Goal: Task Accomplishment & Management: Complete application form

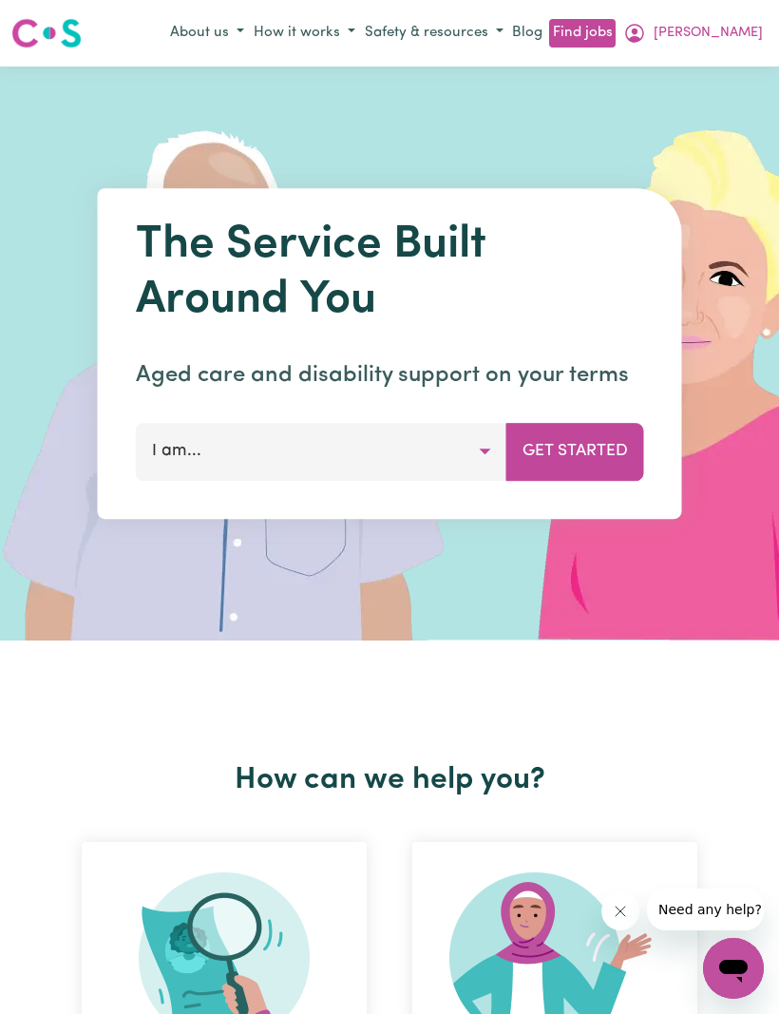
click at [743, 11] on div "Menu About us How it works Safety & resources Blog Find jobs [PERSON_NAME]" at bounding box center [389, 33] width 779 height 44
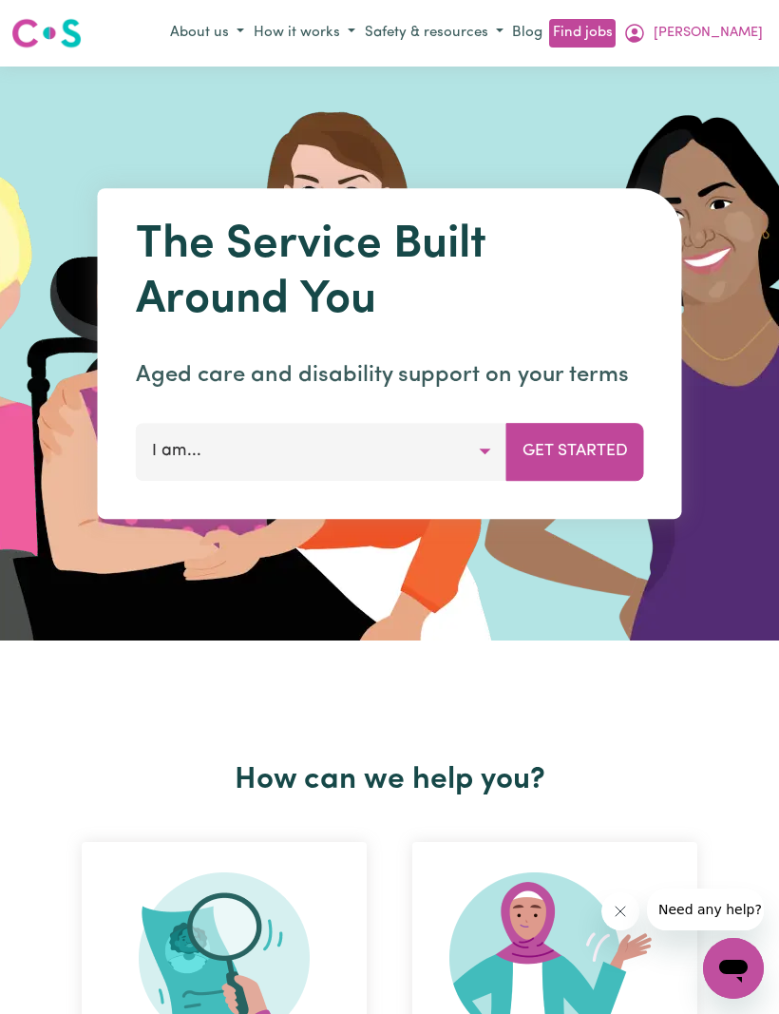
click at [761, 33] on button "[PERSON_NAME]" at bounding box center [692, 33] width 149 height 32
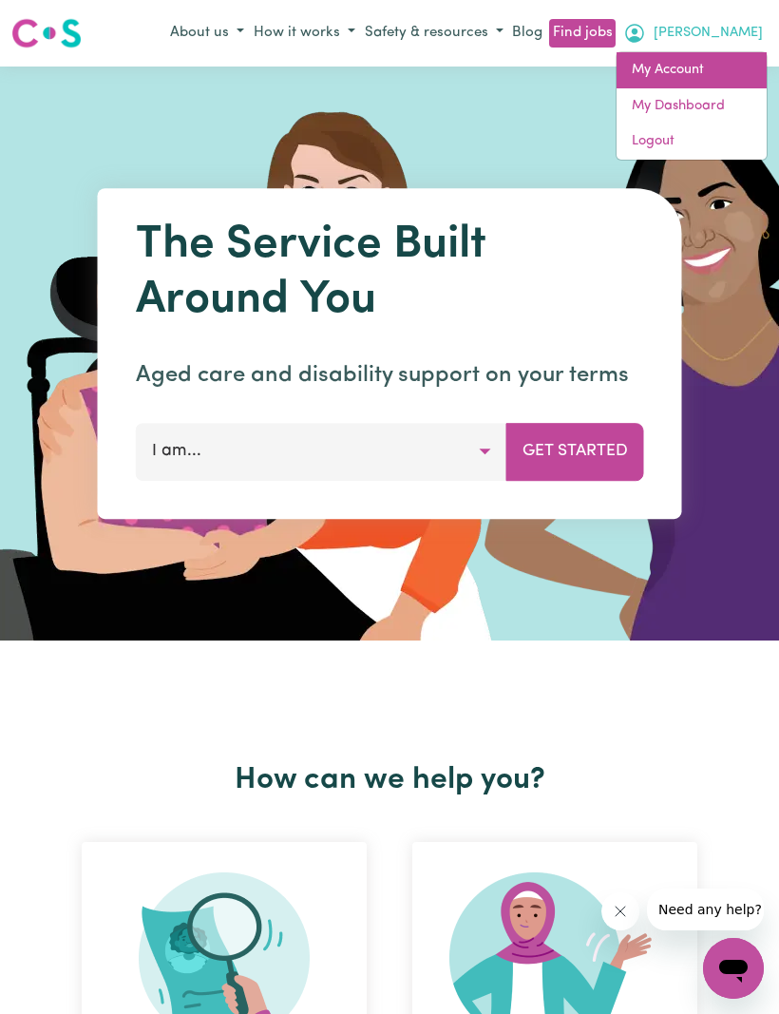
click at [658, 78] on link "My Account" at bounding box center [691, 70] width 150 height 36
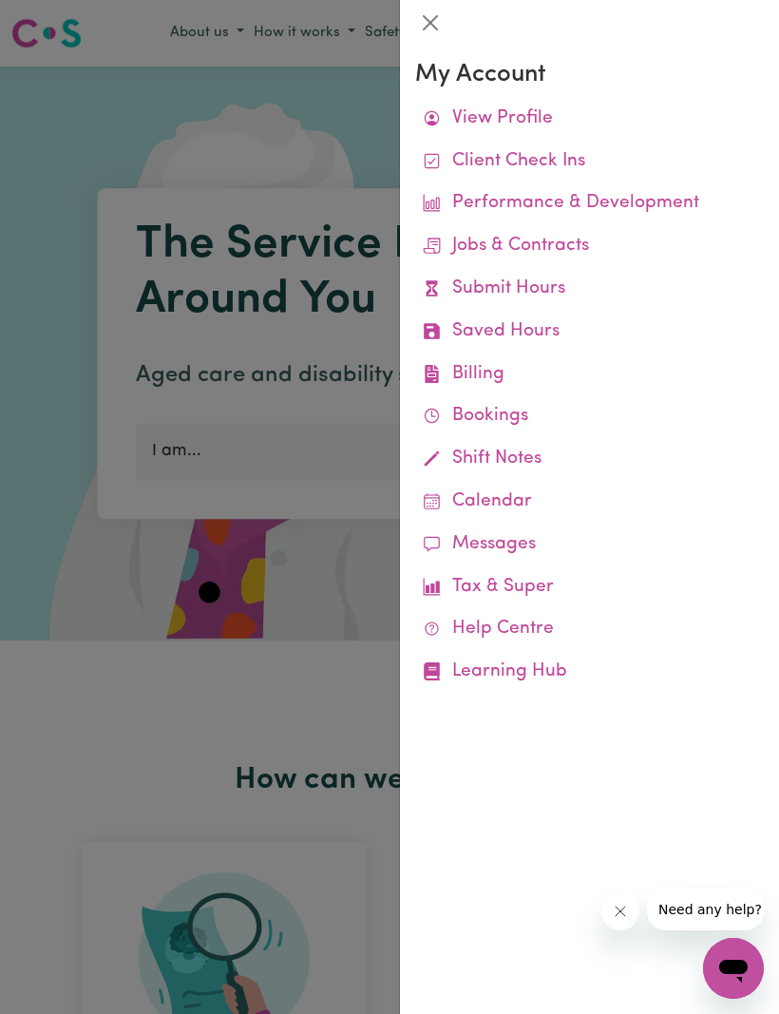
click at [550, 286] on link "Submit Hours" at bounding box center [589, 289] width 349 height 43
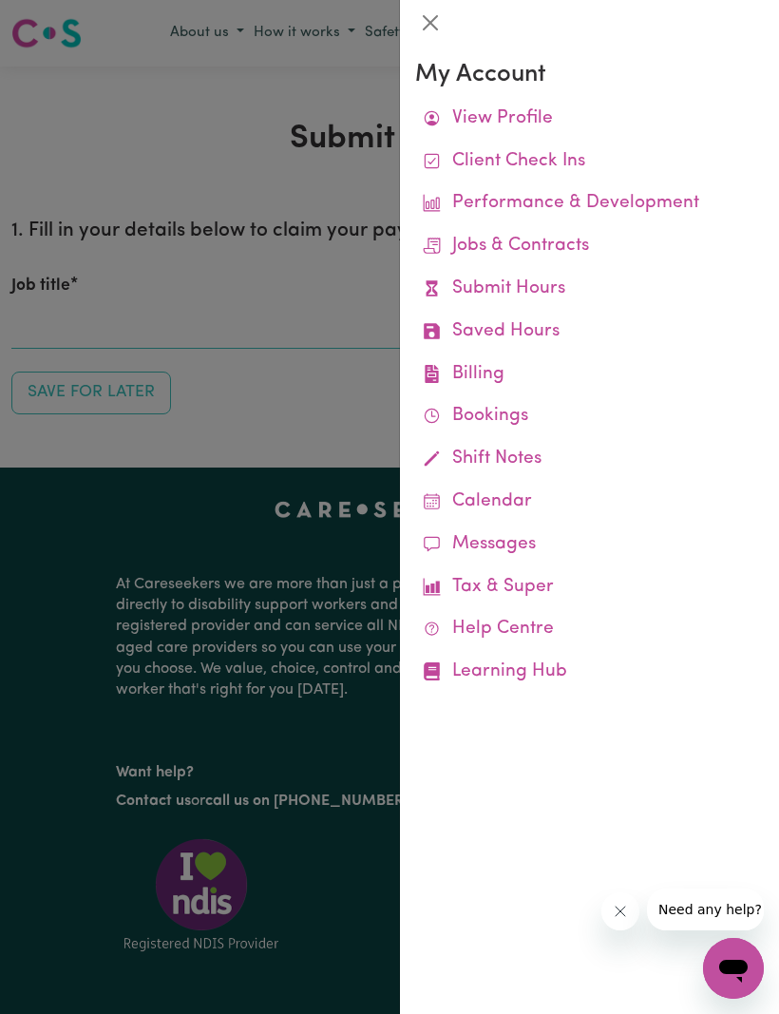
click at [362, 396] on div at bounding box center [389, 507] width 779 height 1014
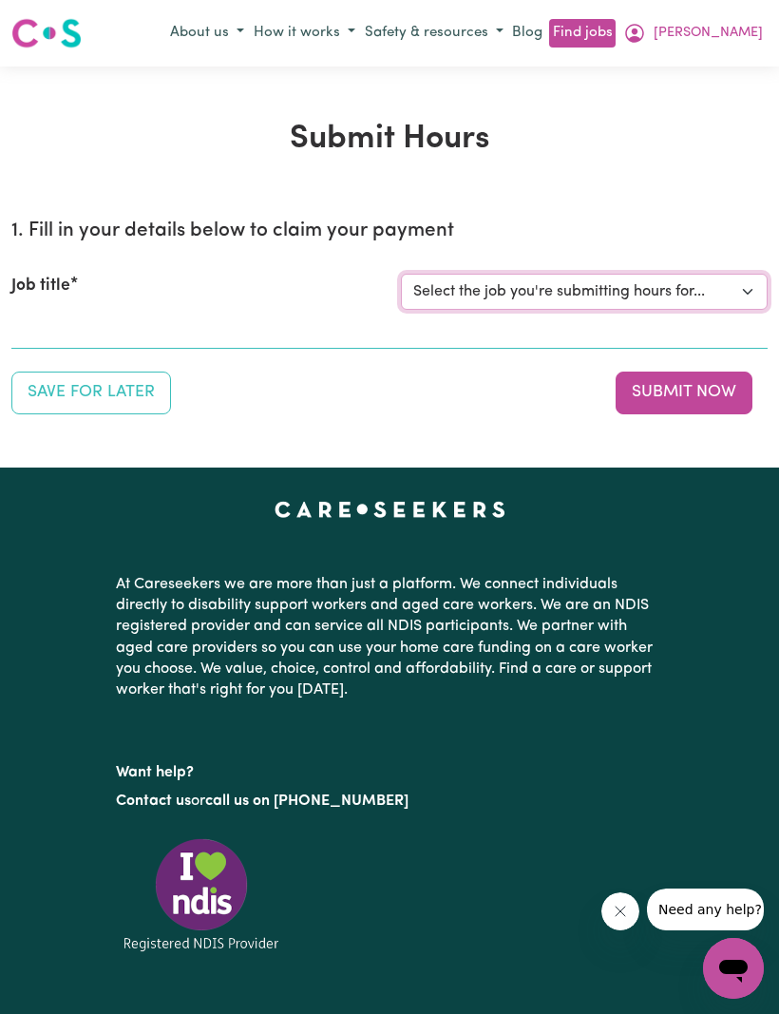
click at [739, 288] on select "Select the job you're submitting hours for... [[PERSON_NAME]] (Weekday) Assista…" at bounding box center [584, 292] width 367 height 36
click at [726, 293] on select "Select the job you're submitting hours for... [[PERSON_NAME]] (Weekday) Assista…" at bounding box center [584, 292] width 367 height 36
select select "9678"
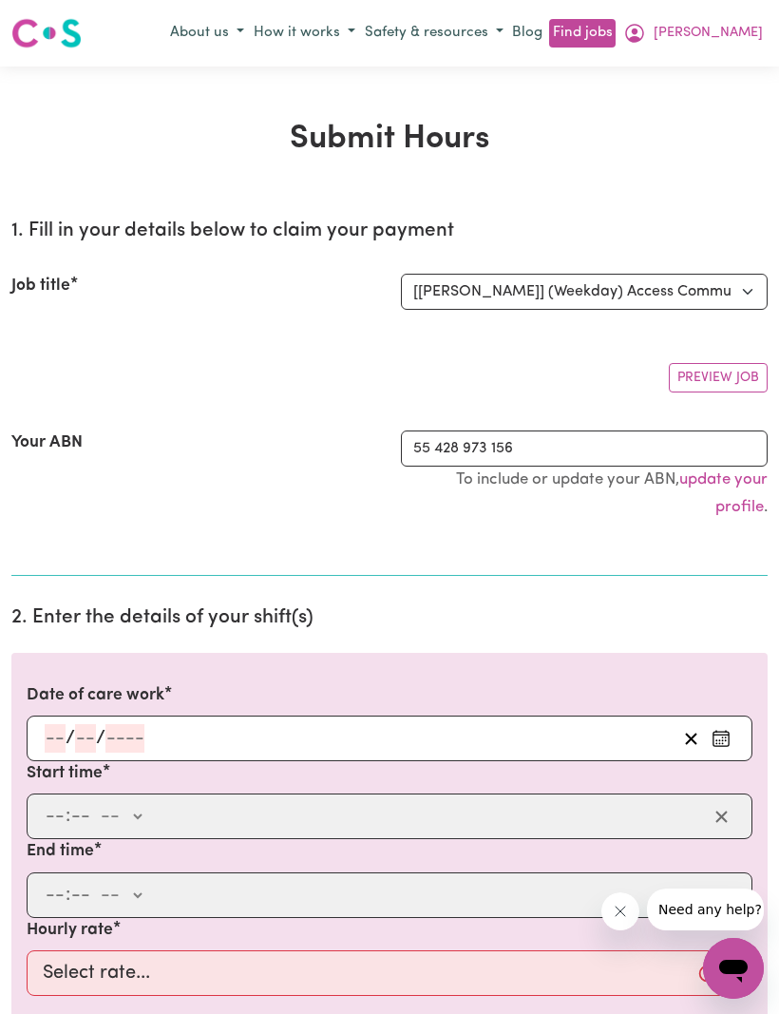
click at [49, 724] on input "number" at bounding box center [55, 738] width 21 height 28
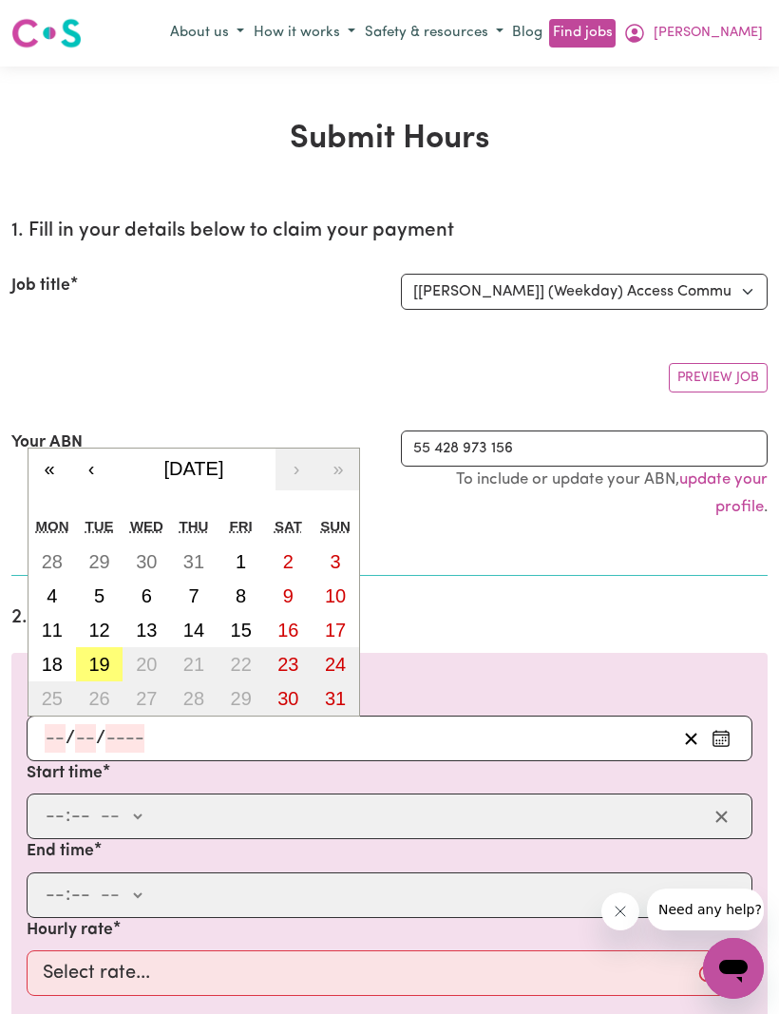
scroll to position [67, 0]
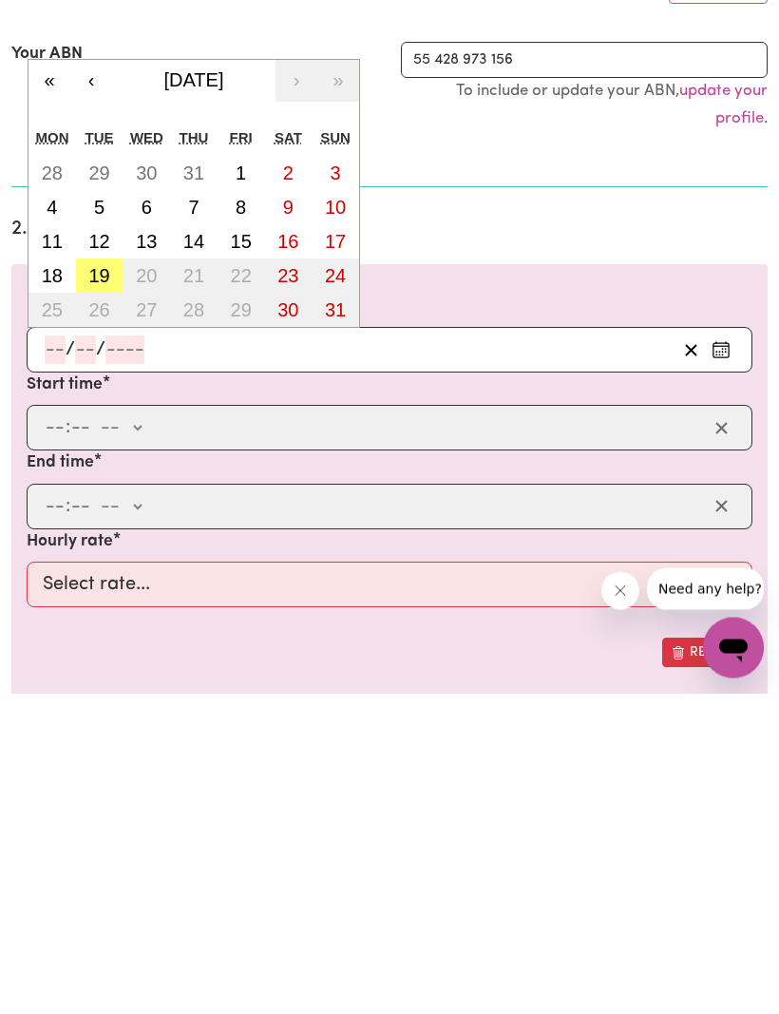
click at [104, 518] on abbr "5" at bounding box center [99, 528] width 10 height 21
type input "[DATE]"
type input "5"
type input "8"
type input "2025"
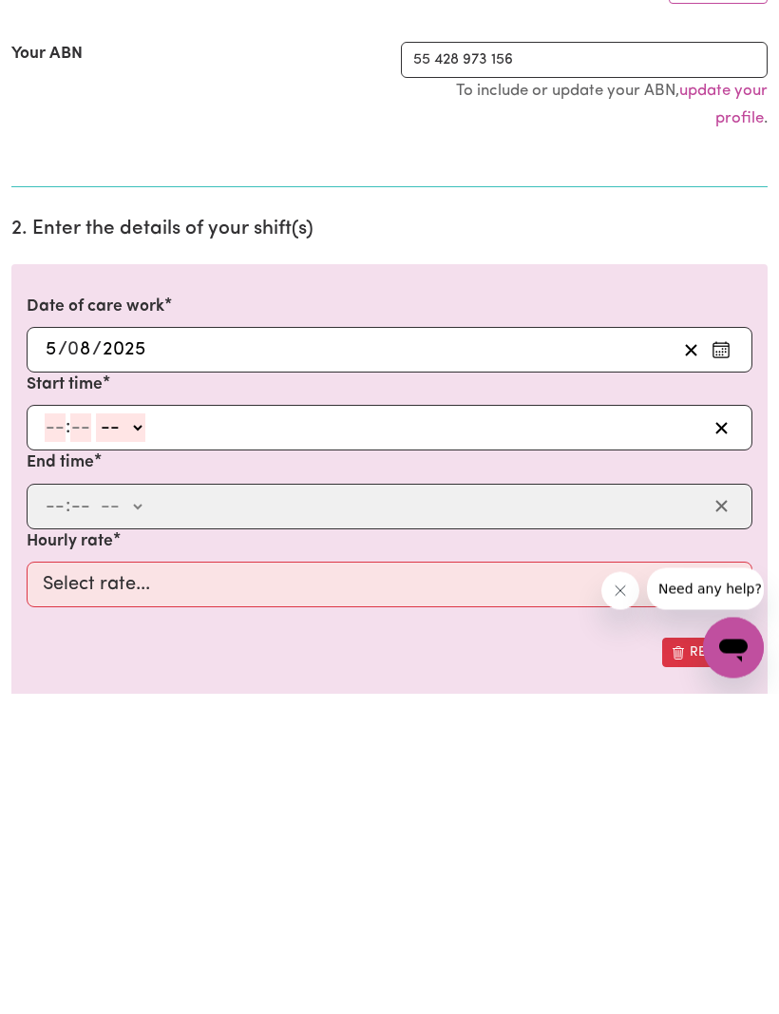
scroll to position [389, 0]
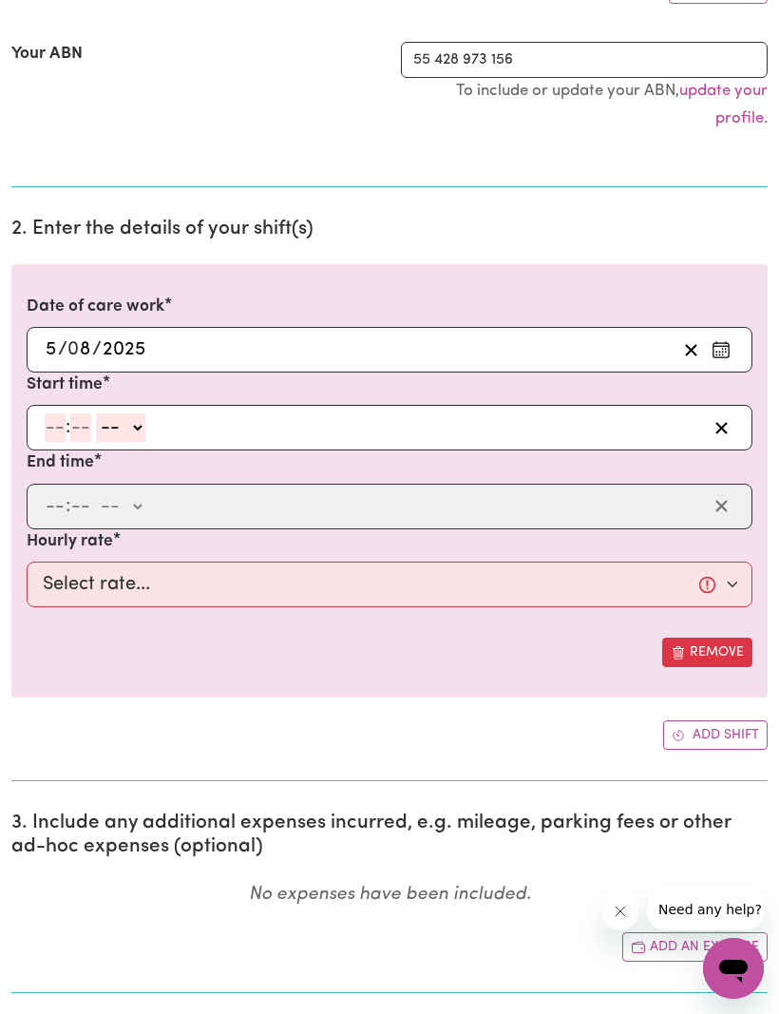
click at [47, 428] on input "number" at bounding box center [55, 427] width 21 height 28
type input "8"
type input "30"
click at [138, 415] on select "-- am pm" at bounding box center [115, 428] width 49 height 28
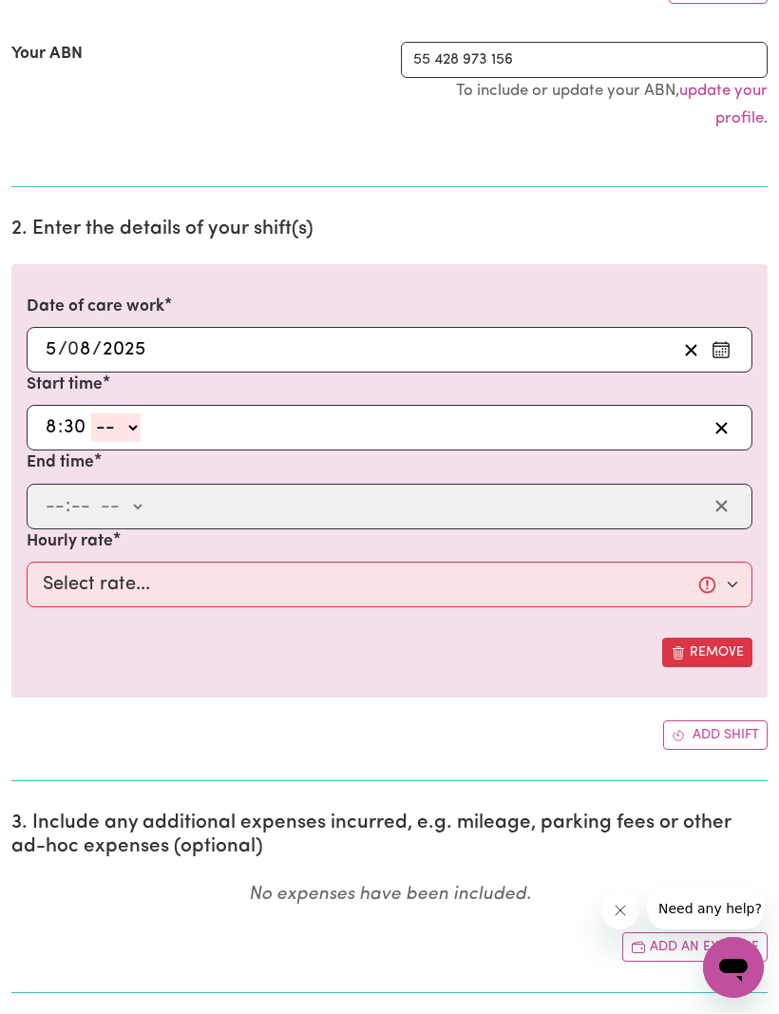
select select "am"
type input "08:30"
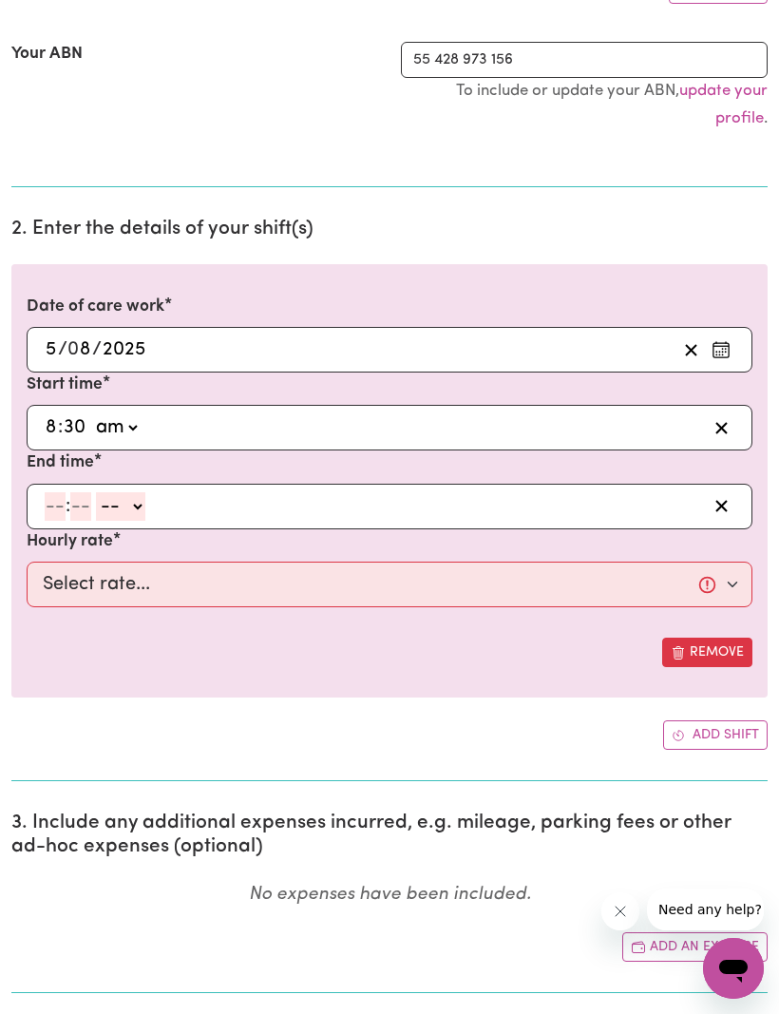
click at [49, 502] on input "number" at bounding box center [55, 506] width 21 height 28
type input "11"
type input "30"
click at [142, 484] on div "11 : 30 -- am pm" at bounding box center [390, 507] width 726 height 46
click at [142, 499] on select "-- am pm" at bounding box center [117, 507] width 49 height 28
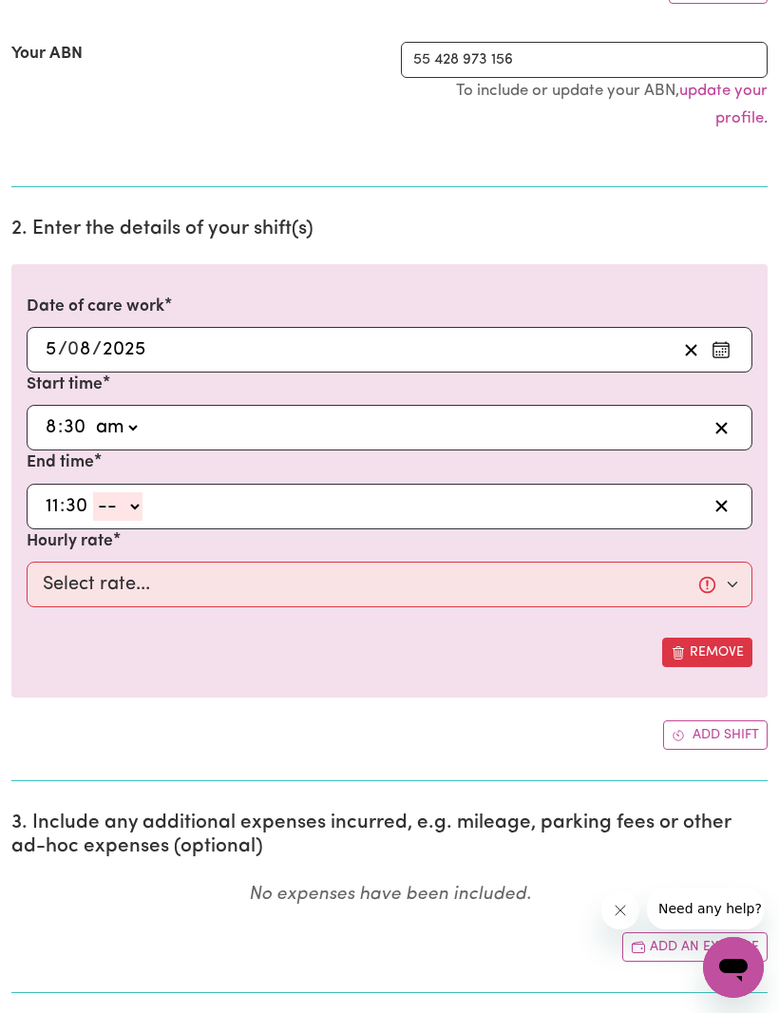
scroll to position [389, 0]
select select "am"
type input "11:30"
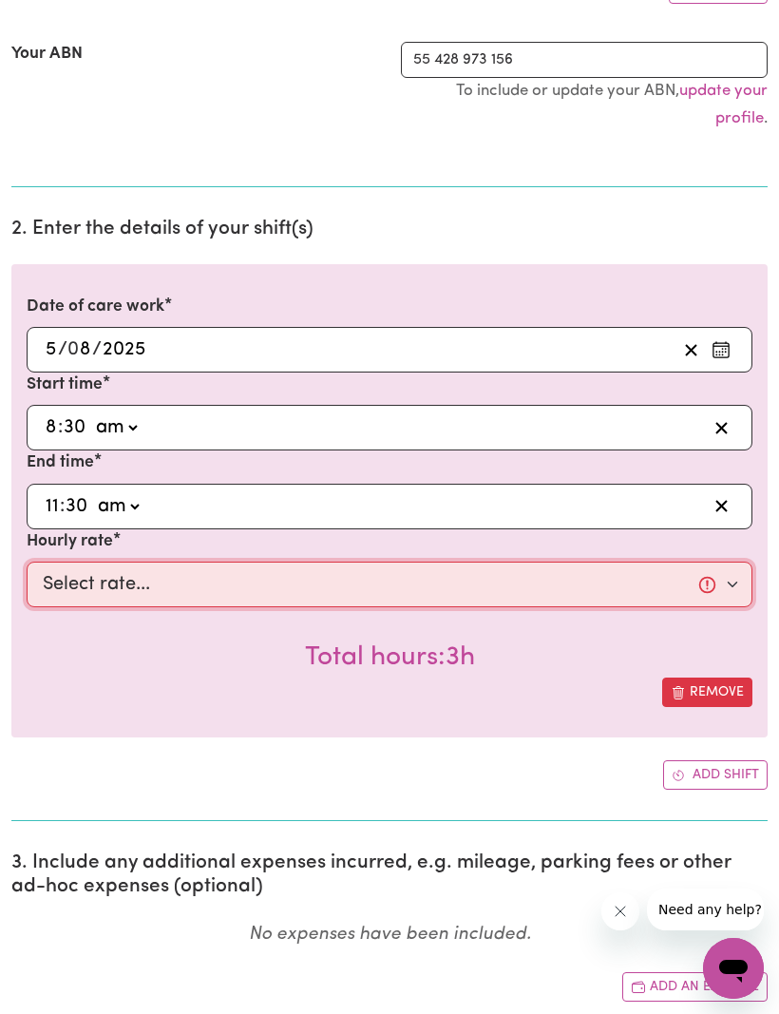
click at [734, 575] on select "Select rate... $62.37 (Weekday)" at bounding box center [390, 584] width 726 height 46
select select "62.37-Weekday"
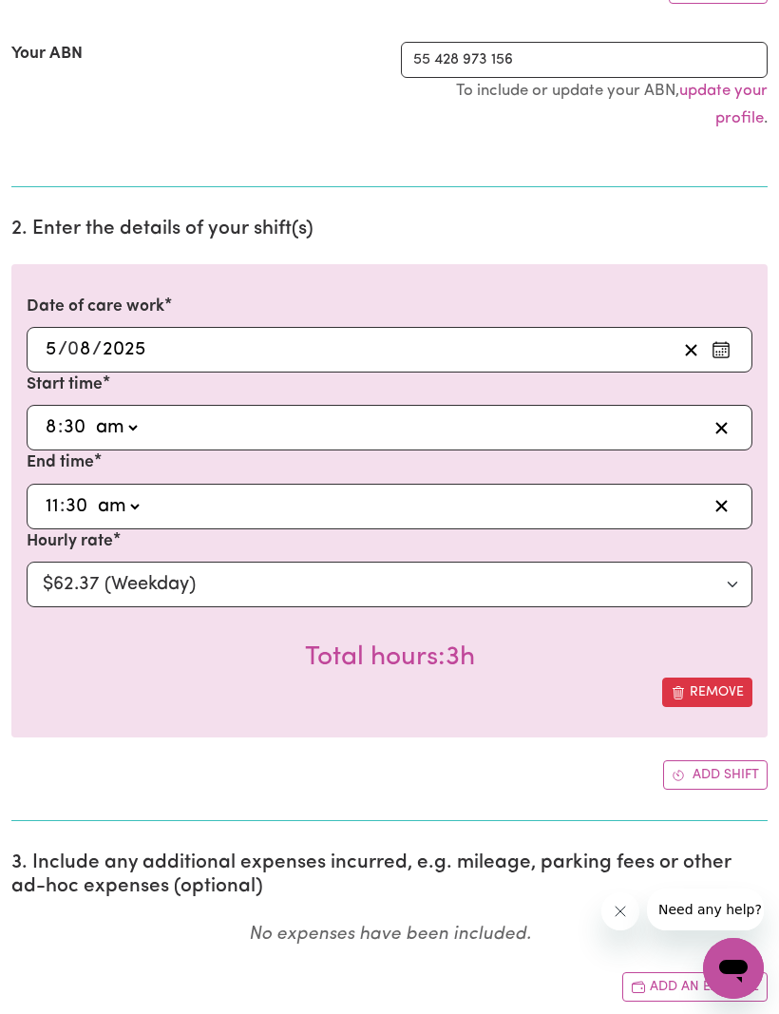
click at [681, 770] on icon "Add another shift" at bounding box center [678, 775] width 10 height 10
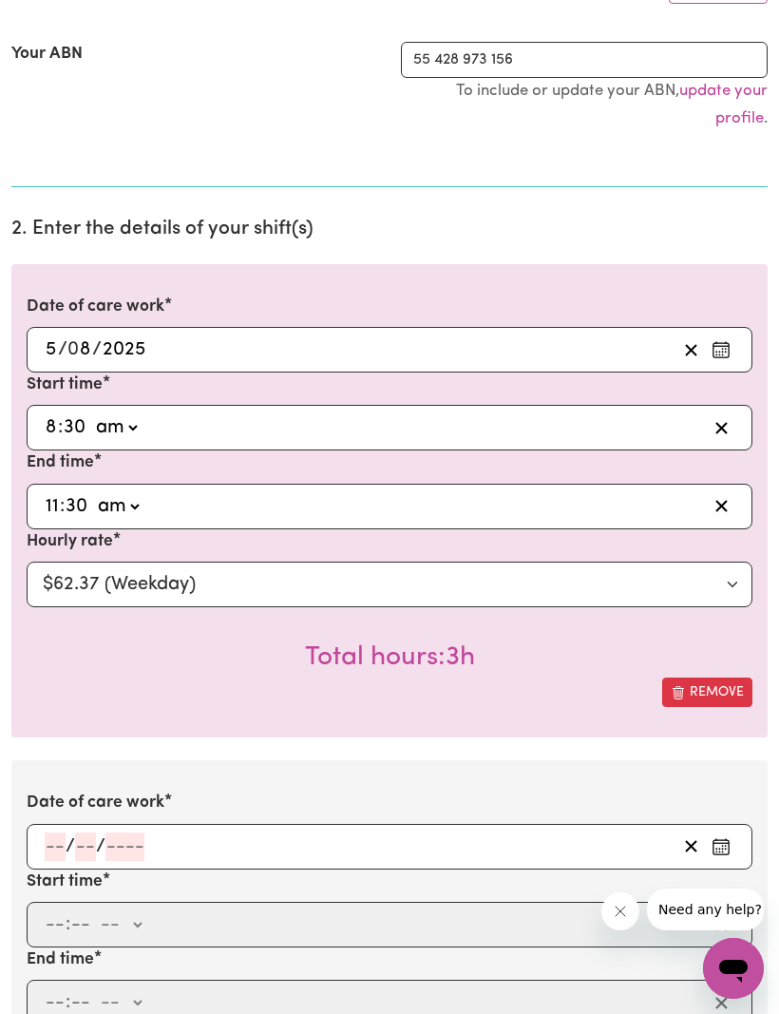
click at [63, 834] on input "number" at bounding box center [55, 846] width 21 height 28
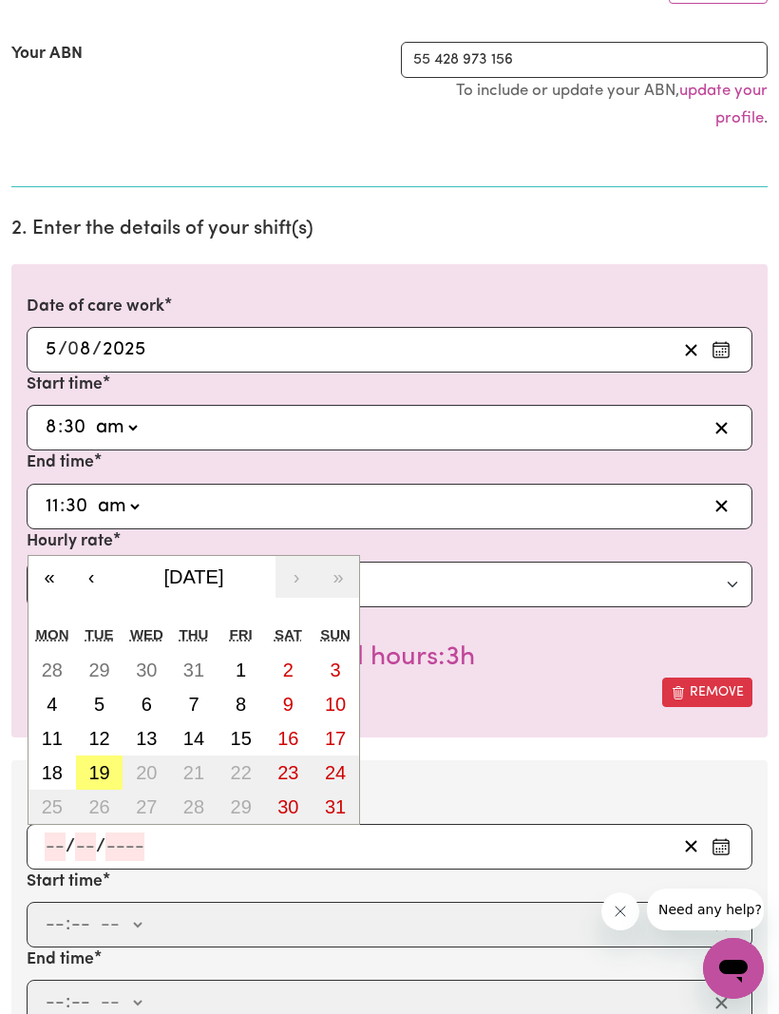
scroll to position [562, 0]
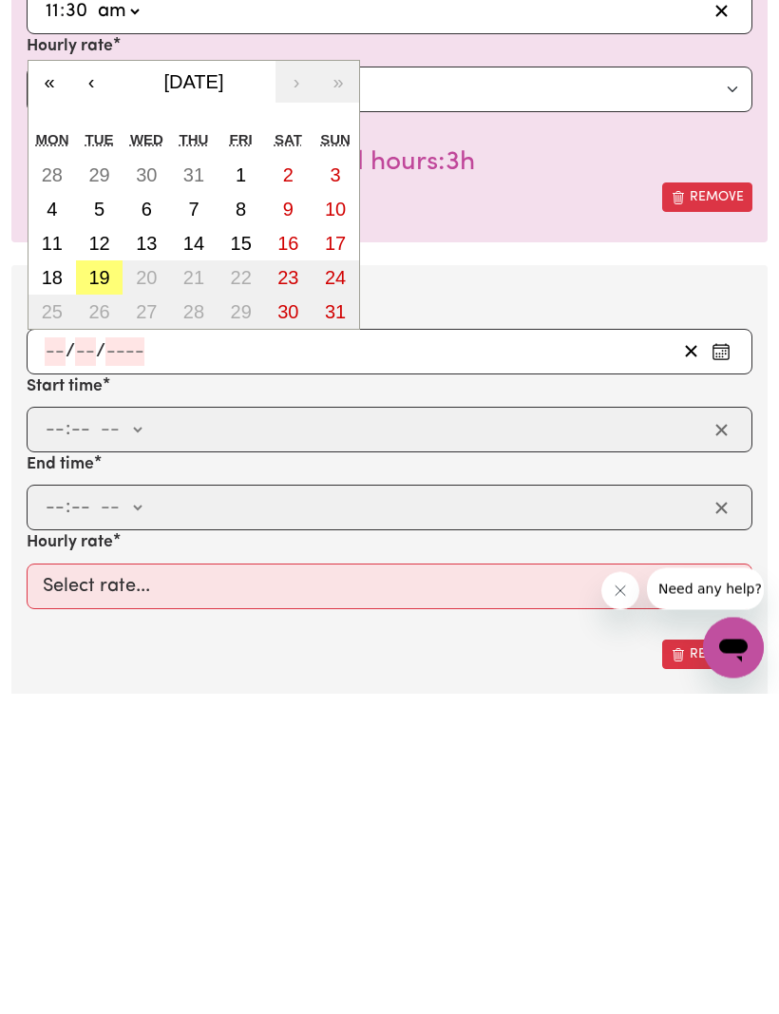
click at [202, 513] on button "7" at bounding box center [193, 530] width 47 height 34
type input "[DATE]"
type input "7"
type input "8"
type input "2025"
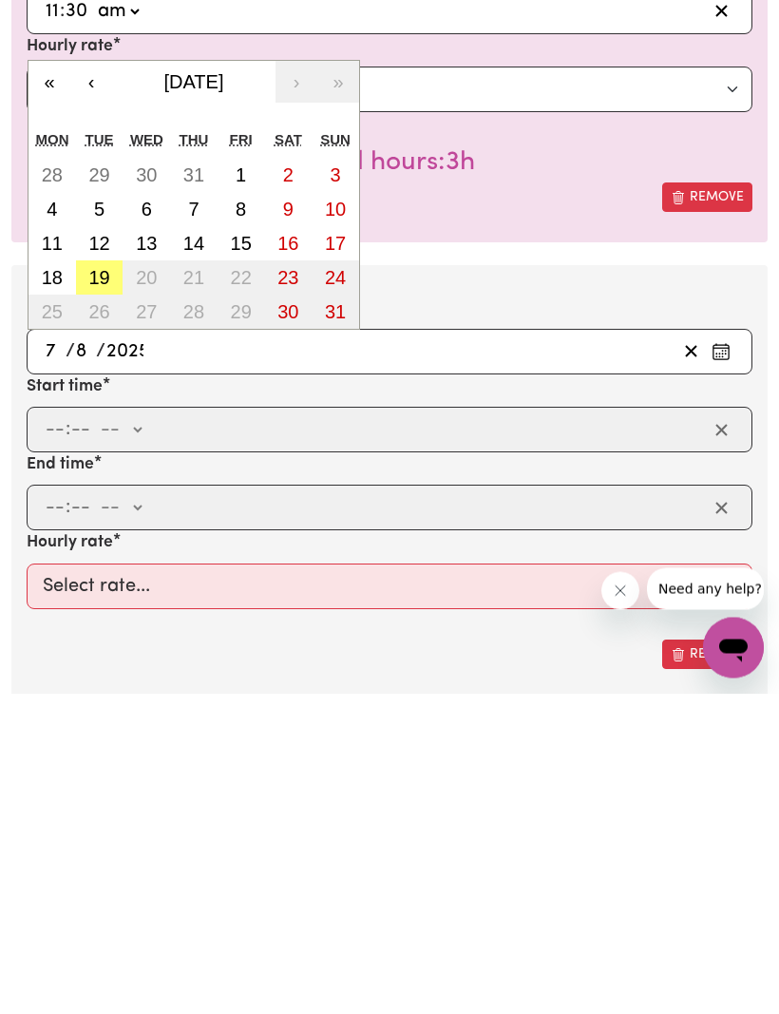
scroll to position [883, 0]
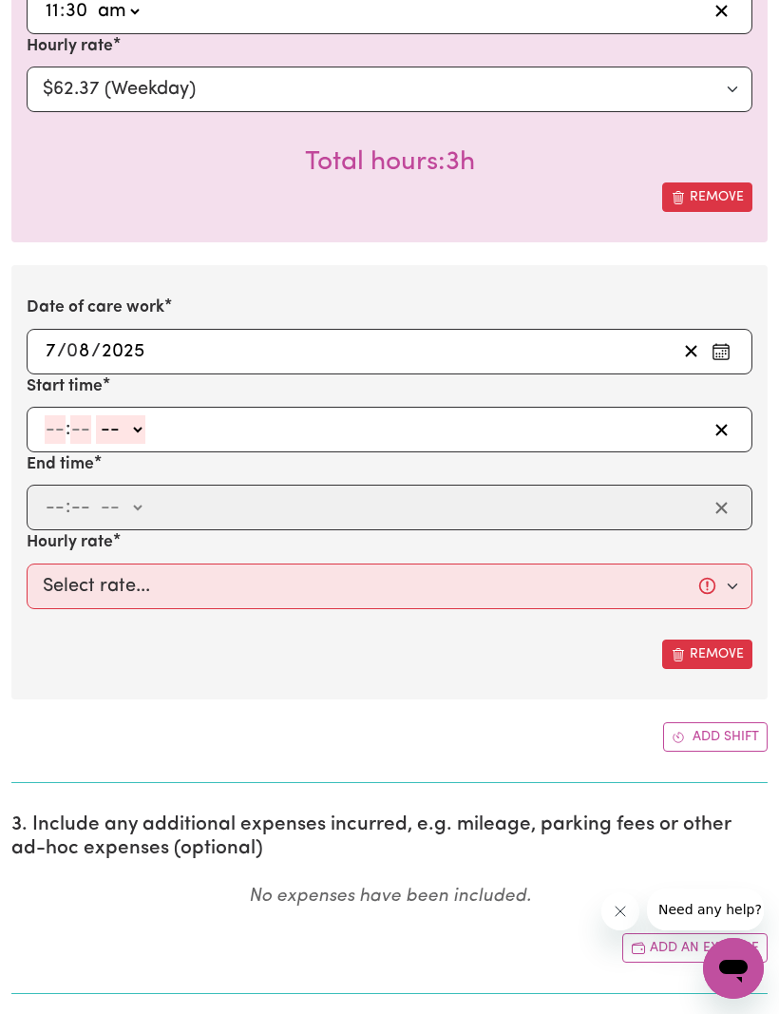
click at [52, 437] on input "number" at bounding box center [55, 429] width 21 height 28
type input "8"
type input "30"
click at [141, 416] on select "-- am pm" at bounding box center [115, 430] width 49 height 28
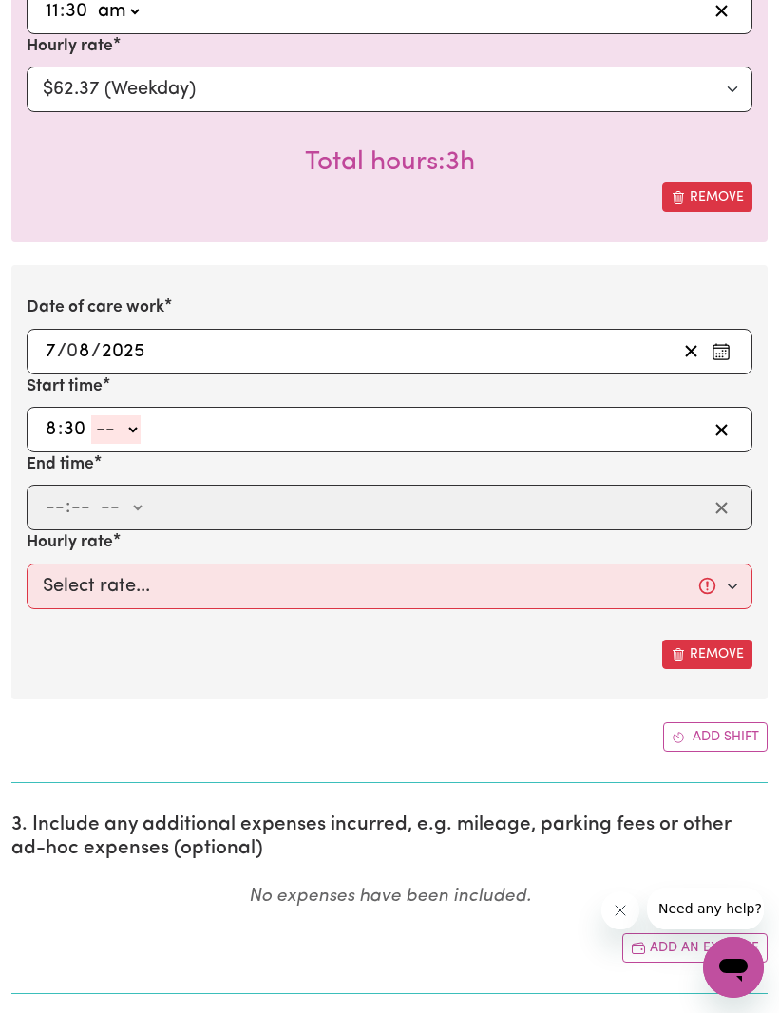
select select "am"
type input "08:30"
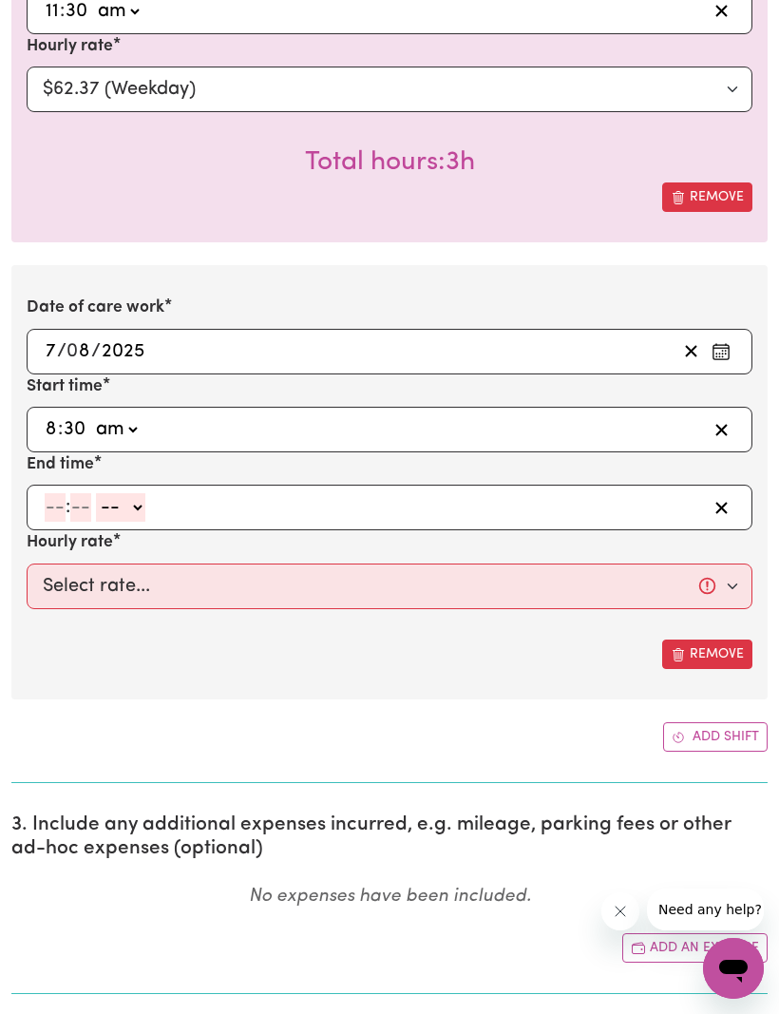
click at [47, 496] on input "number" at bounding box center [55, 507] width 21 height 28
type input "11"
type input "30"
click at [137, 503] on select "-- am pm" at bounding box center [117, 508] width 49 height 28
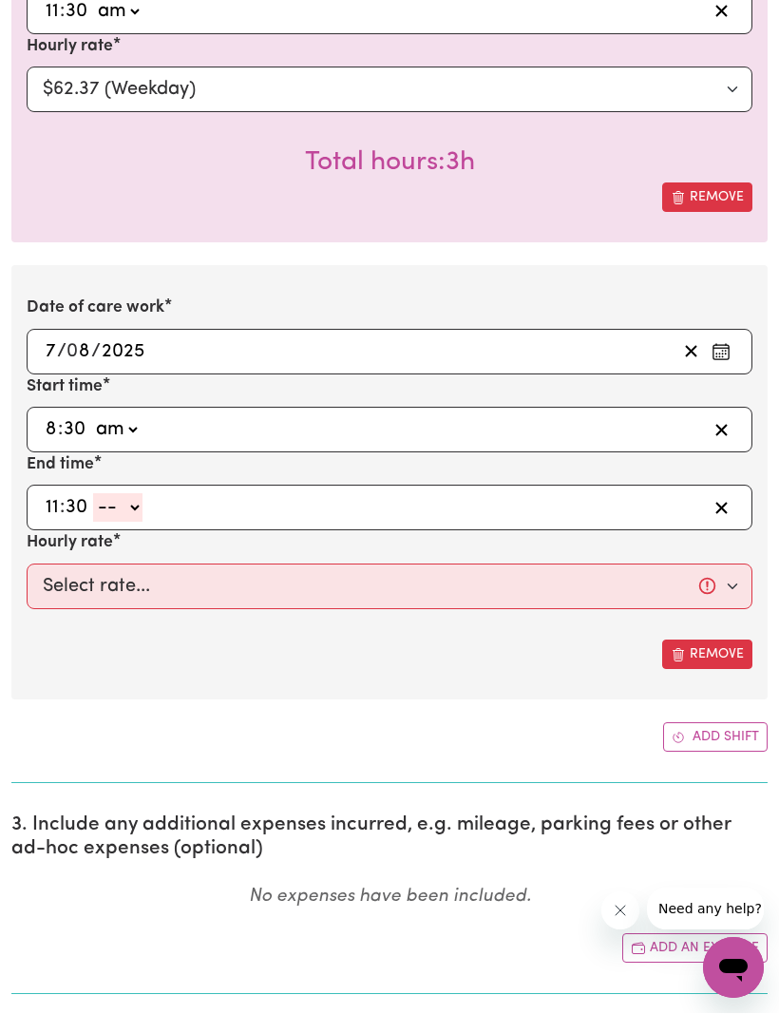
select select "am"
type input "11:30"
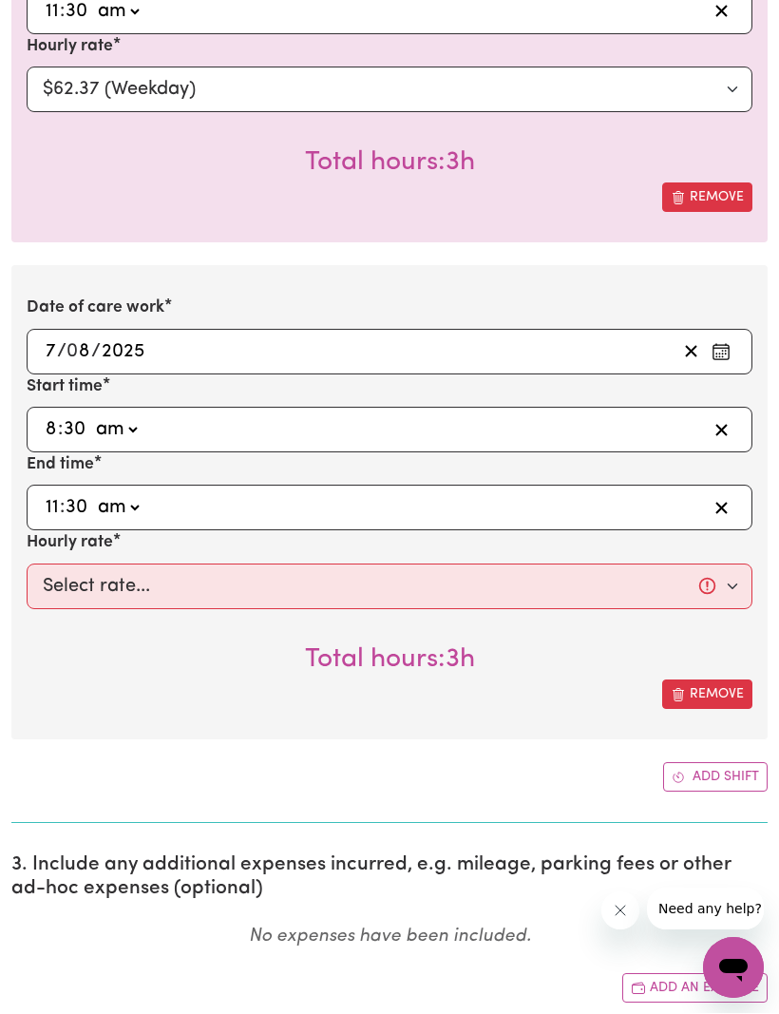
scroll to position [883, 0]
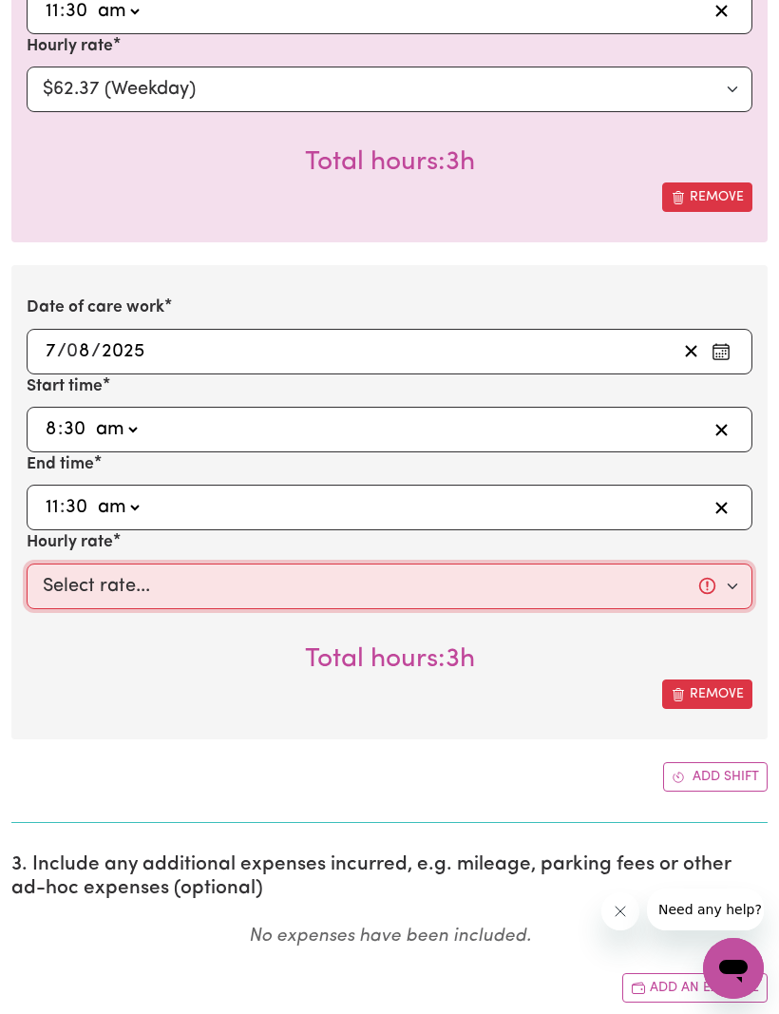
click at [726, 572] on select "Select rate... $62.37 (Weekday)" at bounding box center [390, 586] width 726 height 46
select select "62.37-Weekday"
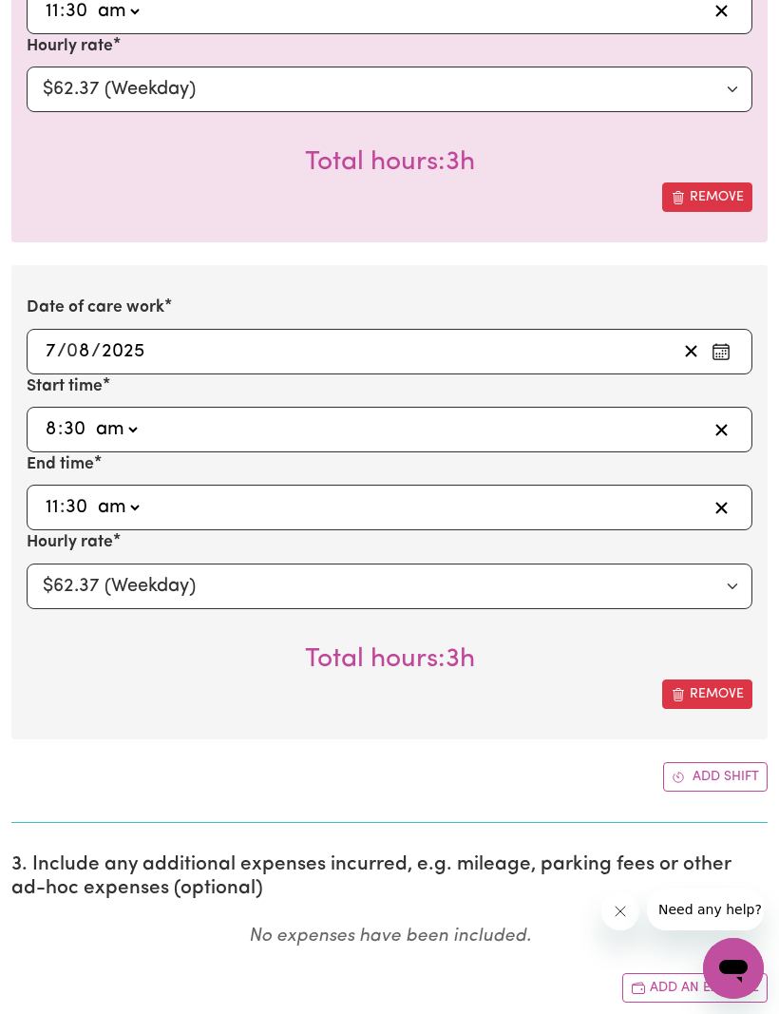
click at [697, 762] on button "Add shift" at bounding box center [715, 776] width 104 height 29
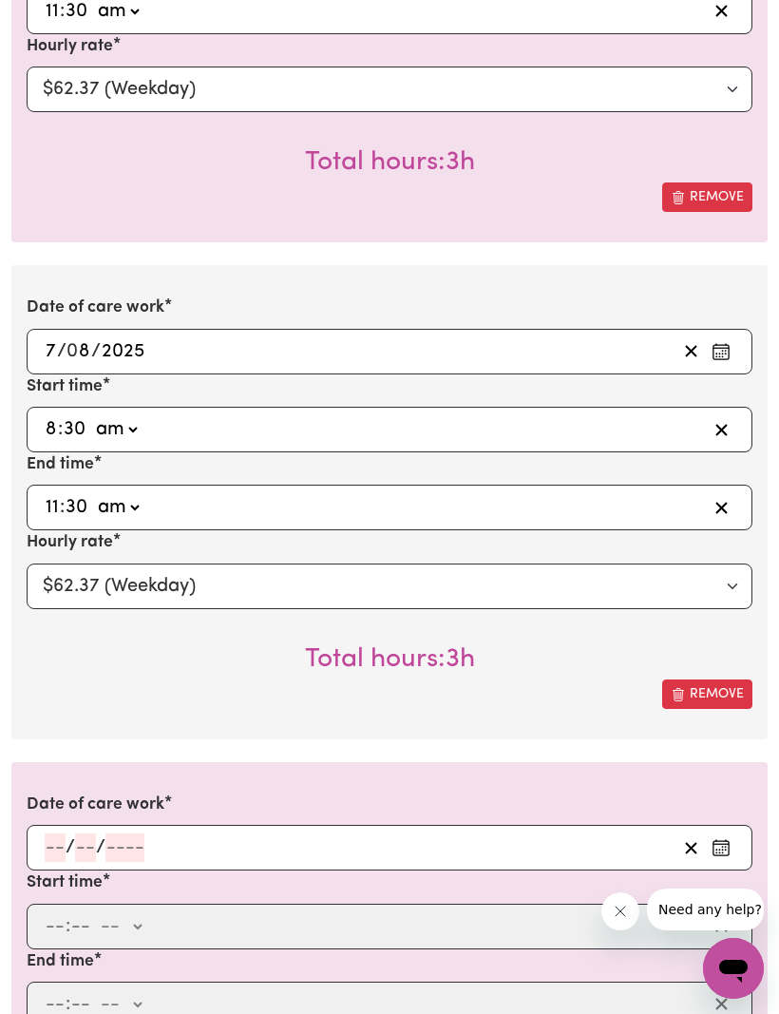
click at [54, 837] on input "number" at bounding box center [55, 847] width 21 height 28
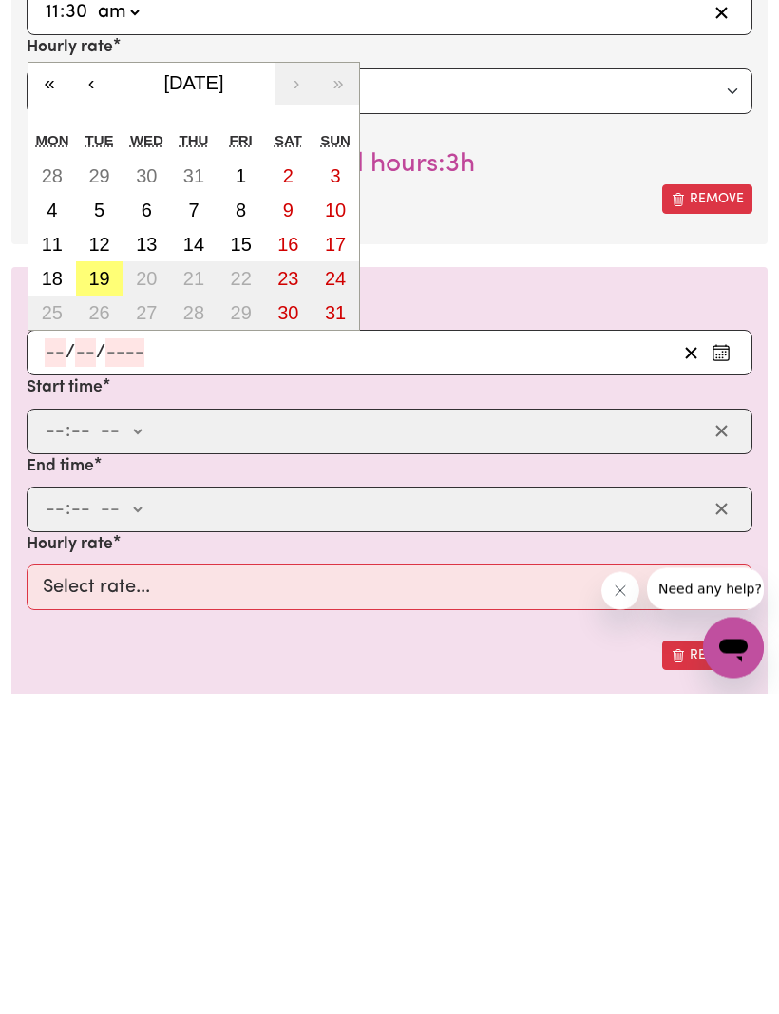
click at [253, 514] on button "8" at bounding box center [241, 531] width 47 height 34
type input "[DATE]"
type input "8"
type input "2025"
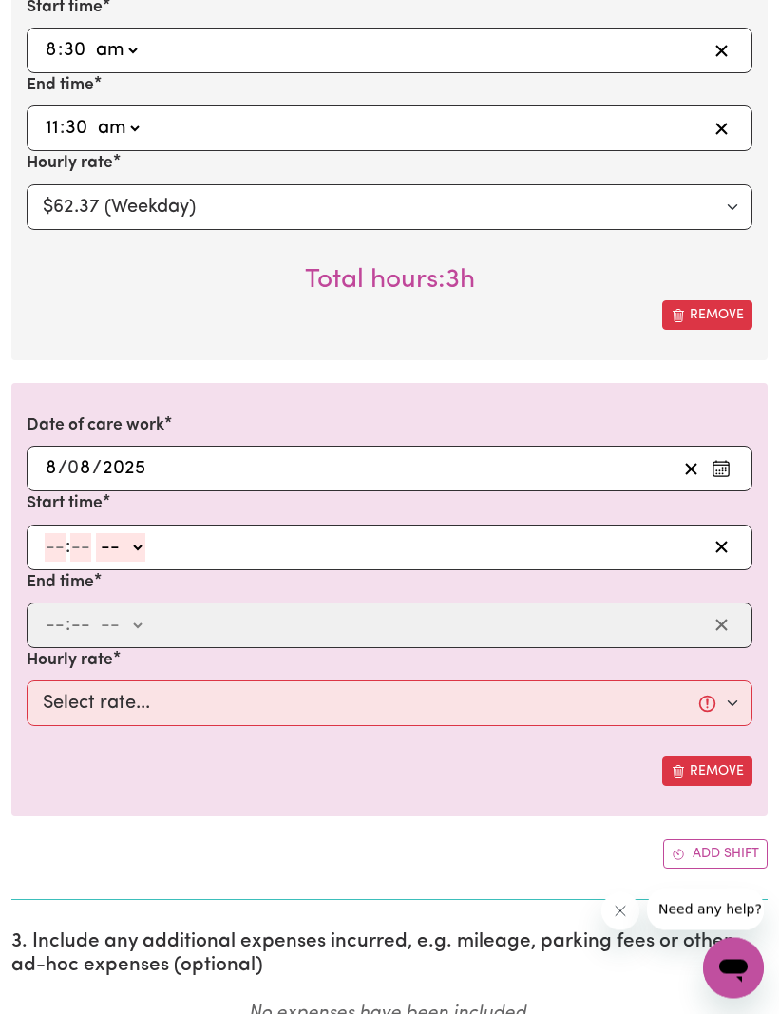
scroll to position [1261, 0]
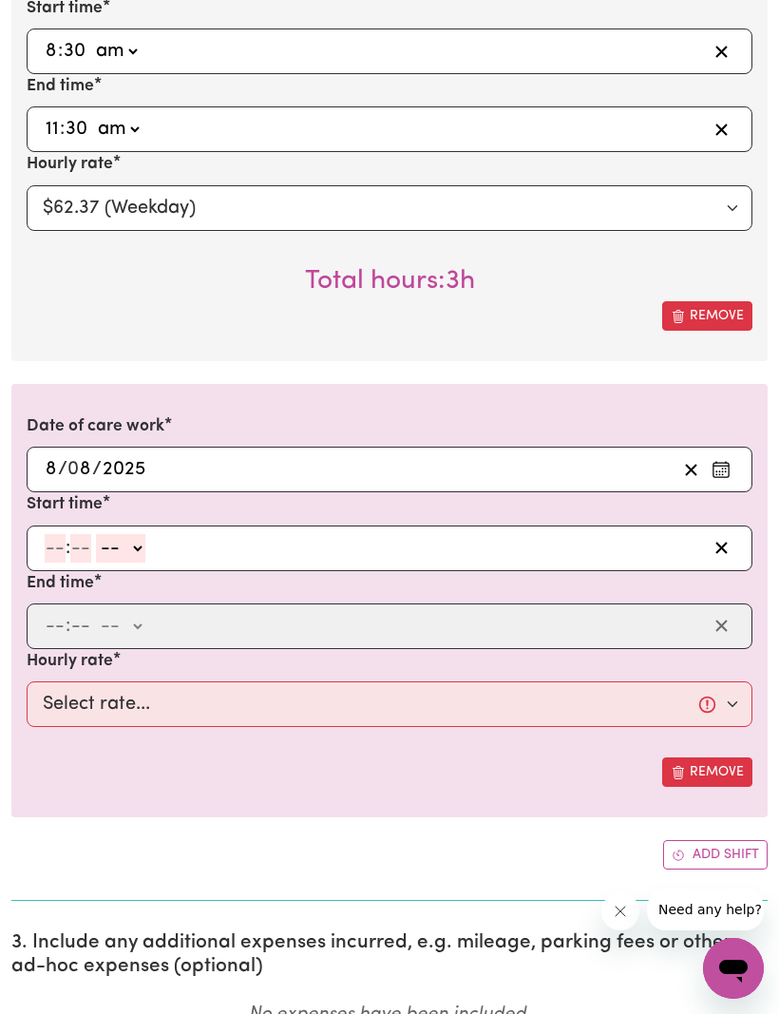
click at [57, 536] on input "number" at bounding box center [55, 548] width 21 height 28
type input "1"
click at [78, 534] on input "number" at bounding box center [72, 548] width 21 height 28
type input "0"
click at [140, 537] on select "-- am pm" at bounding box center [116, 548] width 49 height 28
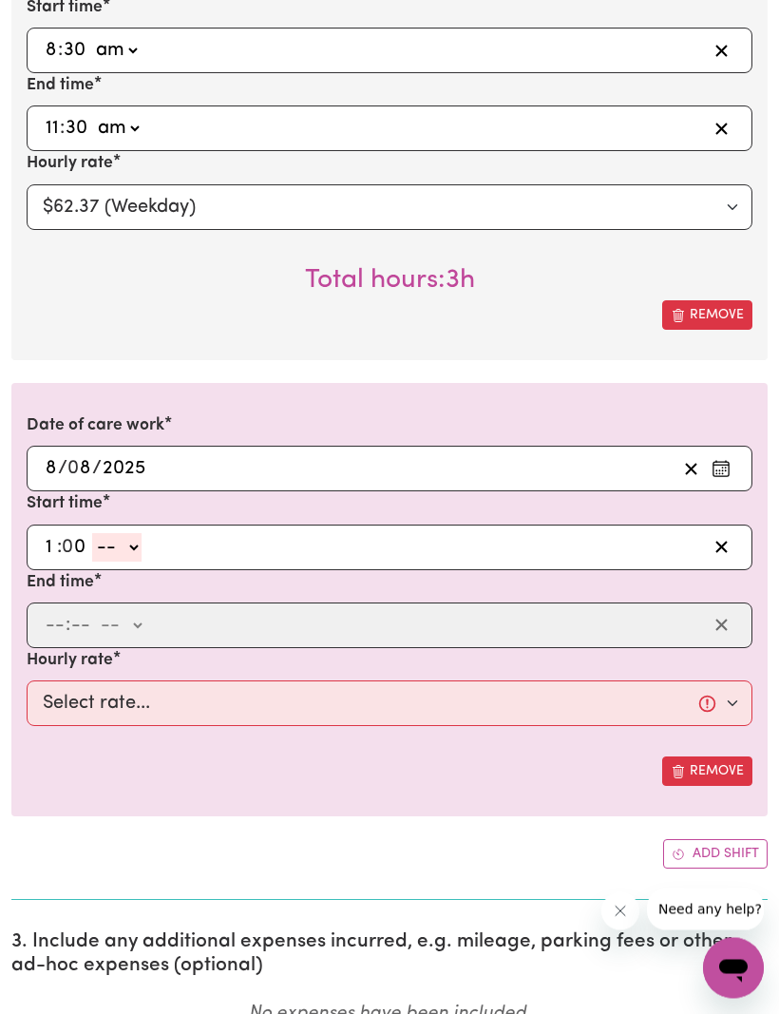
select select "pm"
type input "13:00"
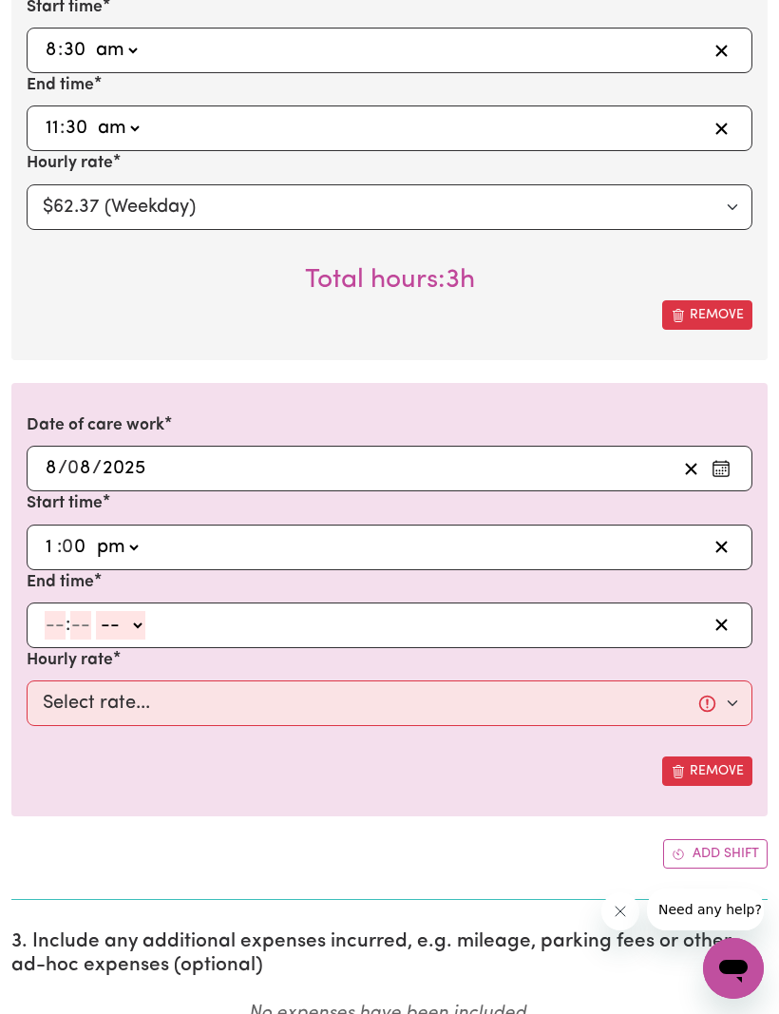
click at [60, 611] on input "number" at bounding box center [55, 625] width 21 height 28
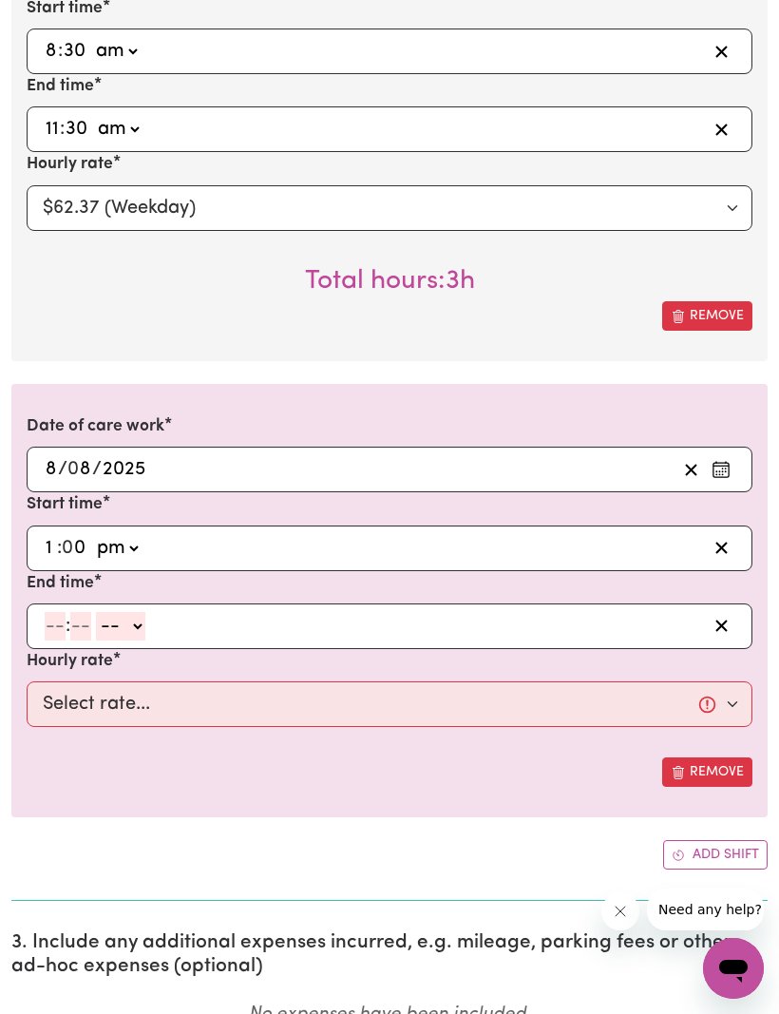
type input "4"
type input "30"
click at [141, 618] on select "-- am pm" at bounding box center [115, 626] width 49 height 28
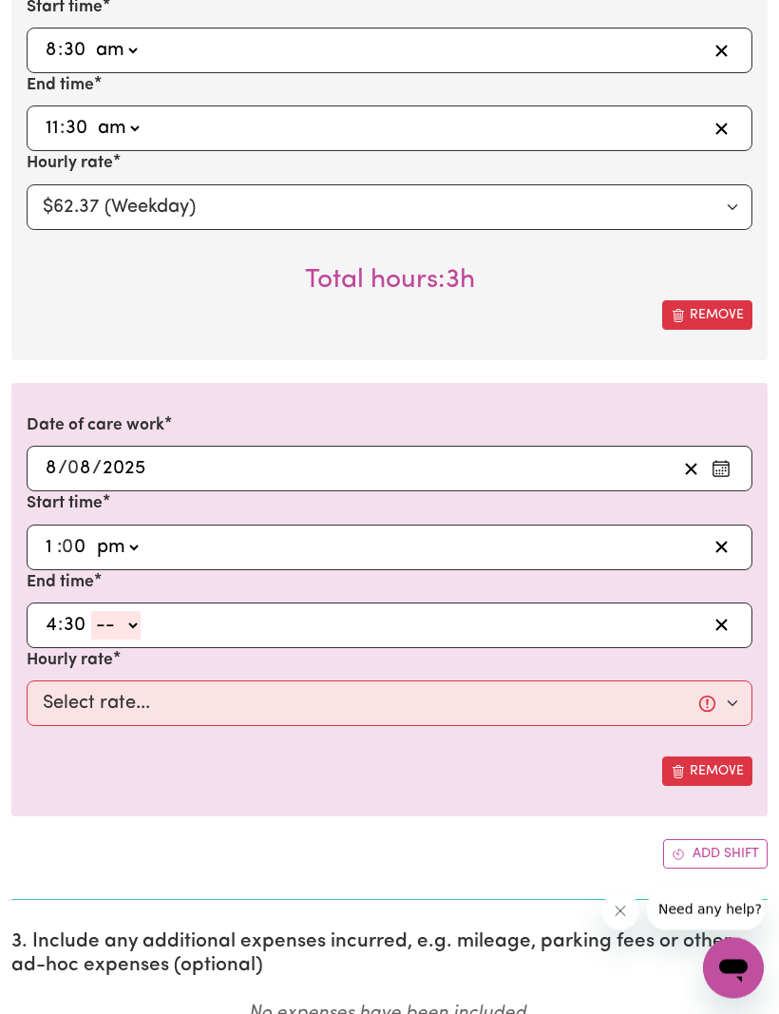
select select "pm"
type input "16:30"
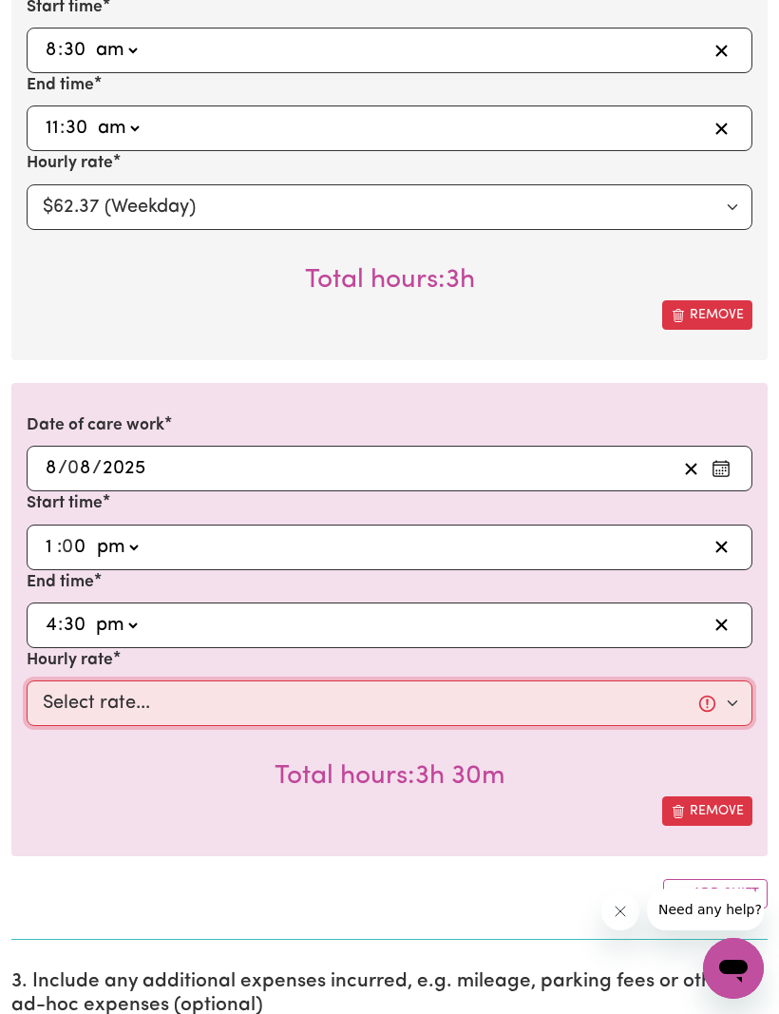
click at [725, 696] on select "Select rate... $62.37 (Weekday)" at bounding box center [390, 703] width 726 height 46
select select "62.37-Weekday"
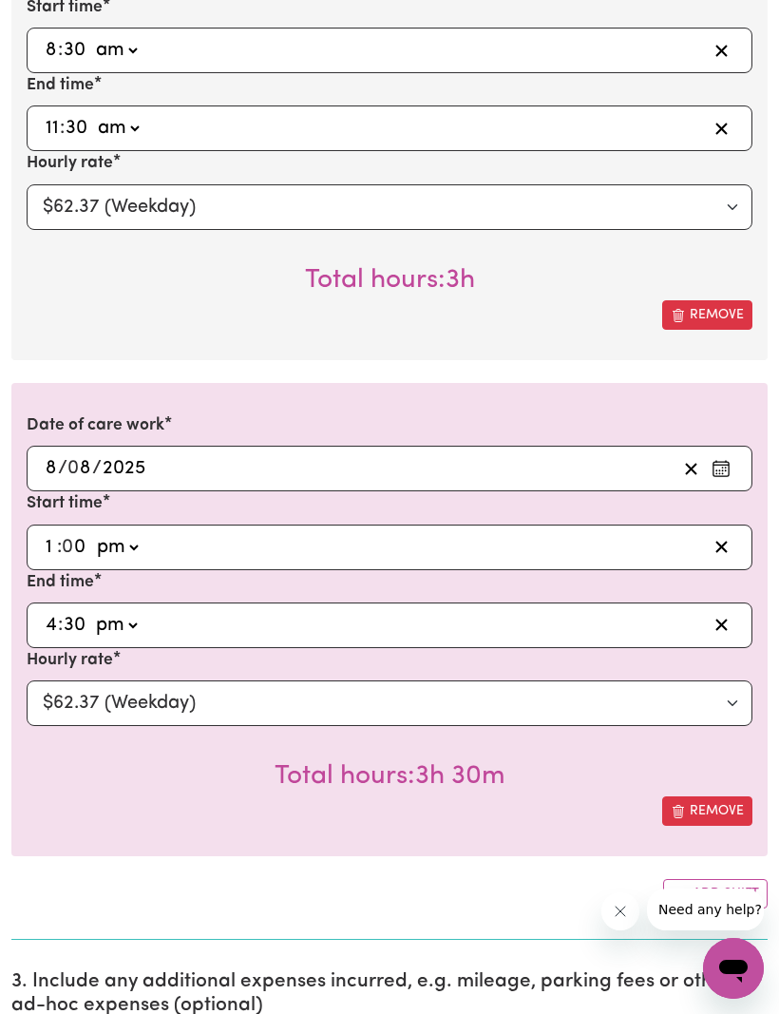
click at [676, 879] on button "Add shift" at bounding box center [715, 893] width 104 height 29
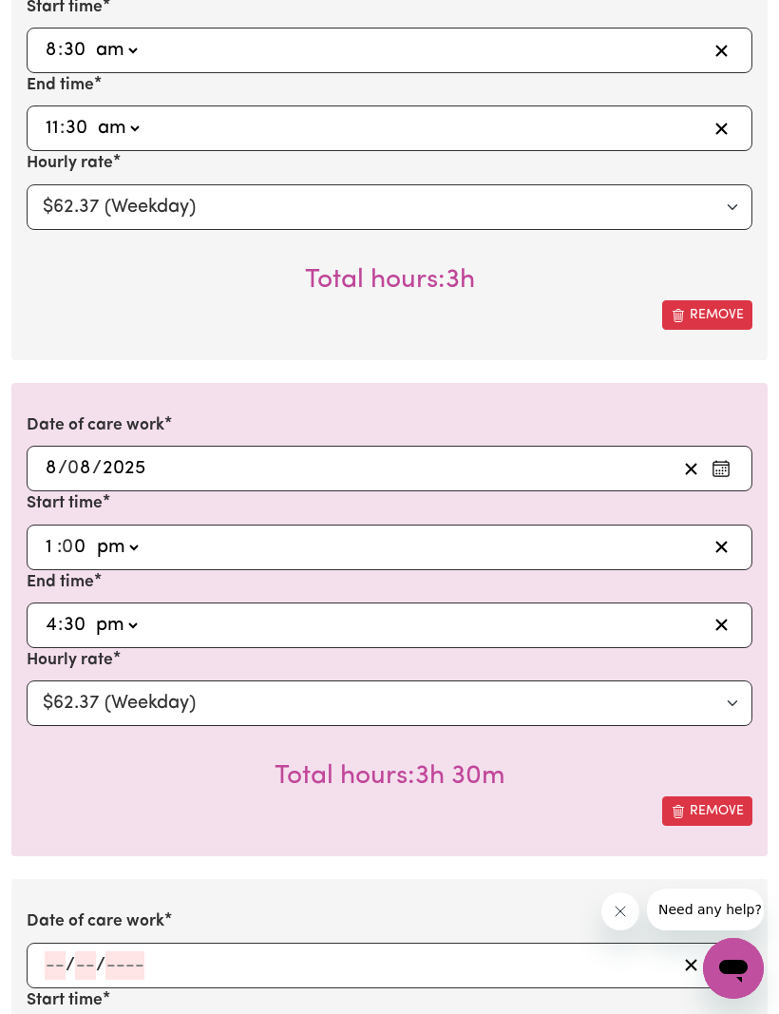
click at [66, 951] on div "/ /" at bounding box center [360, 965] width 634 height 28
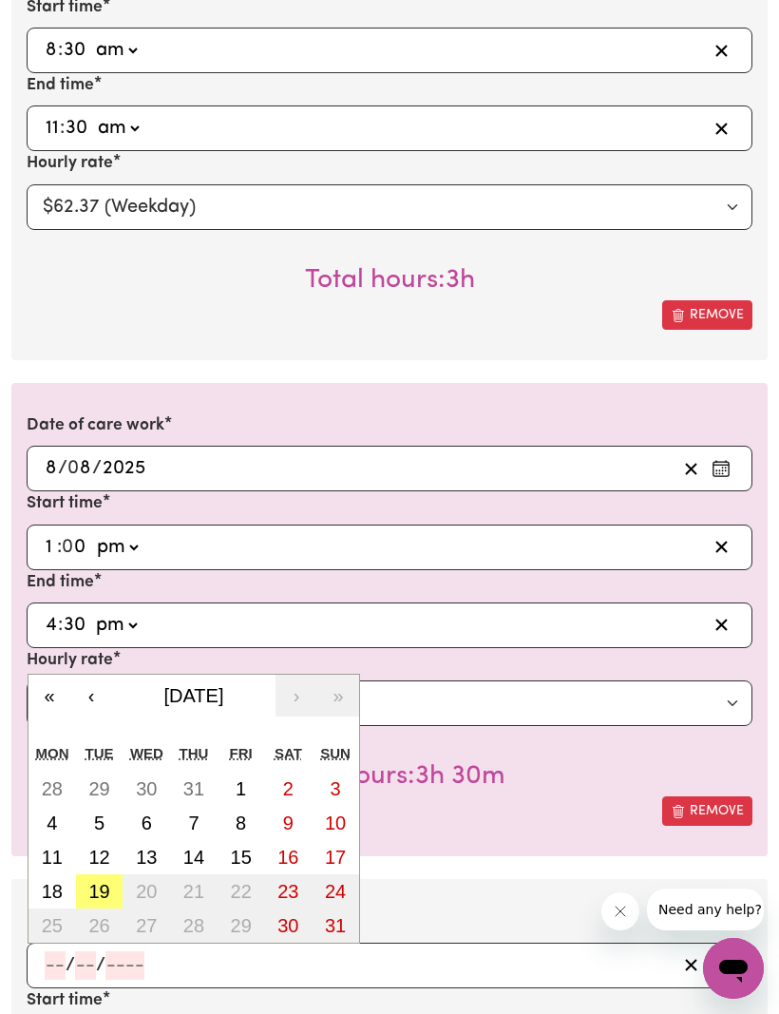
scroll to position [1521, 0]
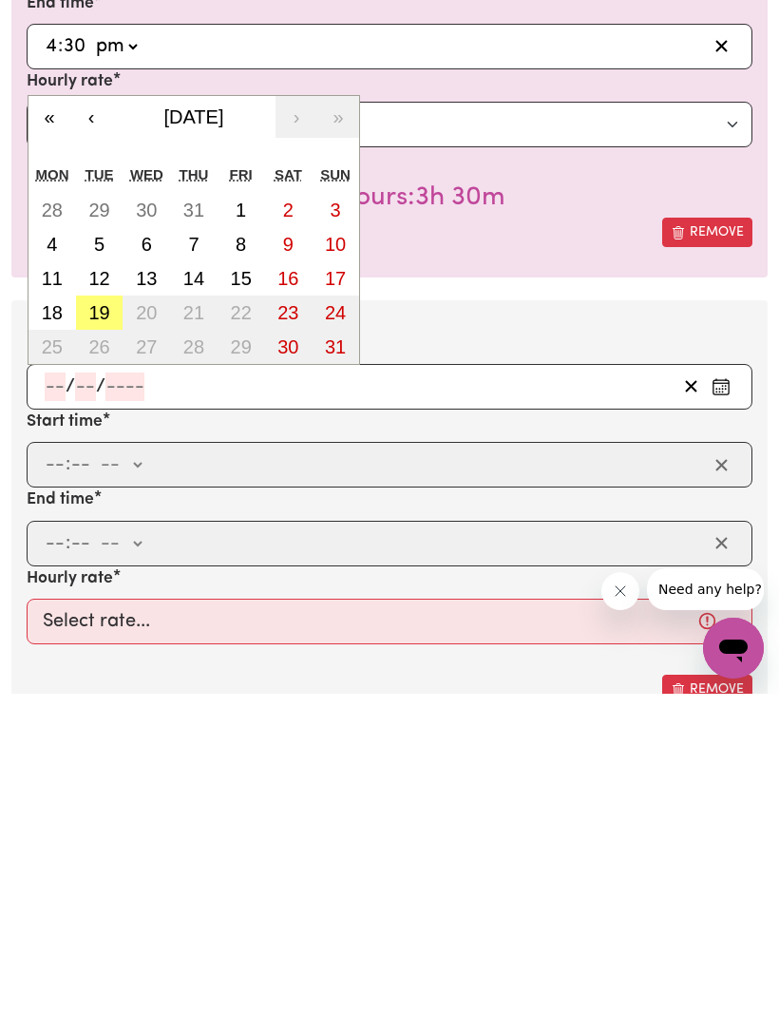
click at [106, 588] on abbr "12" at bounding box center [98, 598] width 21 height 21
type input "[DATE]"
type input "12"
type input "8"
type input "2025"
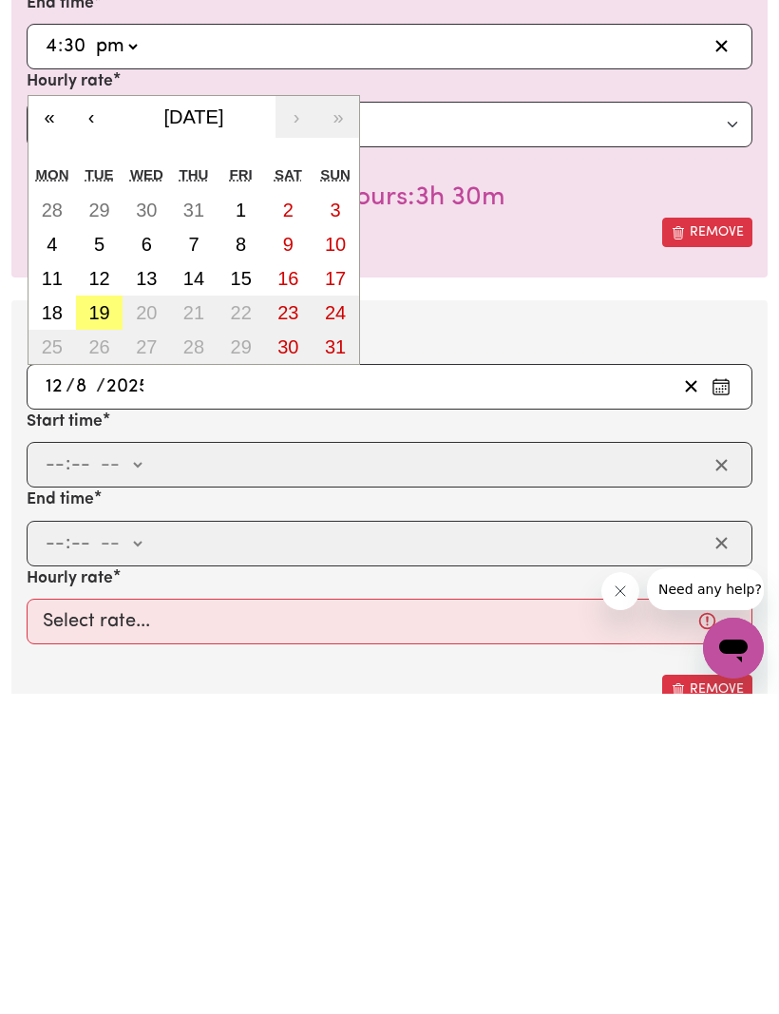
scroll to position [1841, 0]
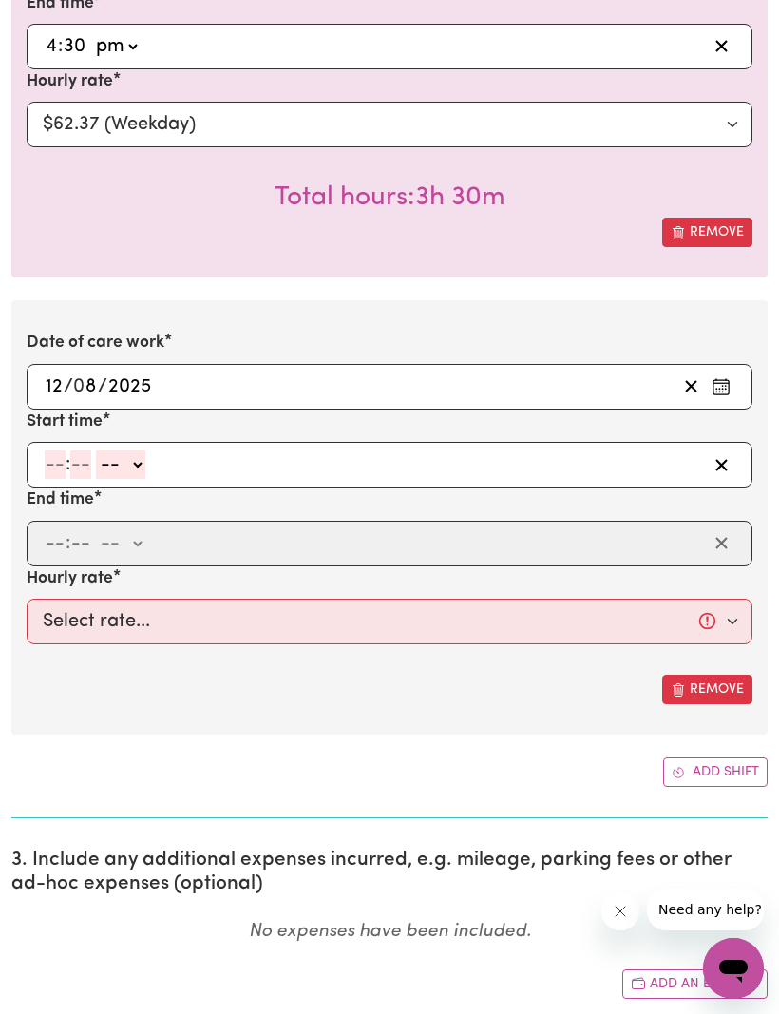
click at [62, 452] on input "number" at bounding box center [55, 464] width 21 height 28
type input "8"
type input "30"
click at [139, 450] on select "-- am pm" at bounding box center [115, 464] width 49 height 28
select select "am"
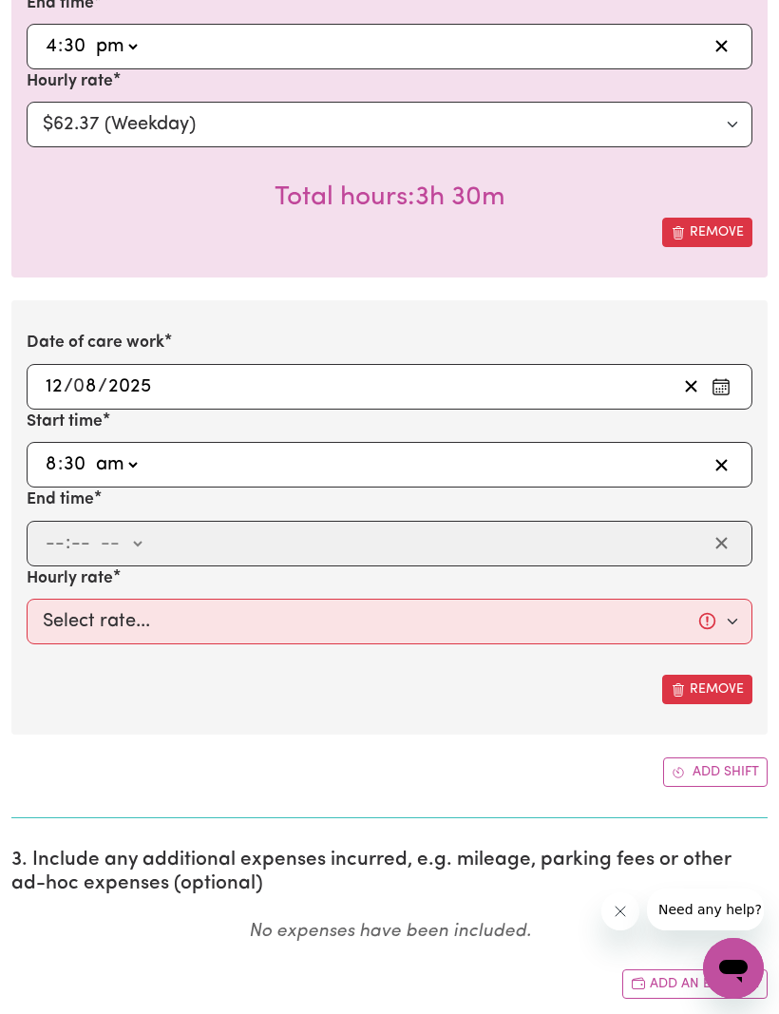
type input "08:30"
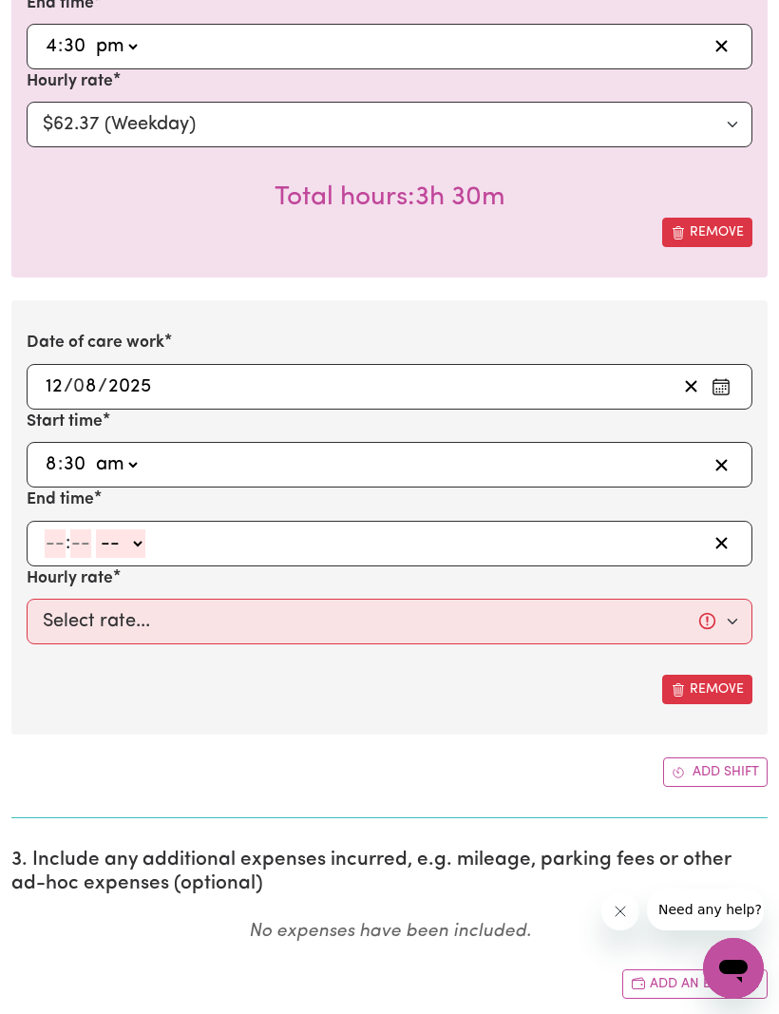
click at [59, 536] on input "number" at bounding box center [55, 543] width 21 height 28
type input "11"
type input "30"
click at [155, 529] on div "11 : 30 -- am pm" at bounding box center [375, 543] width 664 height 28
click at [128, 535] on select "-- am pm" at bounding box center [117, 543] width 49 height 28
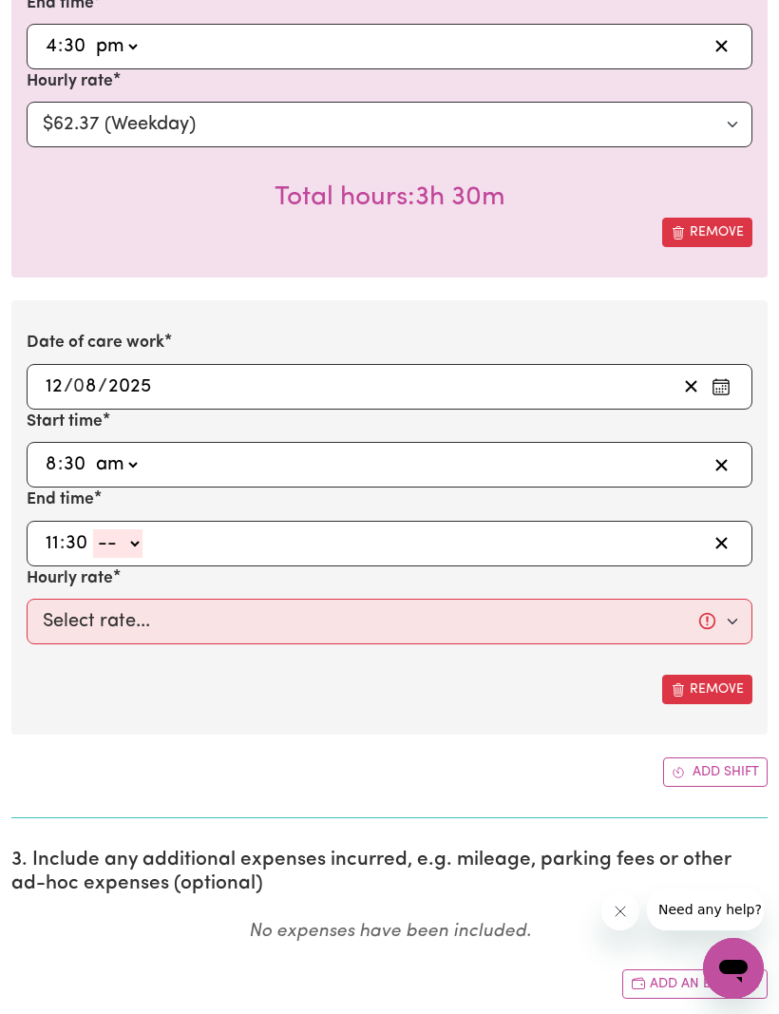
select select "am"
type input "11:30"
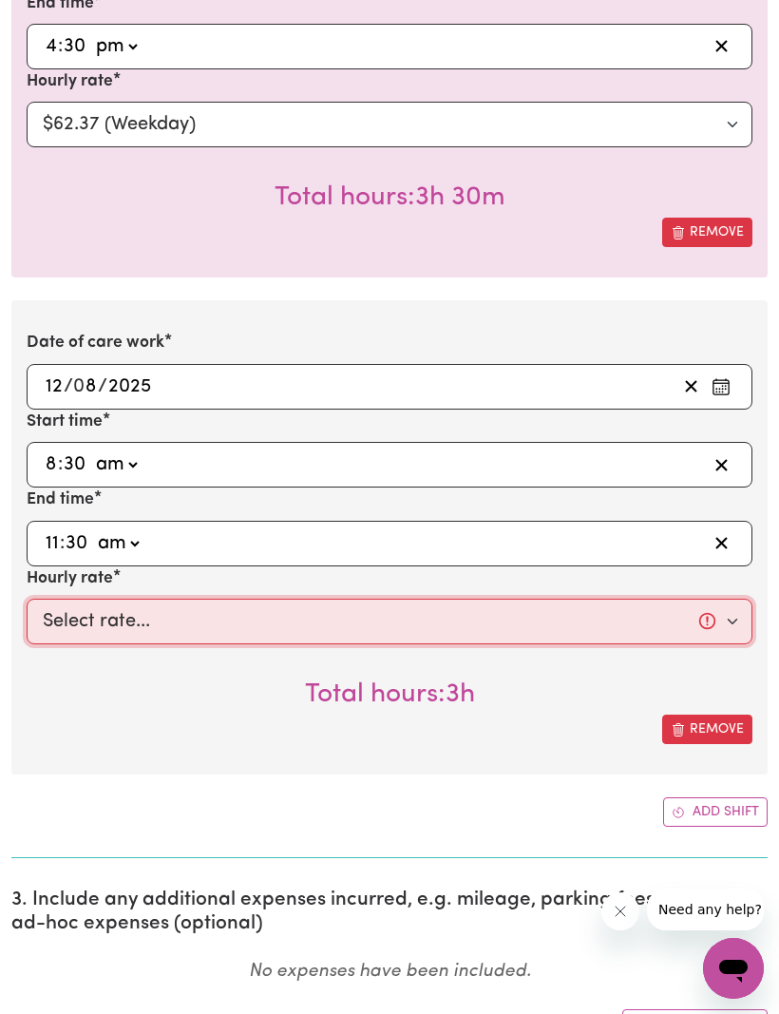
click at [722, 600] on select "Select rate... $62.37 (Weekday)" at bounding box center [390, 621] width 726 height 46
select select "62.37-Weekday"
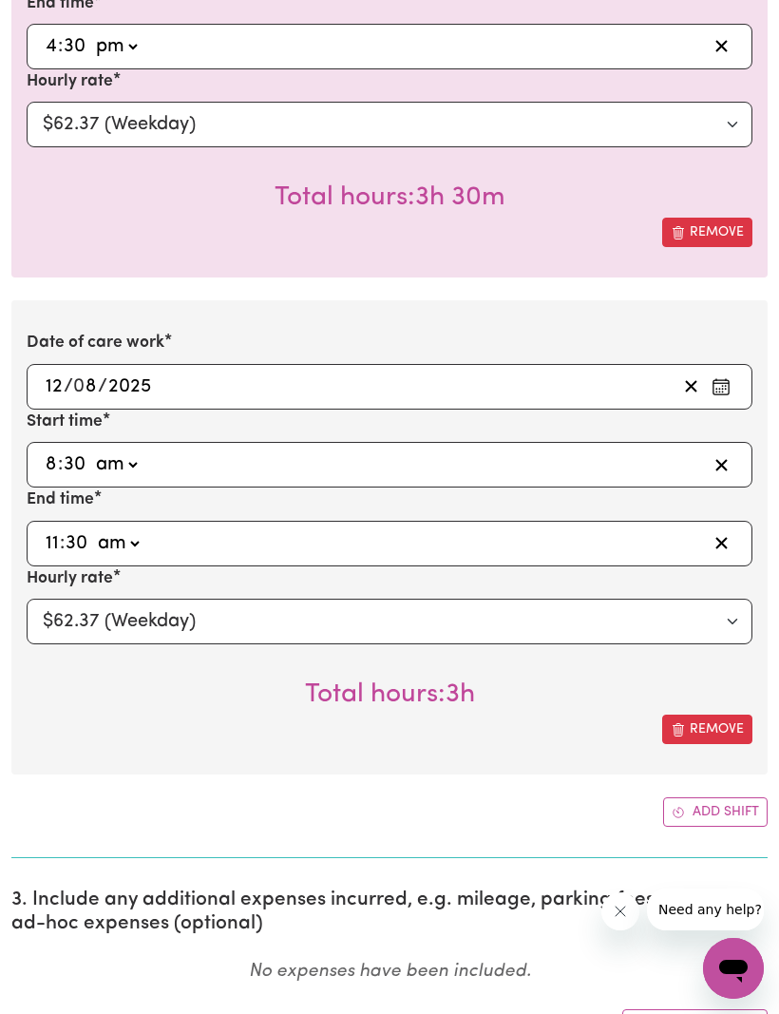
click at [709, 797] on button "Add shift" at bounding box center [715, 811] width 104 height 29
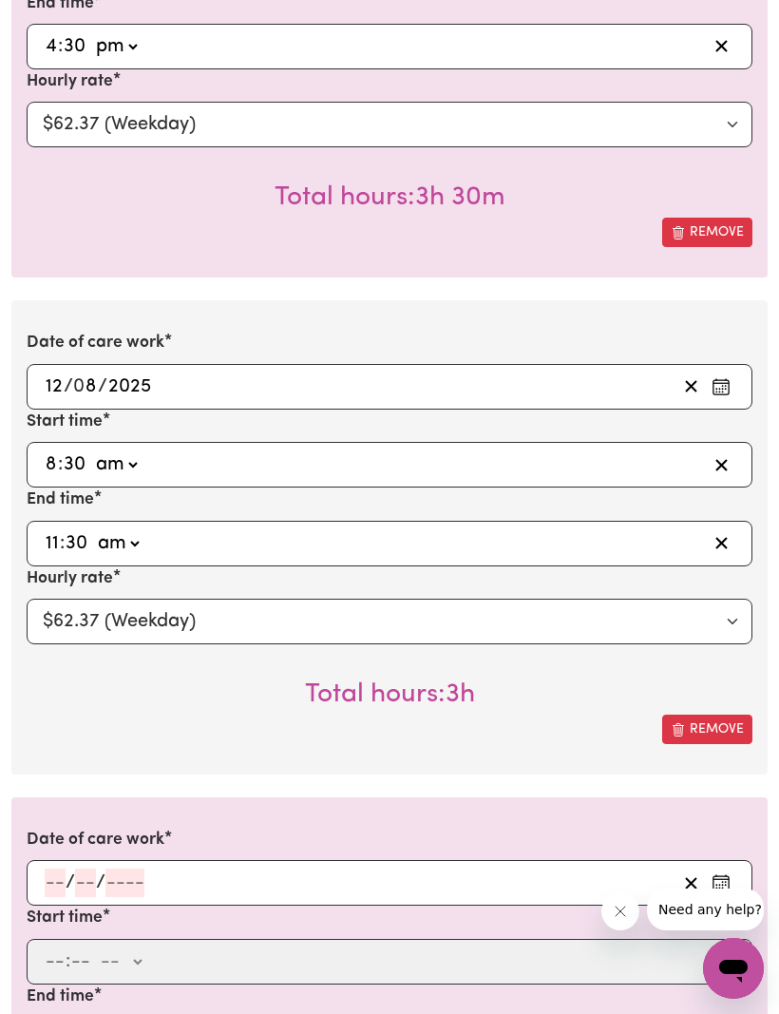
click at [63, 868] on input "number" at bounding box center [55, 882] width 21 height 28
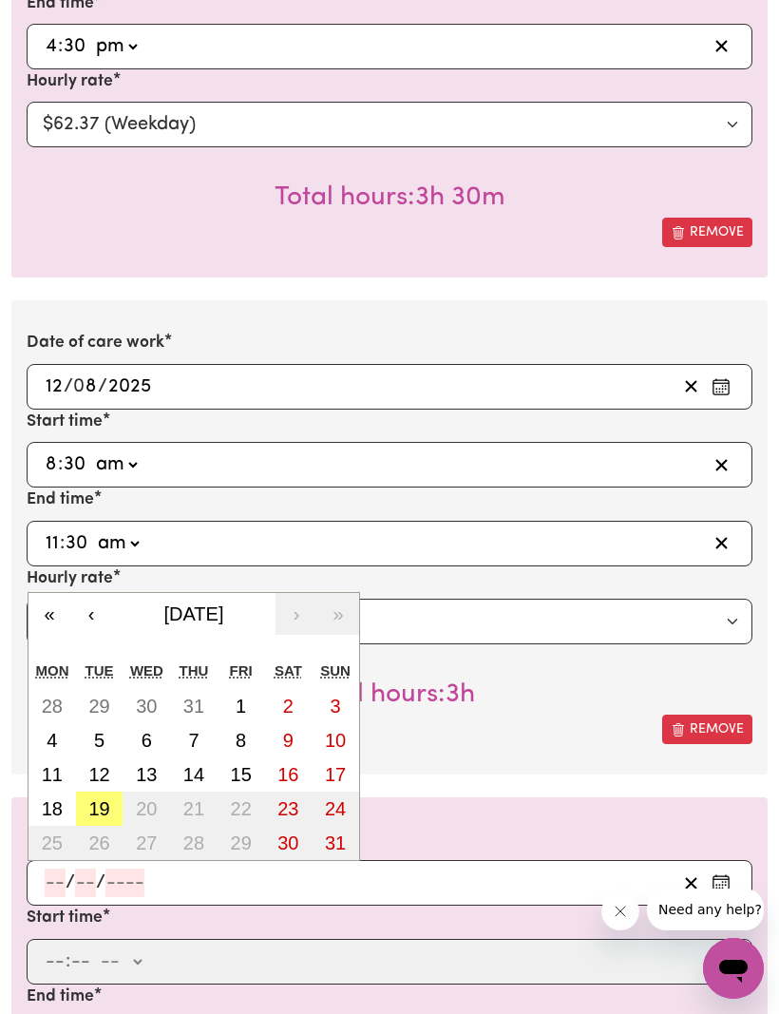
scroll to position [2016, 0]
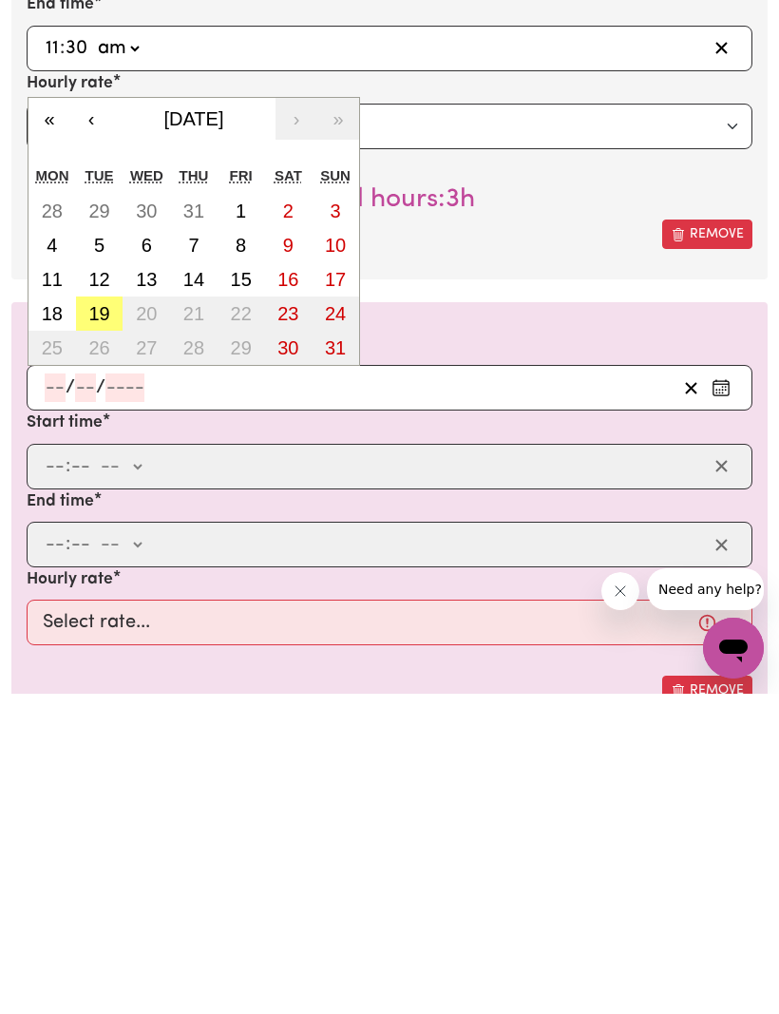
click at [249, 589] on abbr "15" at bounding box center [241, 599] width 21 height 21
type input "[DATE]"
type input "15"
type input "8"
type input "2025"
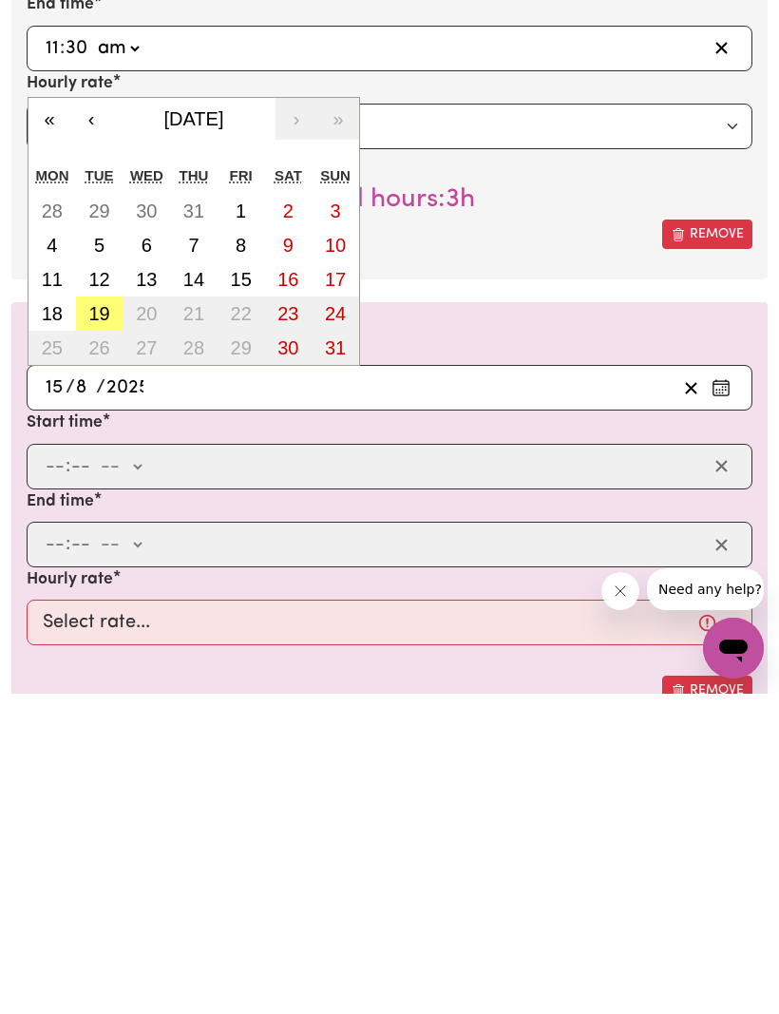
scroll to position [2336, 0]
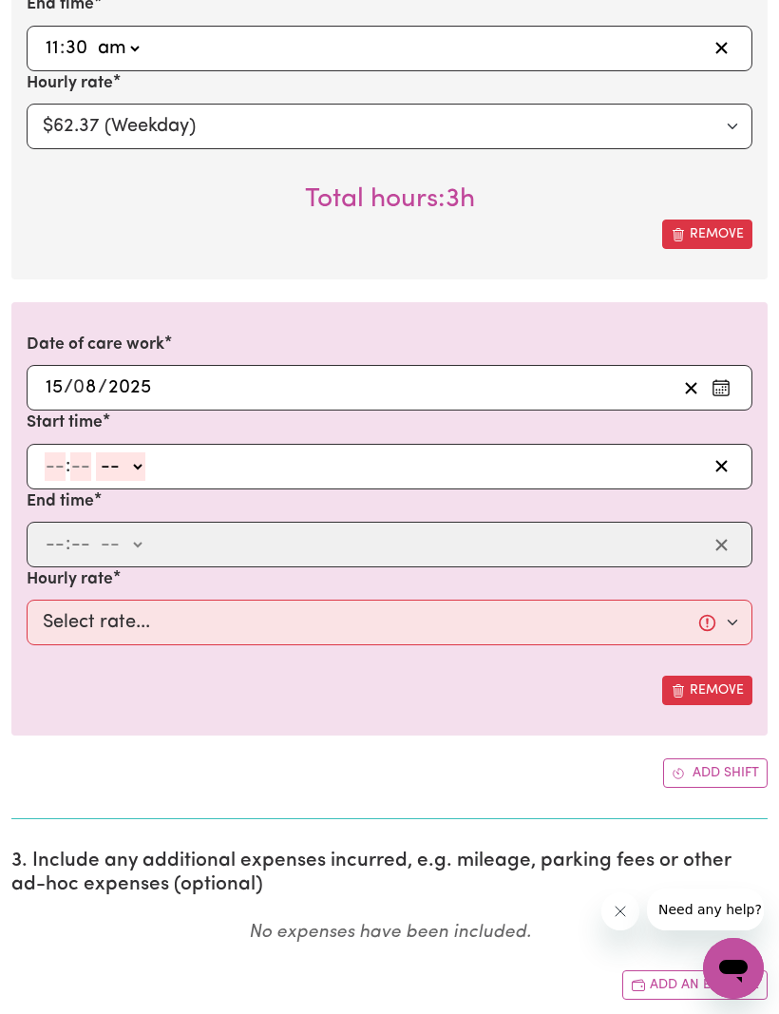
click at [47, 444] on div ": -- am pm" at bounding box center [390, 467] width 726 height 46
click at [49, 460] on input "number" at bounding box center [55, 466] width 21 height 28
paste input "1"
type input "1"
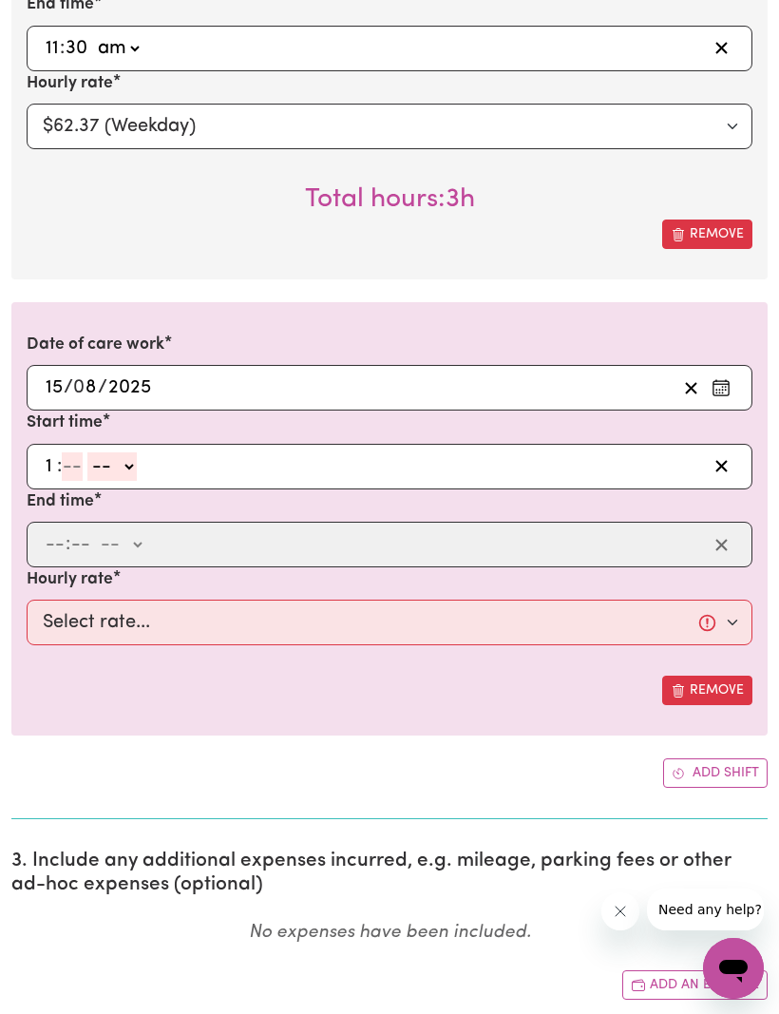
click at [77, 453] on input "number" at bounding box center [72, 466] width 21 height 28
type input "0"
click at [142, 454] on select "-- am pm" at bounding box center [116, 466] width 49 height 28
select select "pm"
type input "13:00"
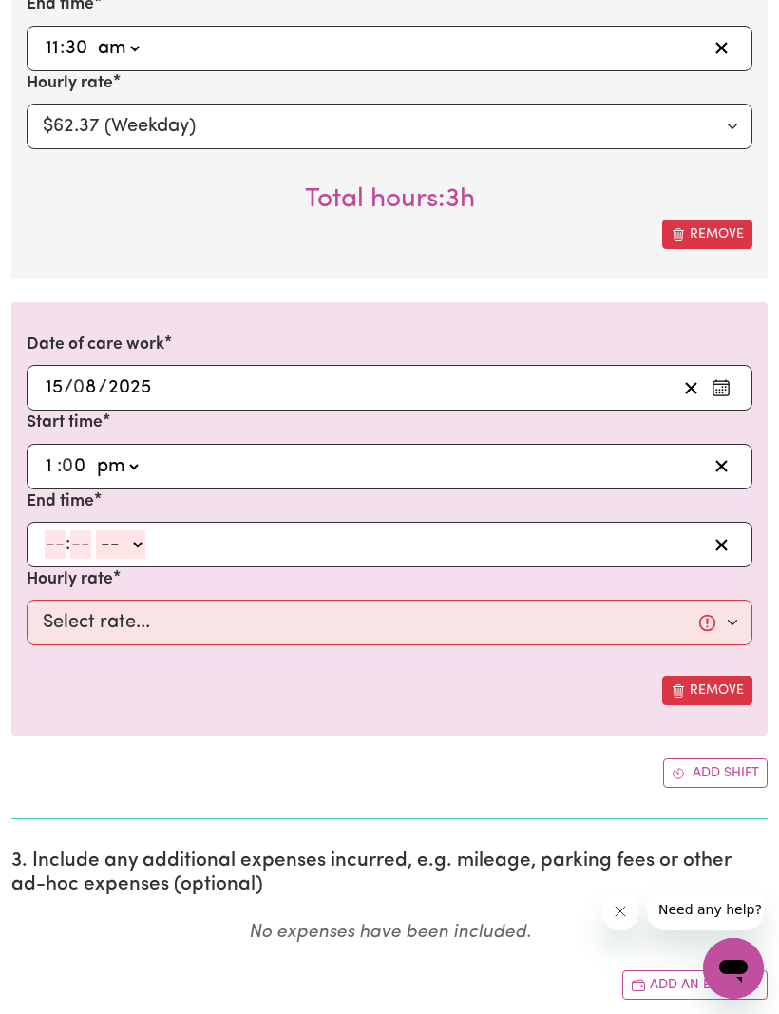
click at [62, 530] on input "number" at bounding box center [55, 544] width 21 height 28
type input "4"
type input "30"
click at [136, 532] on select "-- am pm" at bounding box center [115, 544] width 49 height 28
select select "pm"
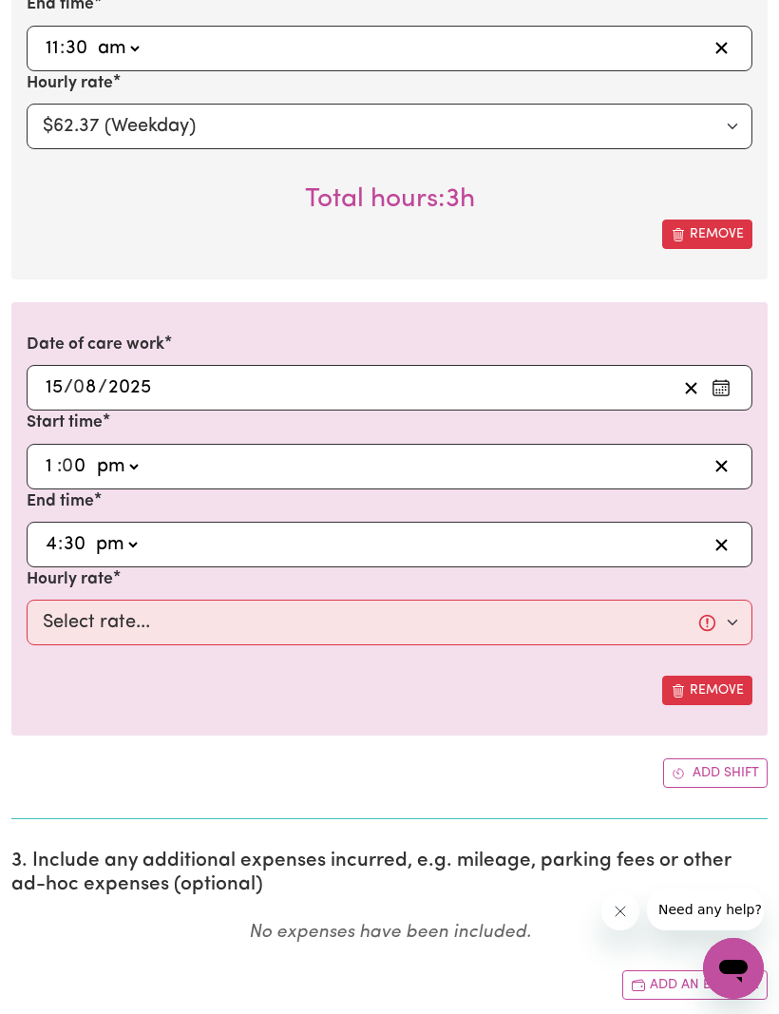
type input "16:30"
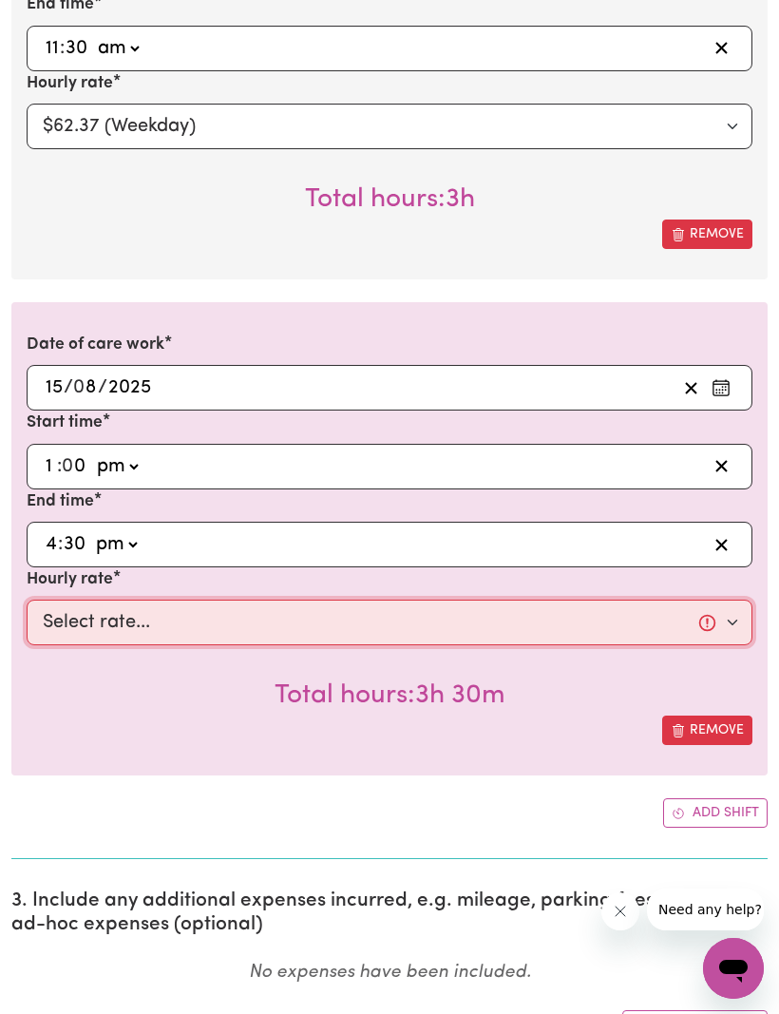
click at [728, 604] on select "Select rate... $62.37 (Weekday)" at bounding box center [390, 622] width 726 height 46
select select "62.37-Weekday"
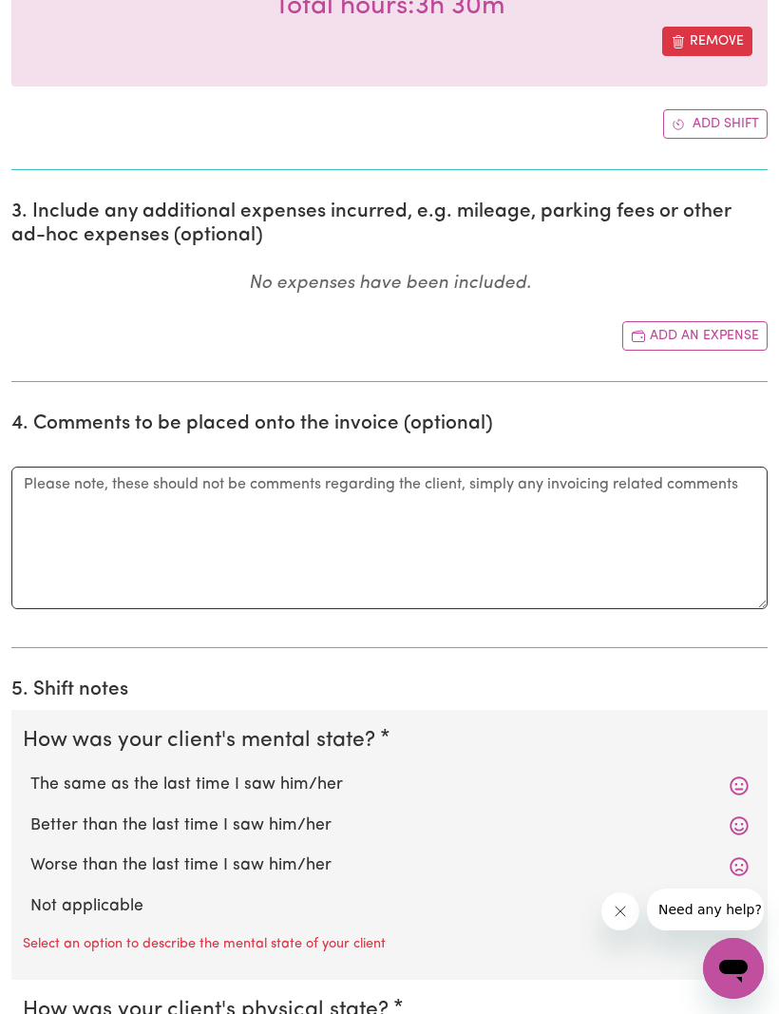
scroll to position [3049, 0]
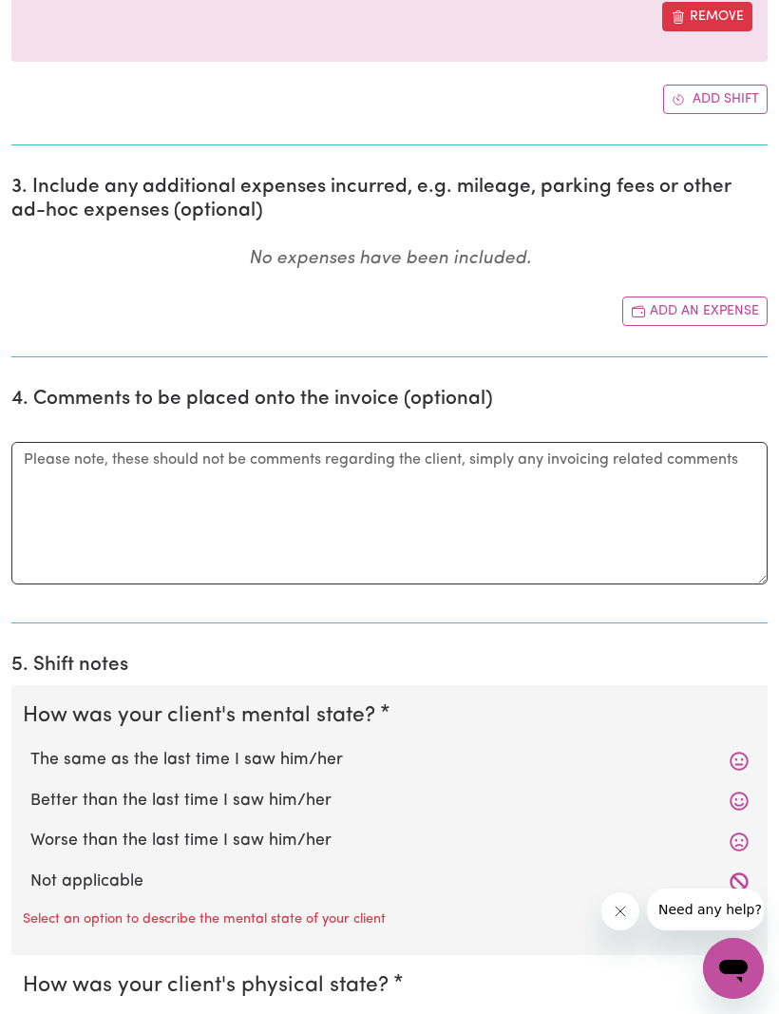
click at [738, 751] on icon at bounding box center [739, 760] width 19 height 19
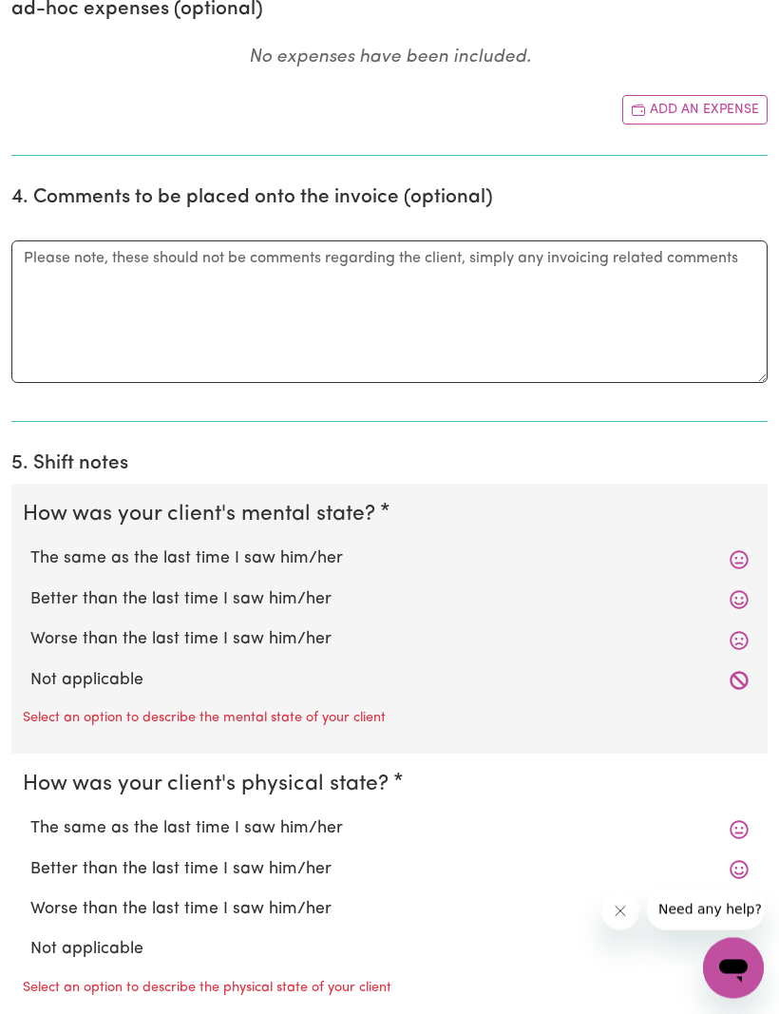
scroll to position [3251, 0]
click at [727, 546] on label "The same as the last time I saw him/her" at bounding box center [389, 558] width 718 height 25
click at [30, 545] on input "The same as the last time I saw him/her" at bounding box center [29, 545] width 1 height 1
radio input "true"
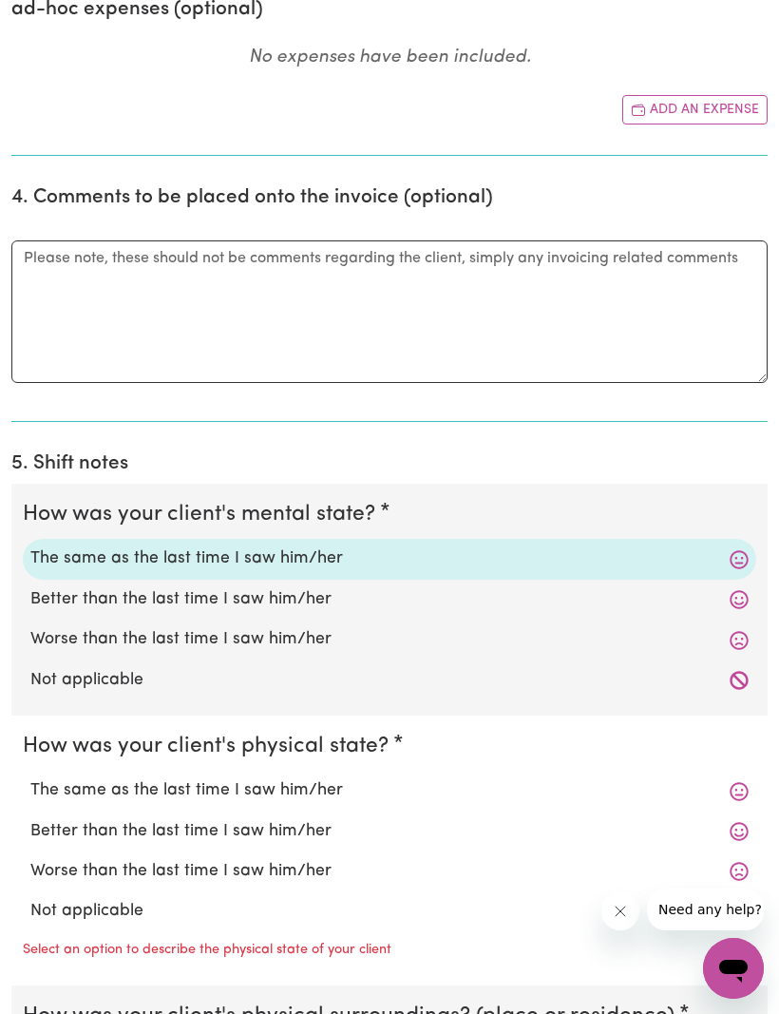
click at [718, 778] on label "The same as the last time I saw him/her" at bounding box center [389, 790] width 718 height 25
click at [30, 777] on input "The same as the last time I saw him/her" at bounding box center [29, 777] width 1 height 1
radio input "true"
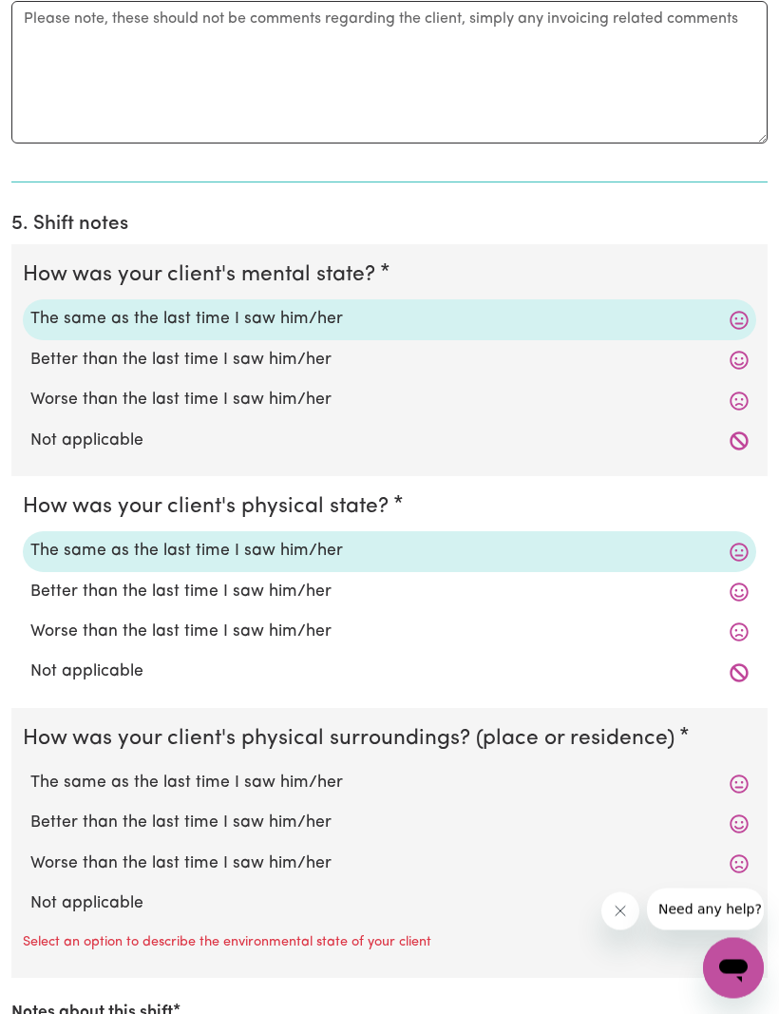
scroll to position [3509, 0]
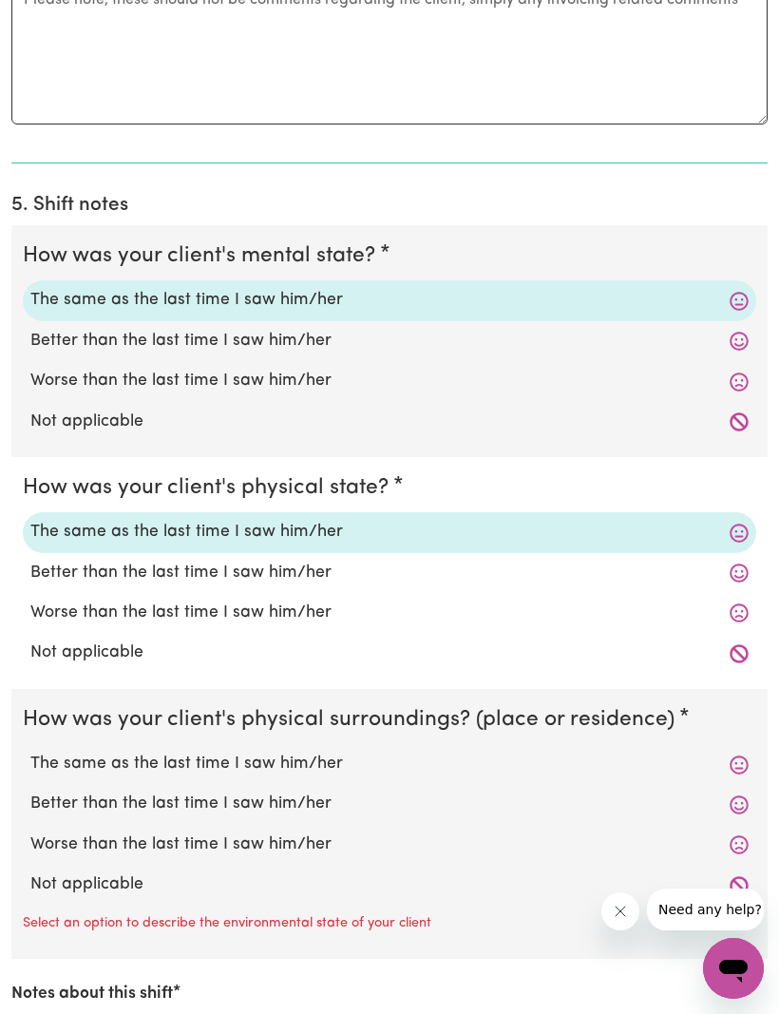
click at [718, 751] on label "The same as the last time I saw him/her" at bounding box center [389, 763] width 718 height 25
click at [30, 750] on input "The same as the last time I saw him/her" at bounding box center [29, 750] width 1 height 1
radio input "true"
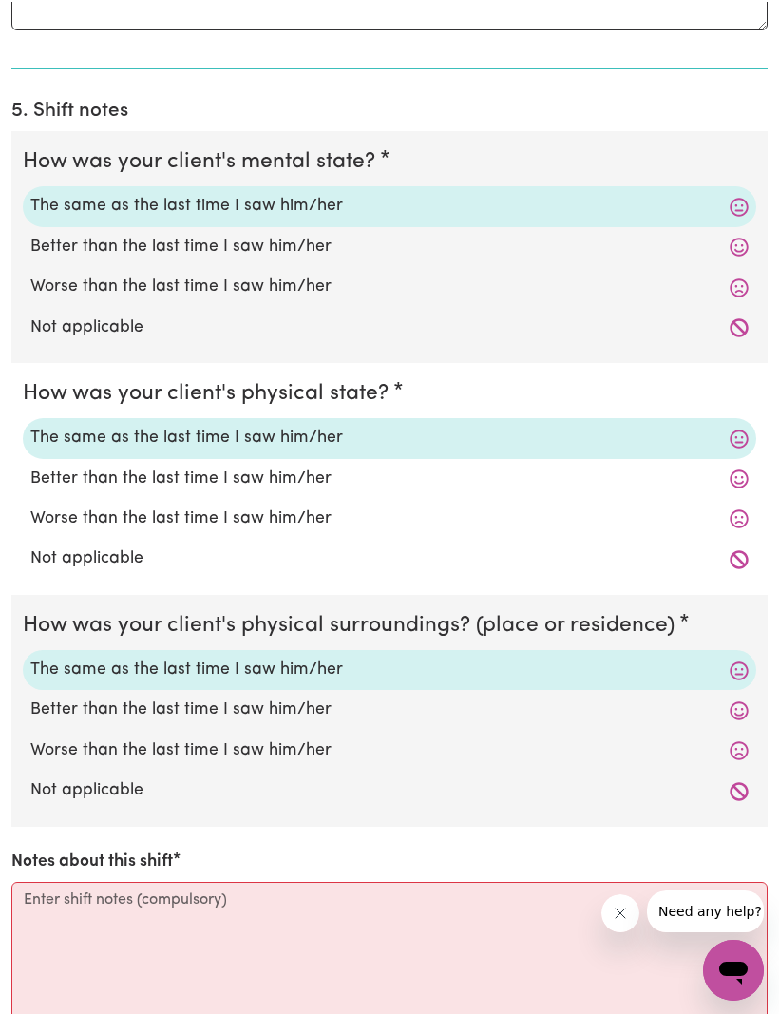
scroll to position [3837, 0]
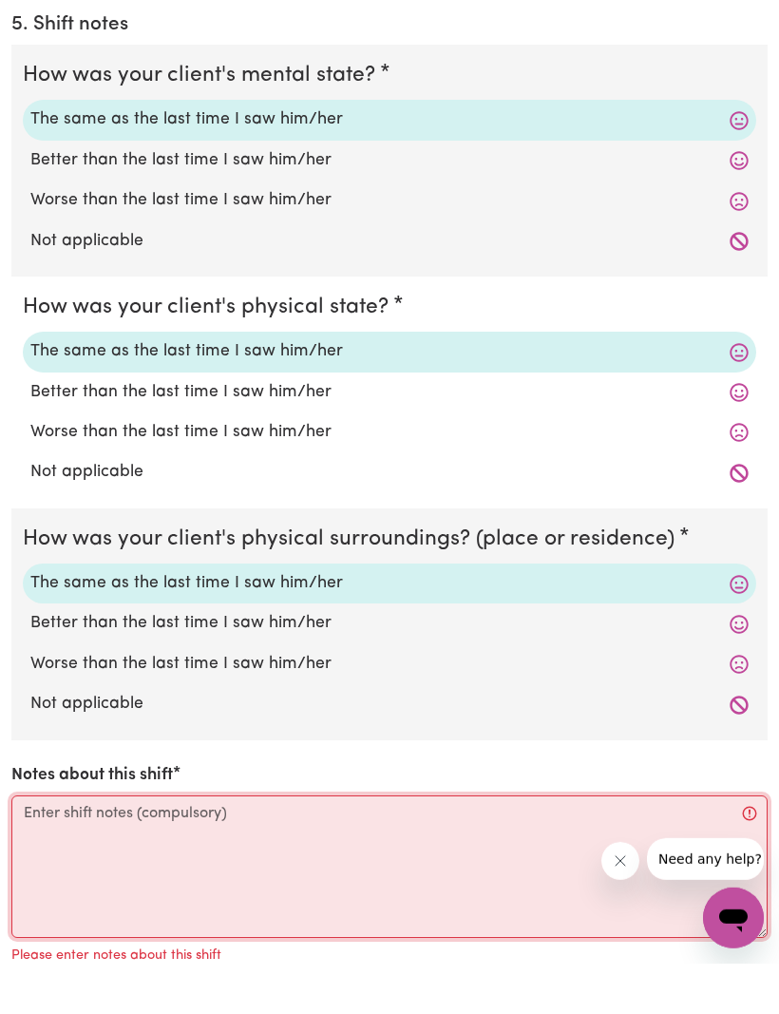
click at [24, 870] on textarea "Notes about this shift" at bounding box center [389, 916] width 756 height 142
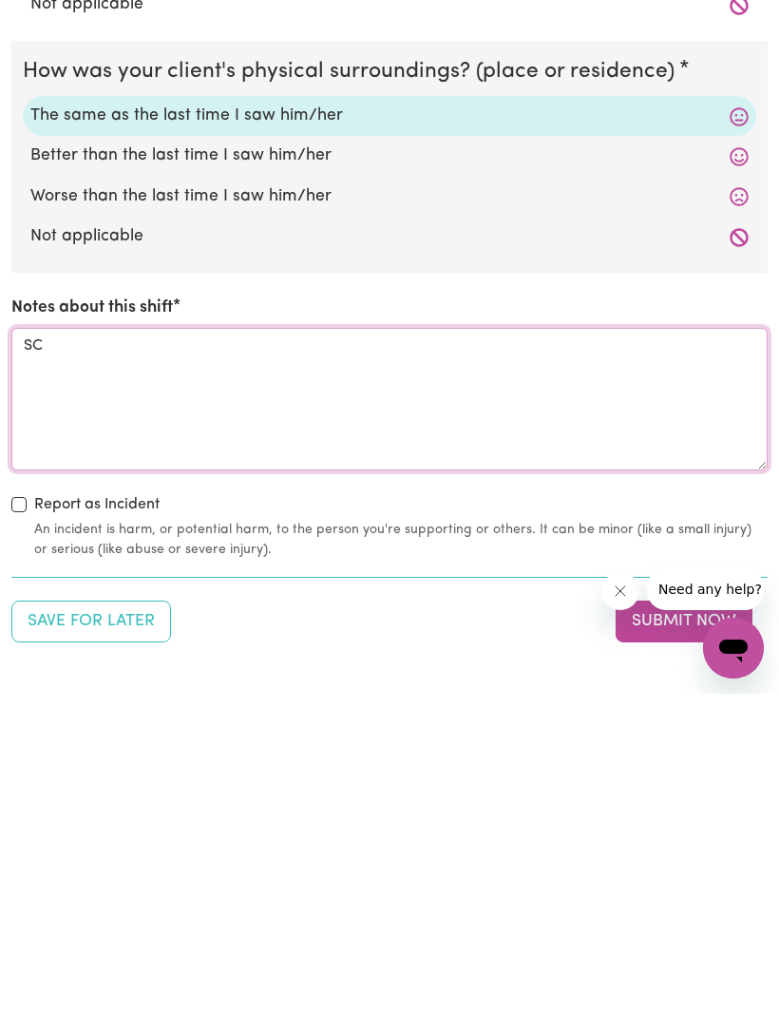
type textarea "SC"
click at [657, 920] on button "Submit Now" at bounding box center [684, 941] width 137 height 42
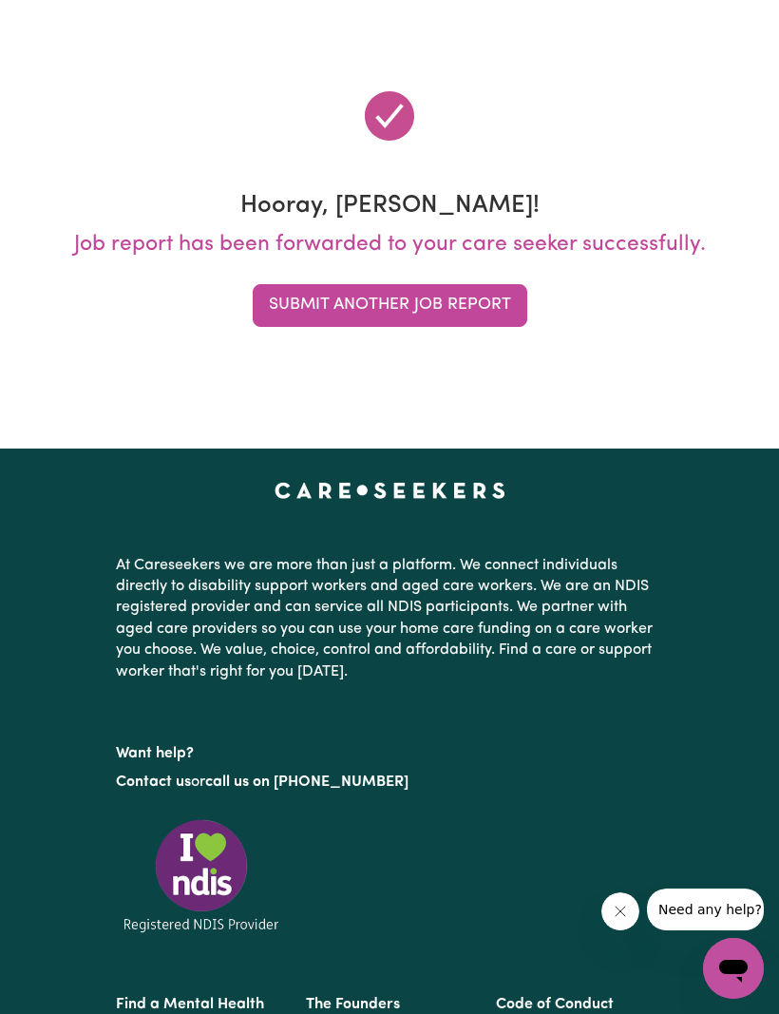
scroll to position [0, 0]
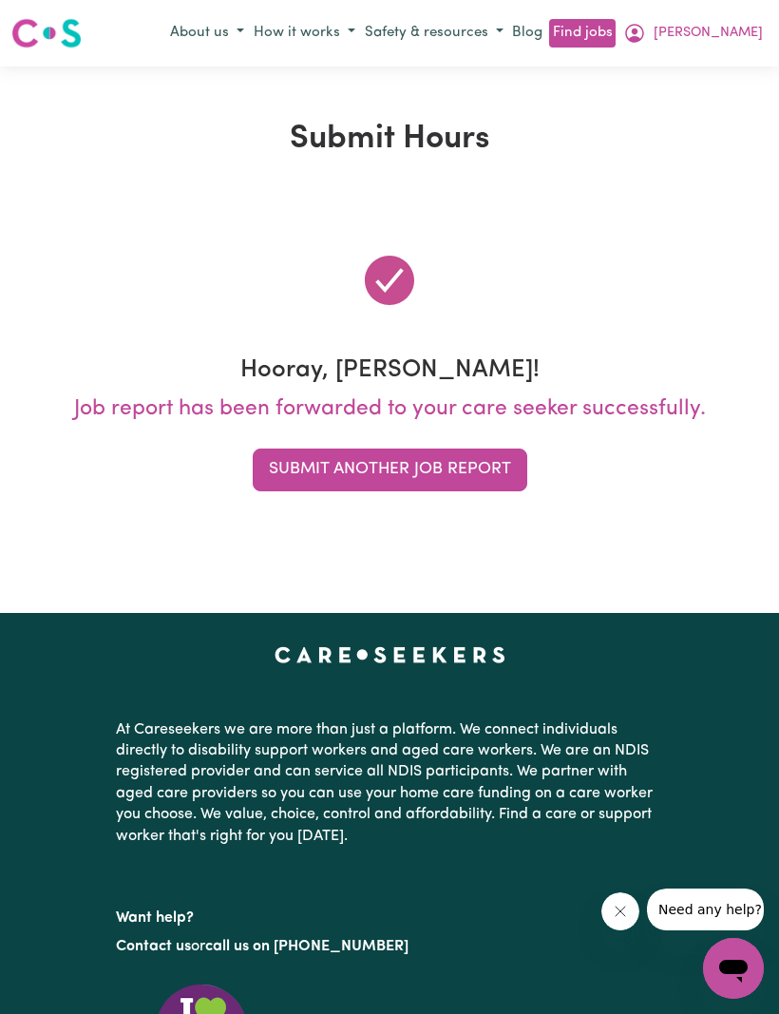
click at [335, 468] on button "Submit Another Job Report" at bounding box center [390, 469] width 275 height 42
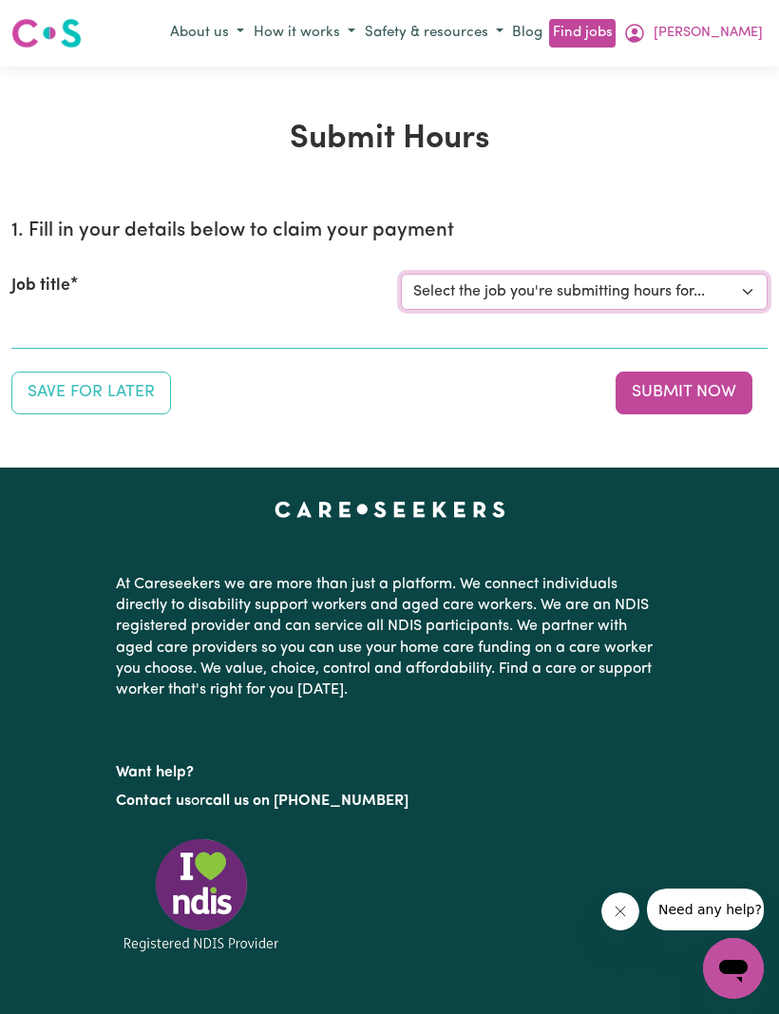
click at [742, 282] on select "Select the job you're submitting hours for... [[PERSON_NAME]] (Weekday) Assista…" at bounding box center [584, 292] width 367 height 36
select select "10579"
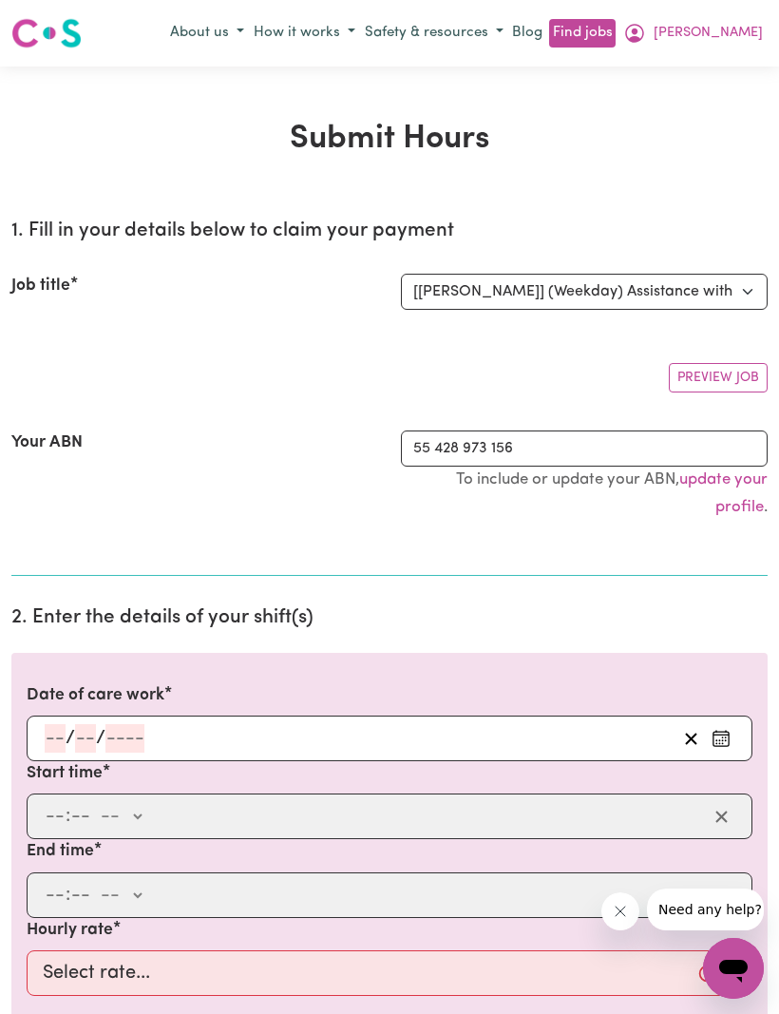
click at [46, 730] on input "number" at bounding box center [55, 738] width 21 height 28
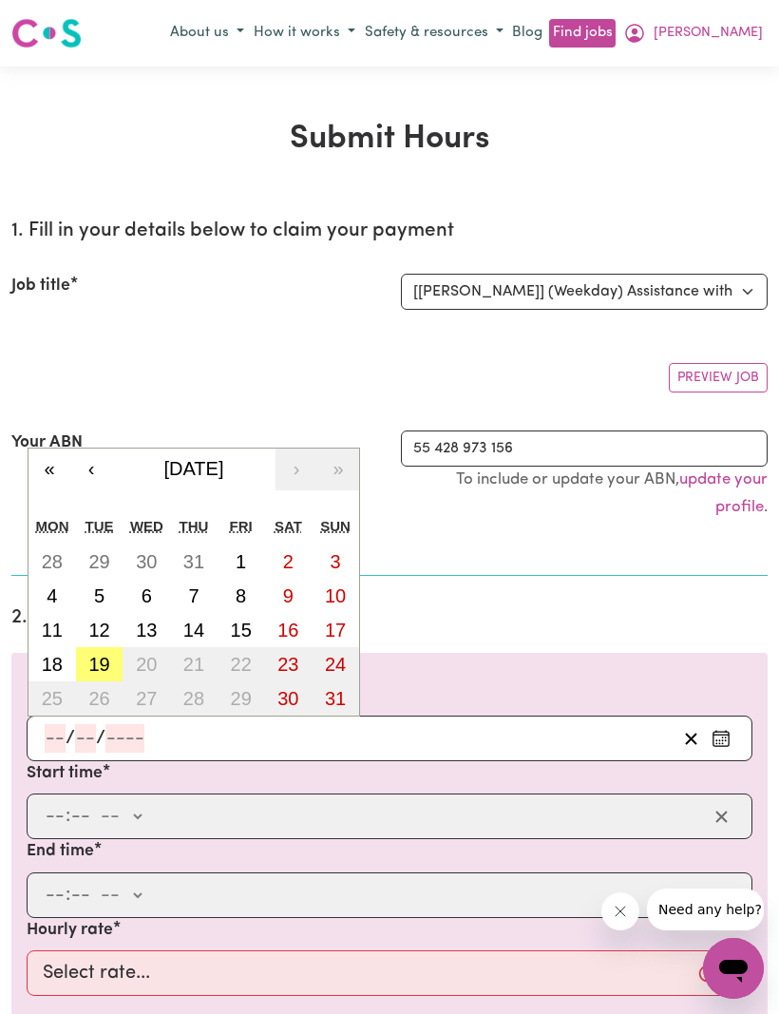
scroll to position [36, 0]
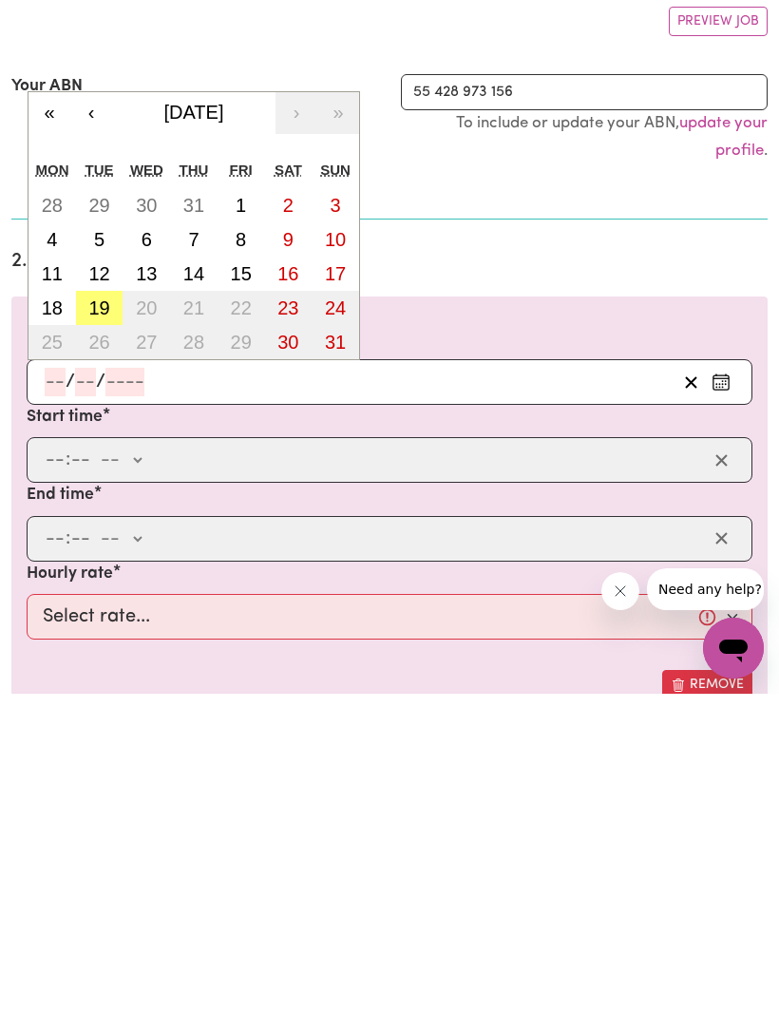
click at [96, 549] on abbr "5" at bounding box center [99, 559] width 10 height 21
type input "[DATE]"
type input "5"
type input "8"
type input "2025"
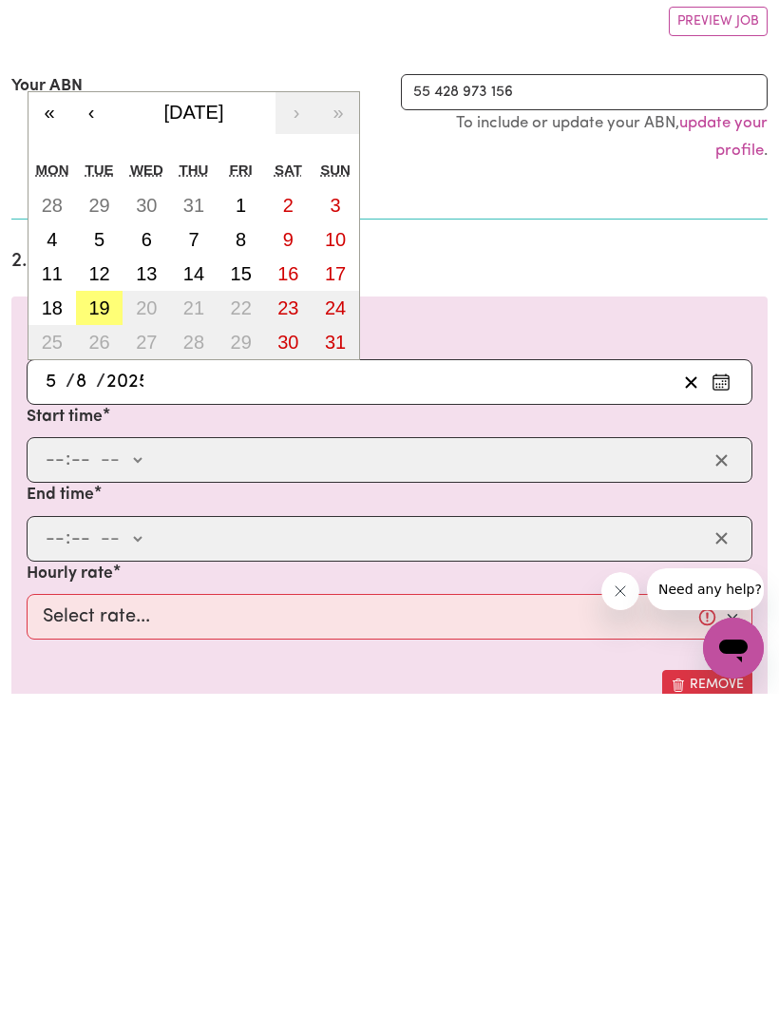
scroll to position [356, 0]
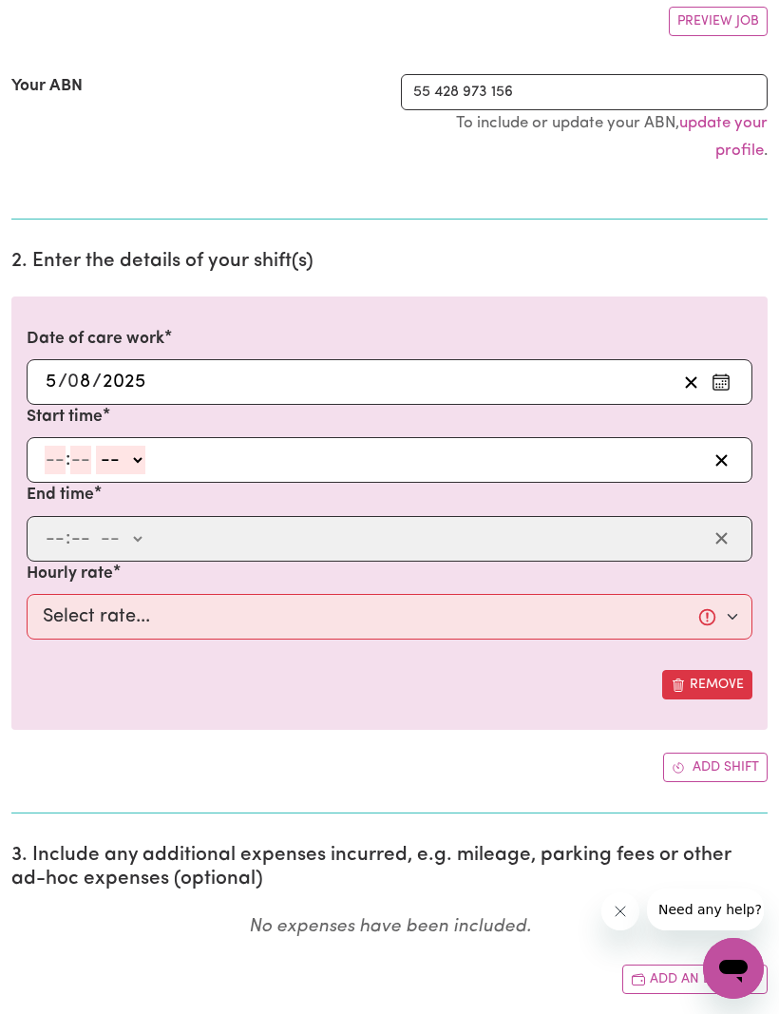
click at [38, 458] on div ": -- am pm" at bounding box center [390, 460] width 726 height 46
click at [48, 370] on input "5" at bounding box center [51, 382] width 13 height 28
click at [47, 370] on input "5" at bounding box center [51, 382] width 13 height 28
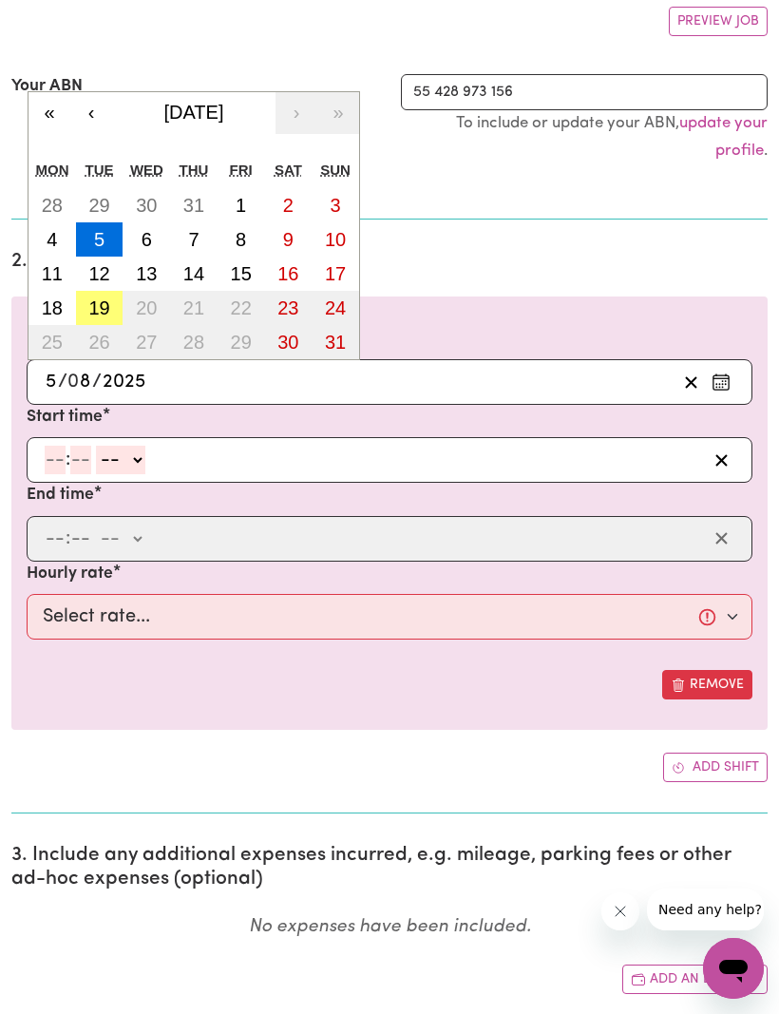
click at [203, 231] on button "7" at bounding box center [193, 239] width 47 height 34
type input "[DATE]"
type input "7"
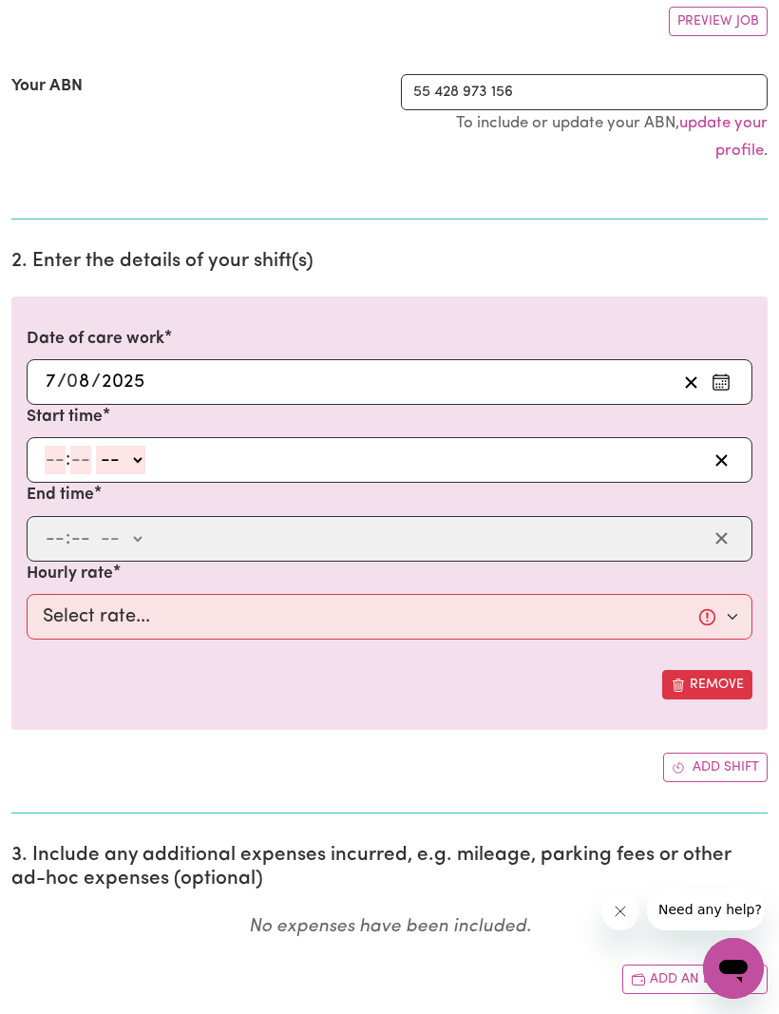
click at [46, 376] on input "7" at bounding box center [51, 382] width 12 height 28
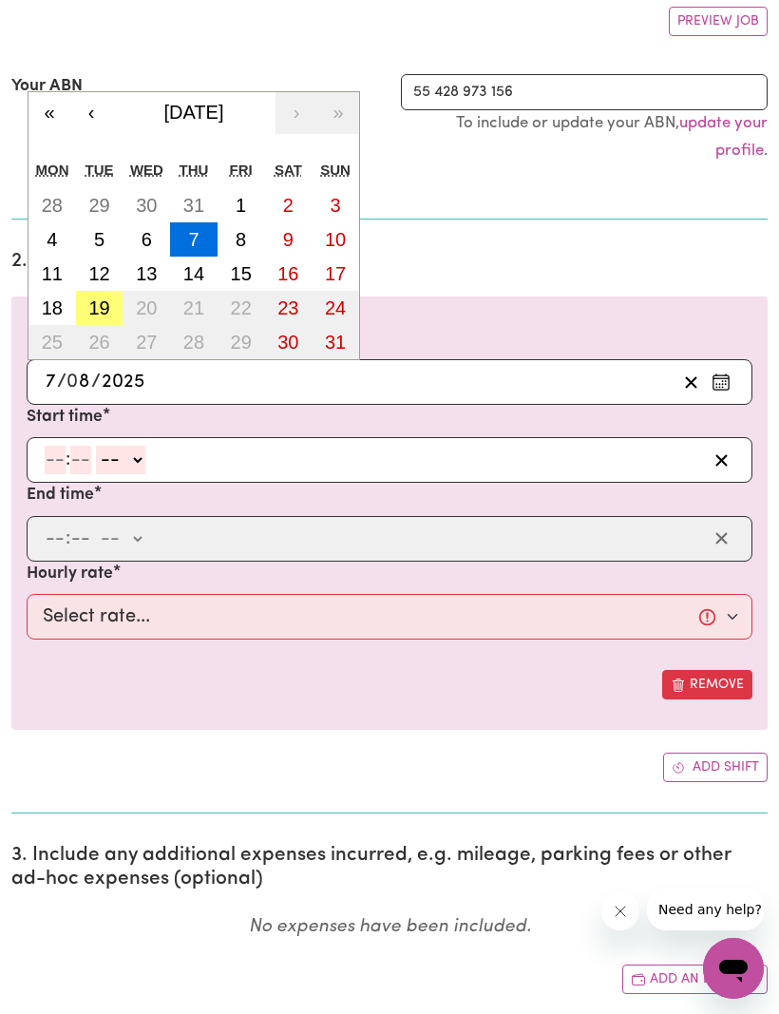
click at [51, 446] on input "number" at bounding box center [55, 460] width 21 height 28
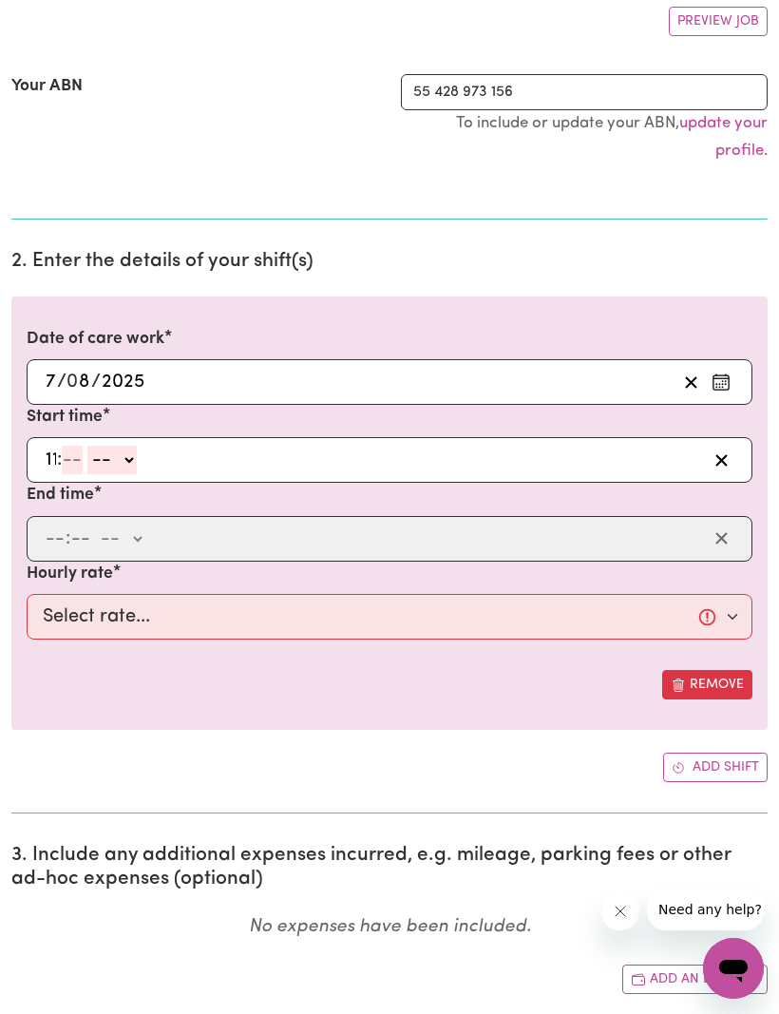
type input "11"
type input "30"
click at [124, 458] on select "-- am pm" at bounding box center [117, 460] width 49 height 28
select select "am"
type input "11:30"
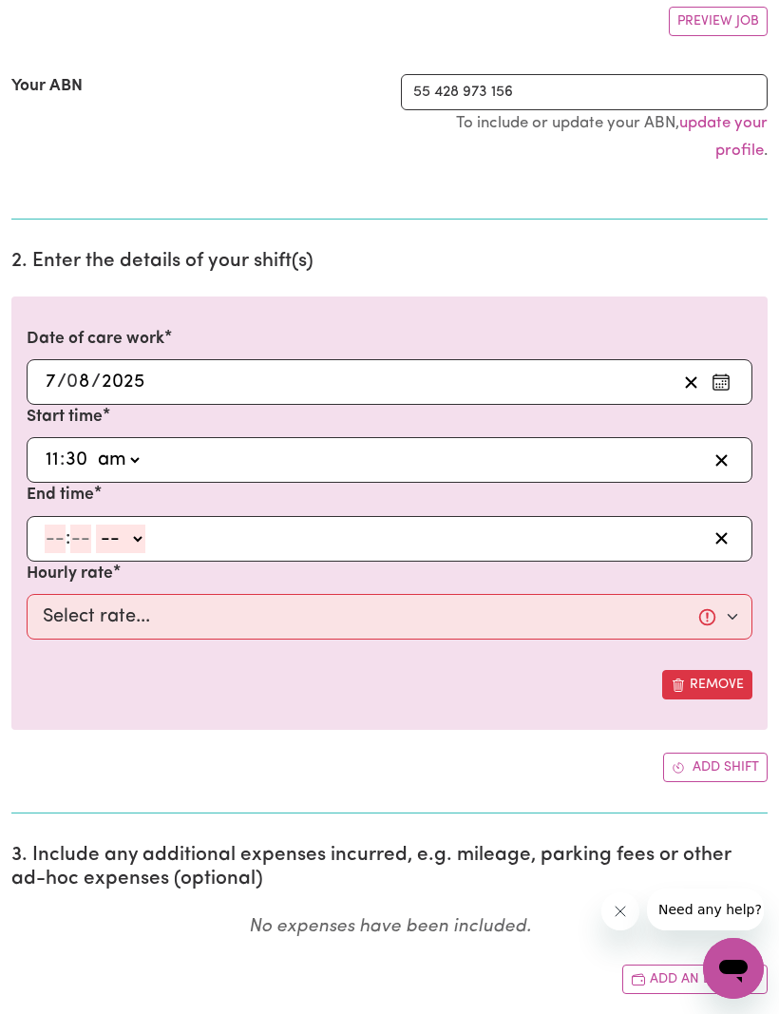
click at [59, 538] on input "number" at bounding box center [55, 538] width 21 height 28
type input "1"
click at [78, 524] on input "number" at bounding box center [72, 538] width 21 height 28
type input "0"
click at [141, 525] on select "-- am pm" at bounding box center [116, 538] width 49 height 28
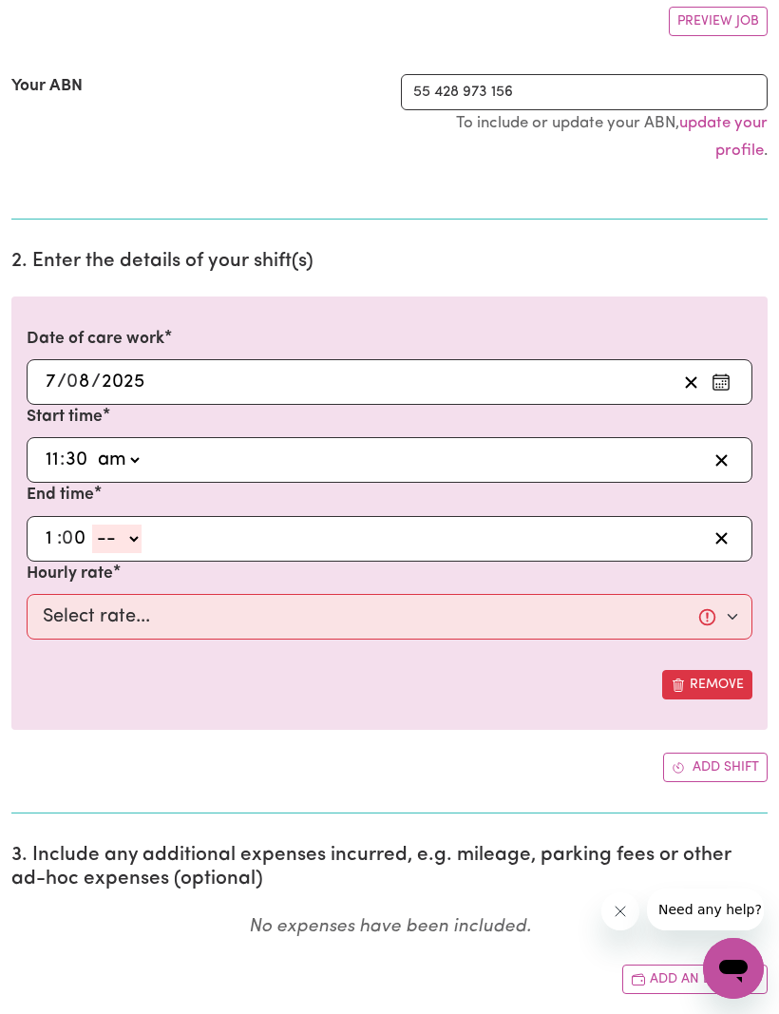
select select "pm"
type input "13:00"
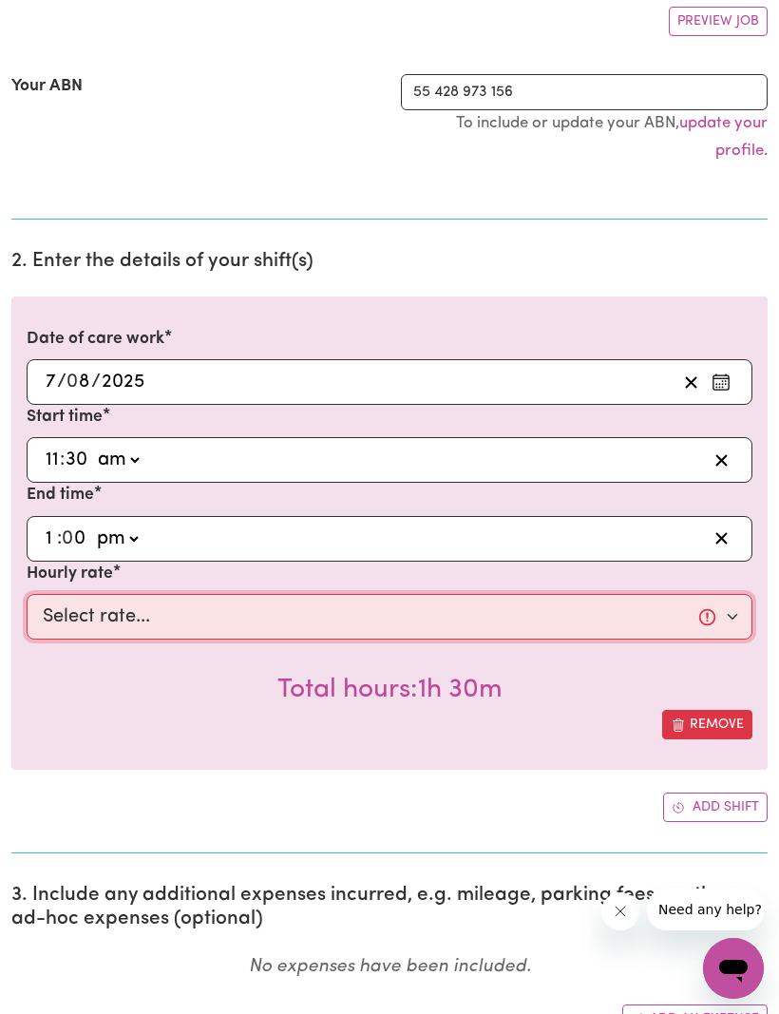
click at [725, 613] on select "Select rate... $62.37 (Weekday)" at bounding box center [390, 617] width 726 height 46
select select "62.37-Weekday"
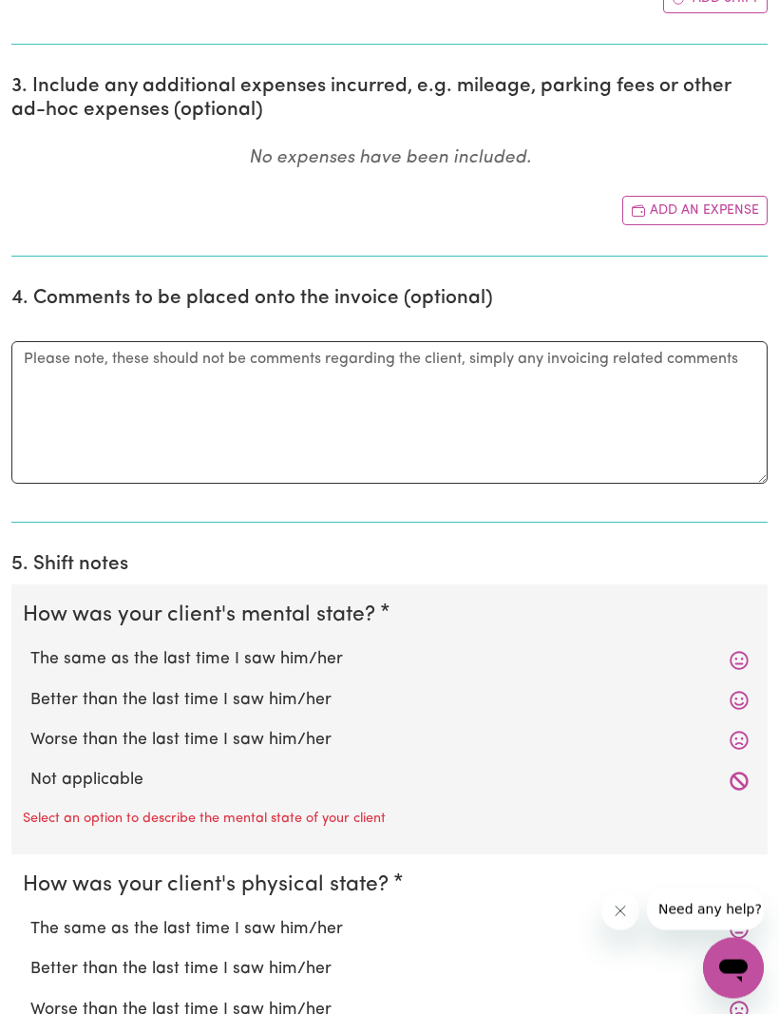
scroll to position [1173, 0]
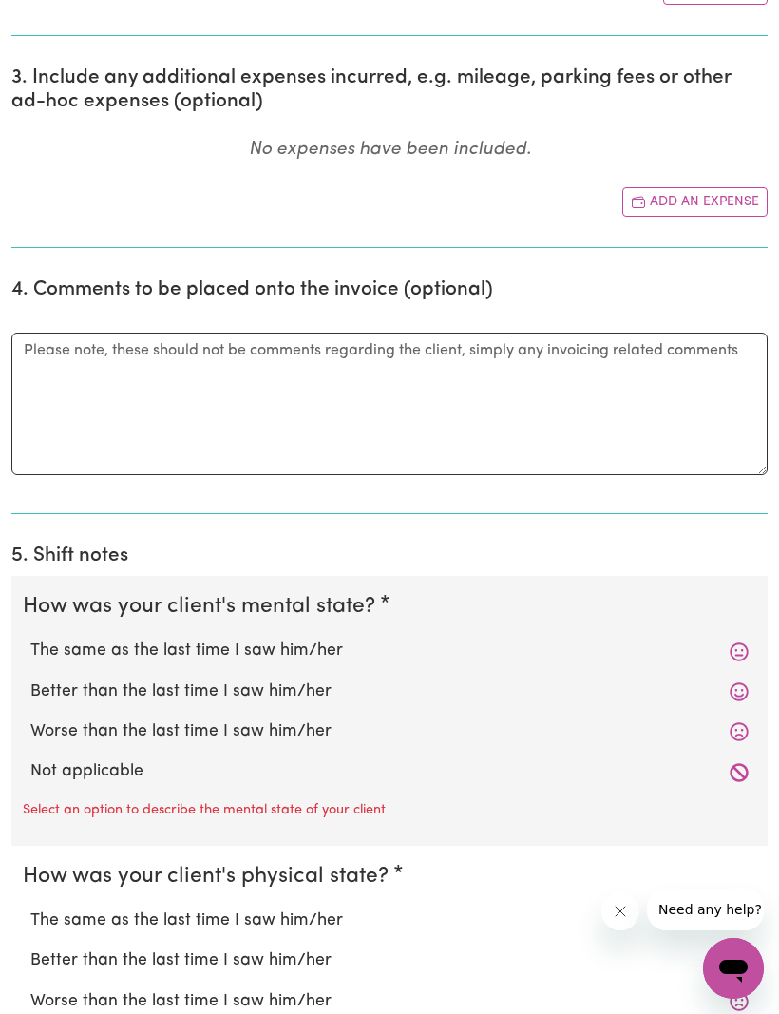
click at [728, 638] on label "The same as the last time I saw him/her" at bounding box center [389, 650] width 718 height 25
click at [30, 637] on input "The same as the last time I saw him/her" at bounding box center [29, 637] width 1 height 1
radio input "true"
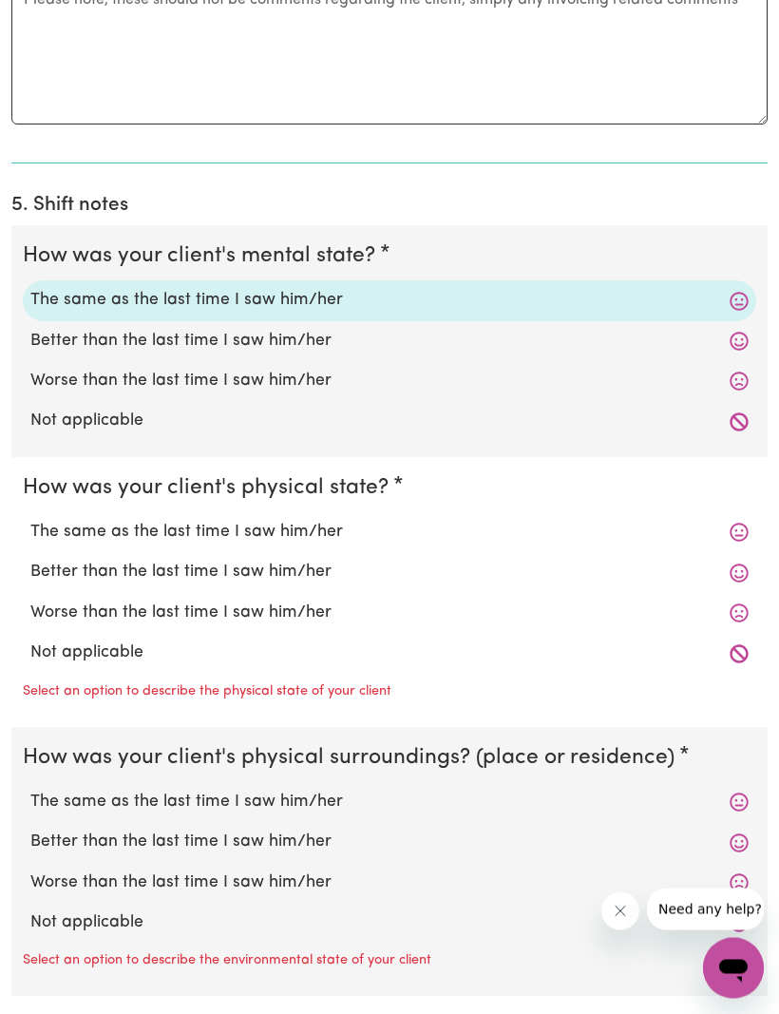
scroll to position [1526, 0]
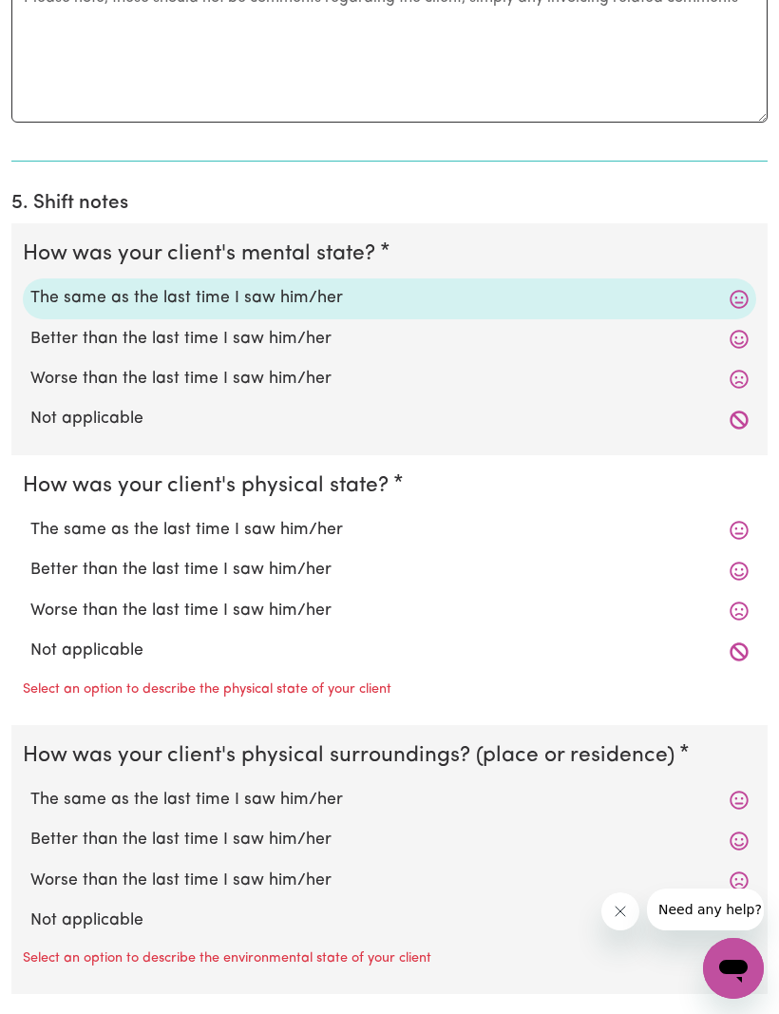
click at [725, 518] on label "The same as the last time I saw him/her" at bounding box center [389, 530] width 718 height 25
click at [30, 517] on input "The same as the last time I saw him/her" at bounding box center [29, 517] width 1 height 1
radio input "true"
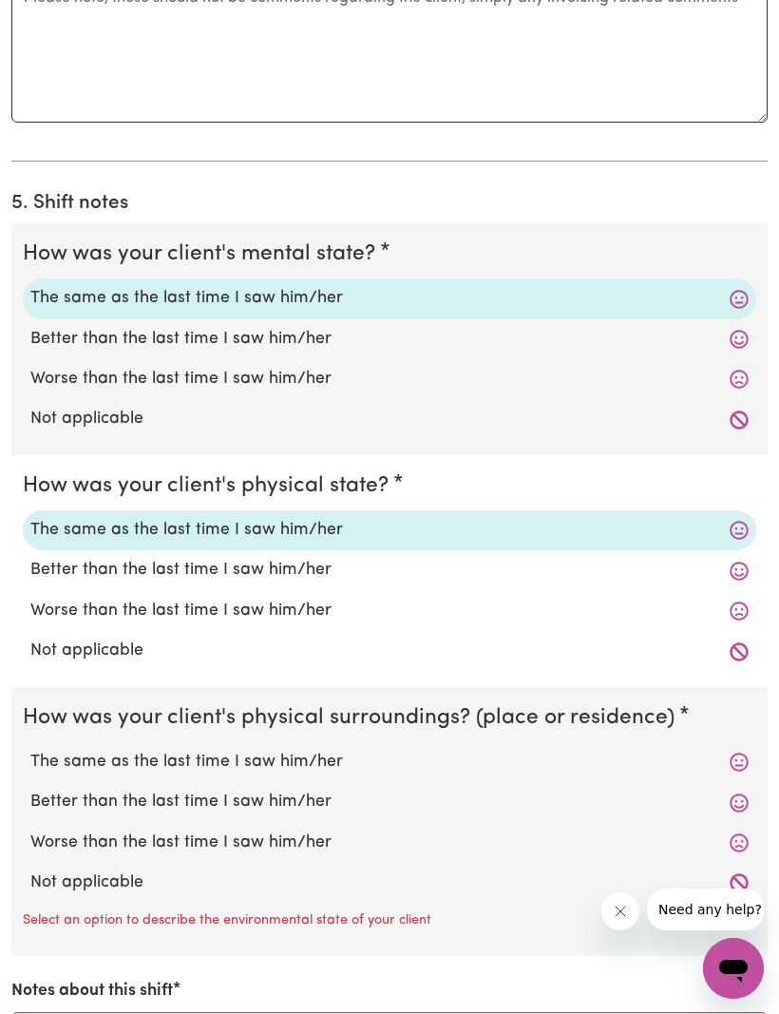
click at [724, 518] on label "The same as the last time I saw him/her" at bounding box center [389, 530] width 718 height 25
click at [30, 517] on input "The same as the last time I saw him/her" at bounding box center [29, 517] width 1 height 1
click at [719, 752] on label "The same as the last time I saw him/her" at bounding box center [389, 761] width 718 height 25
click at [30, 749] on input "The same as the last time I saw him/her" at bounding box center [29, 749] width 1 height 1
radio input "true"
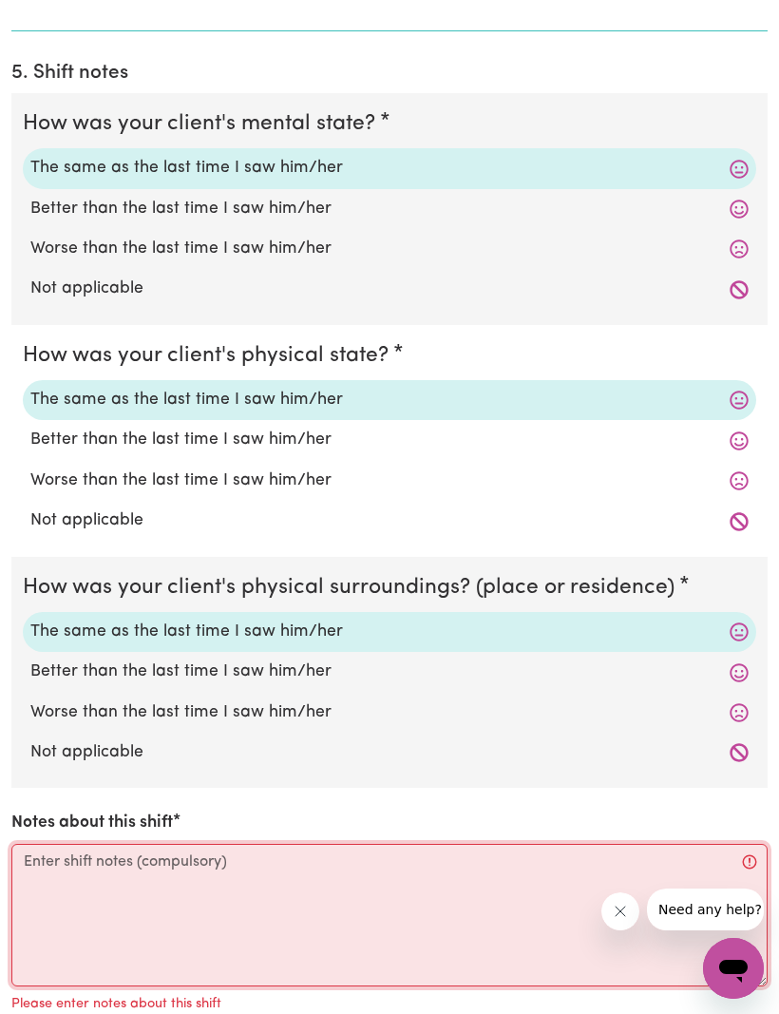
click at [34, 847] on textarea "Notes about this shift" at bounding box center [389, 915] width 756 height 142
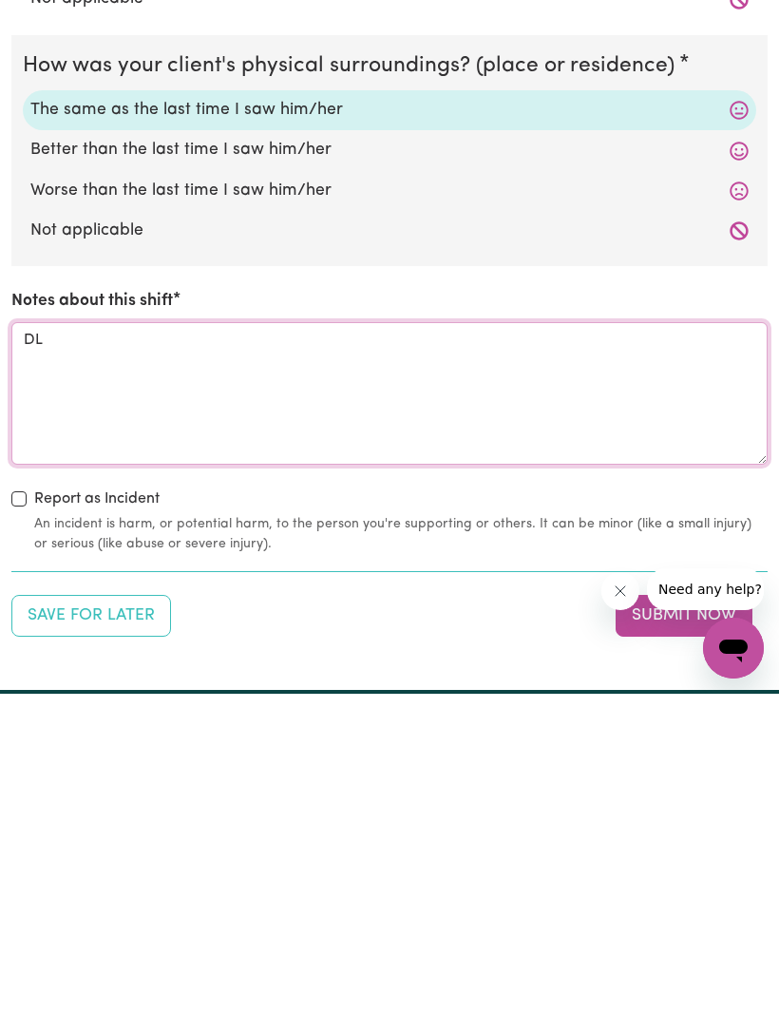
type textarea "DL"
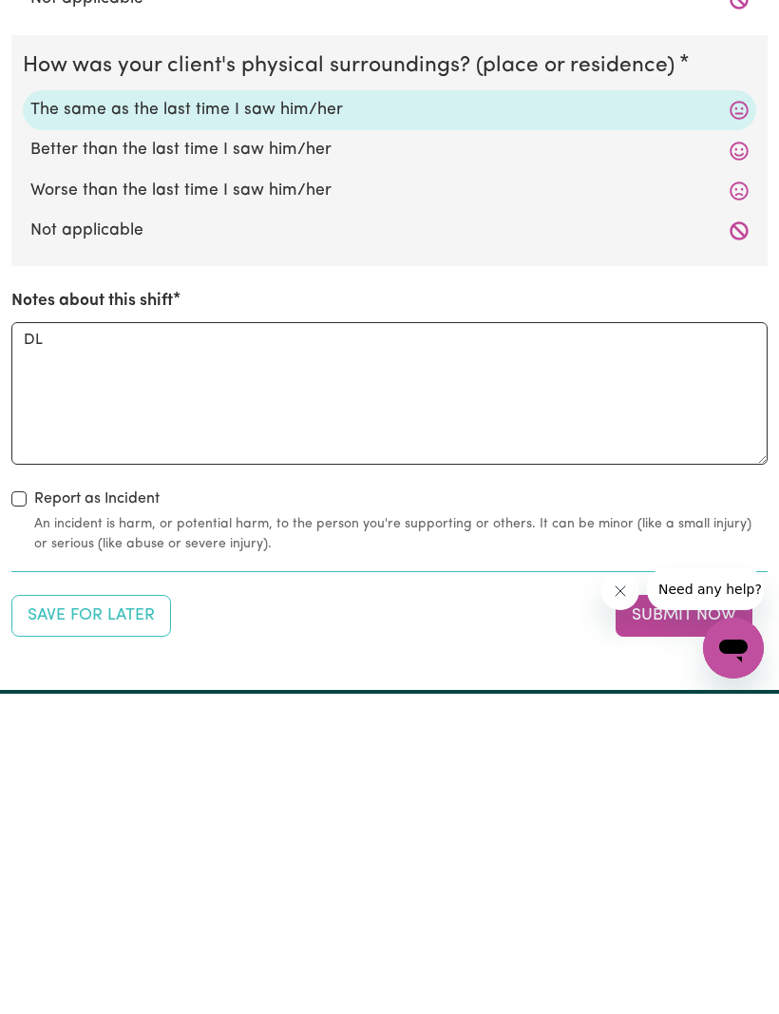
click at [673, 915] on button "Submit Now" at bounding box center [684, 936] width 137 height 42
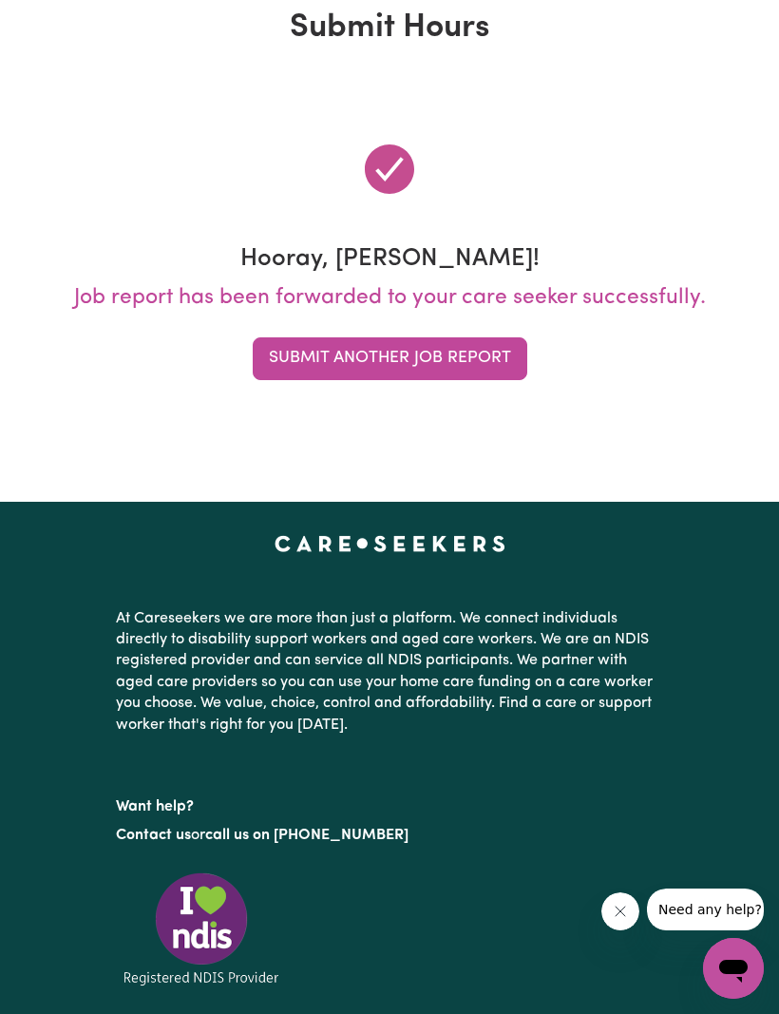
scroll to position [0, 0]
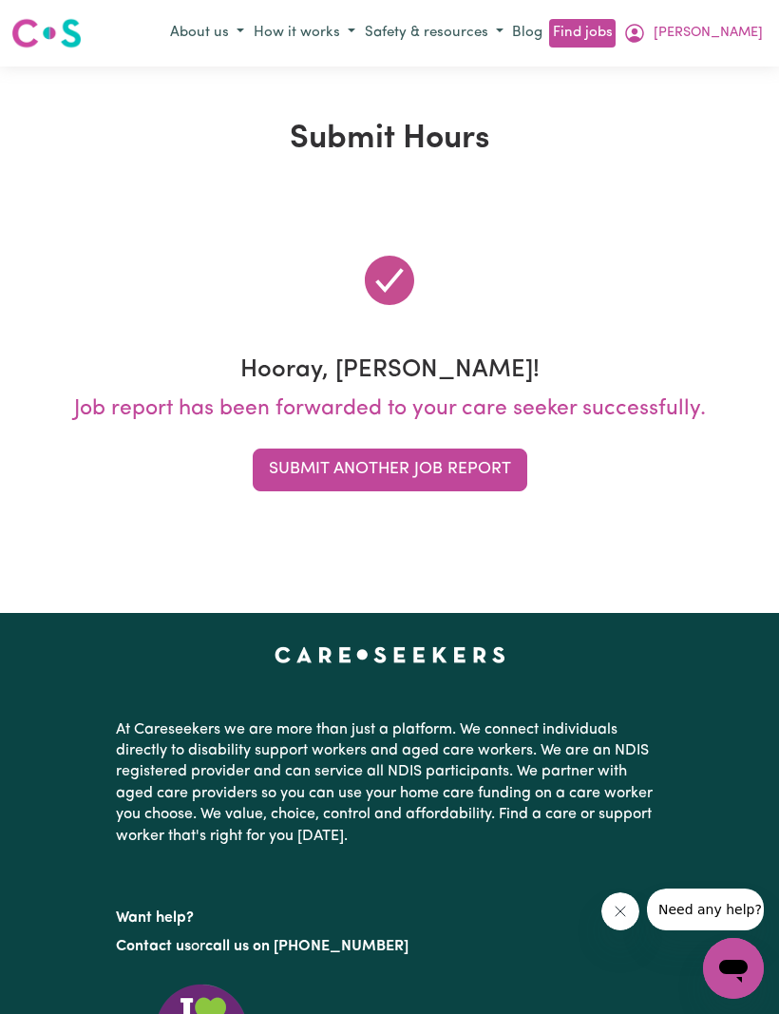
click at [427, 474] on button "Submit Another Job Report" at bounding box center [390, 469] width 275 height 42
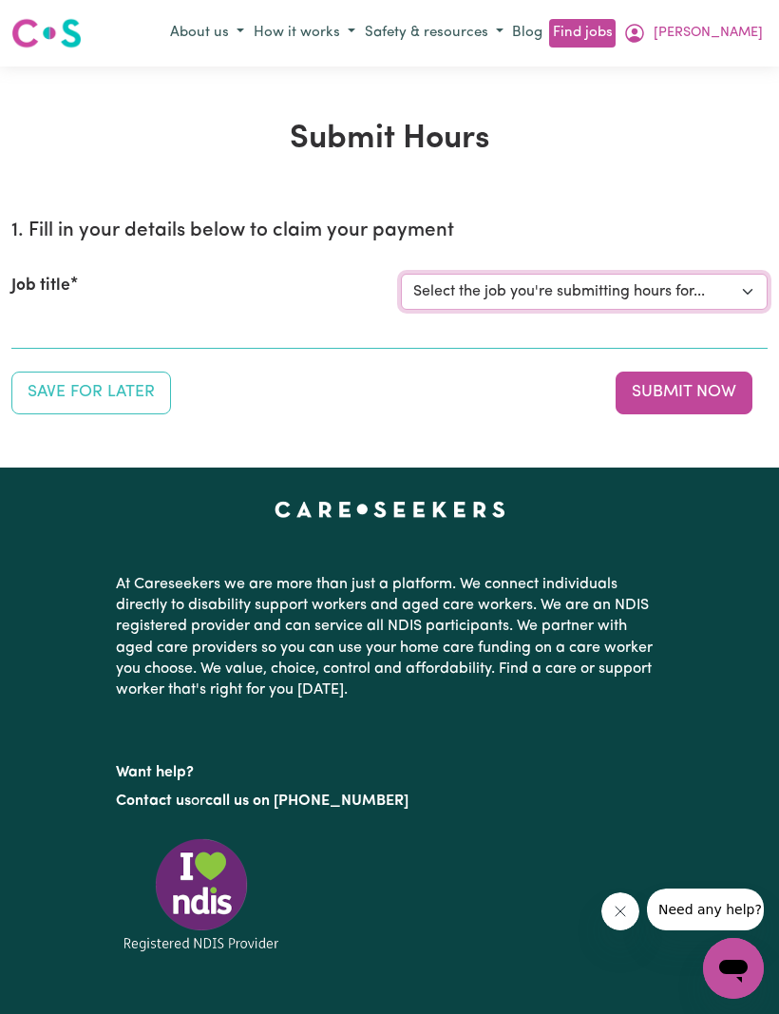
click at [737, 298] on select "Select the job you're submitting hours for... [[PERSON_NAME]] (Weekday) Assista…" at bounding box center [584, 292] width 367 height 36
select select "8670"
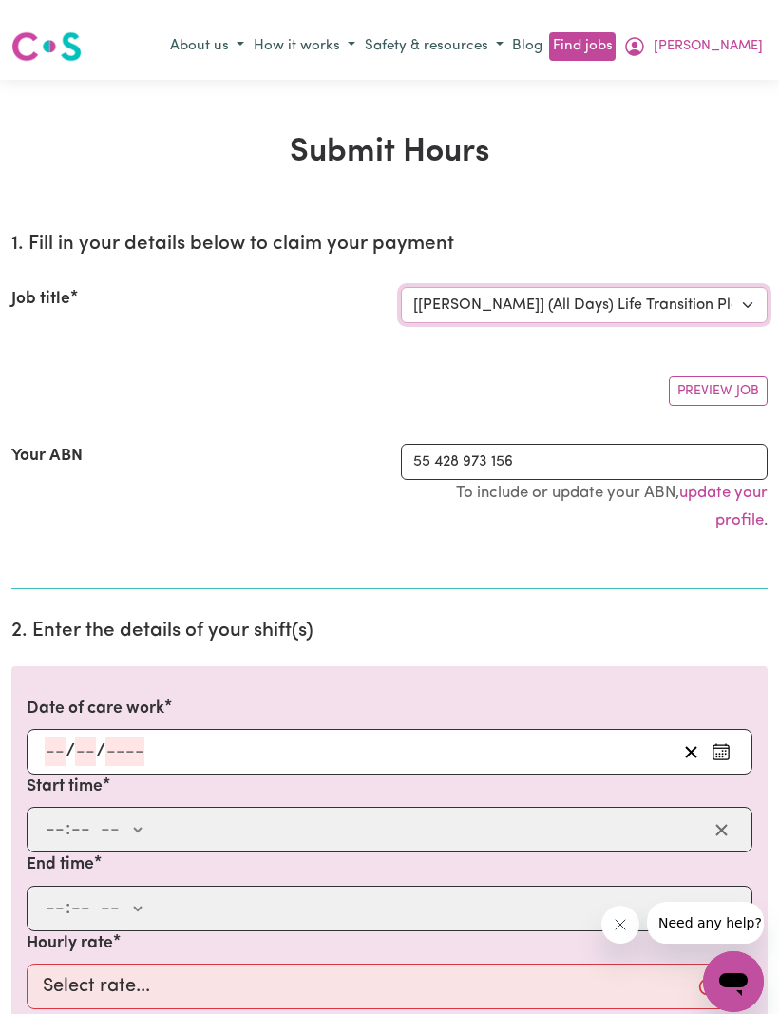
scroll to position [0, 187]
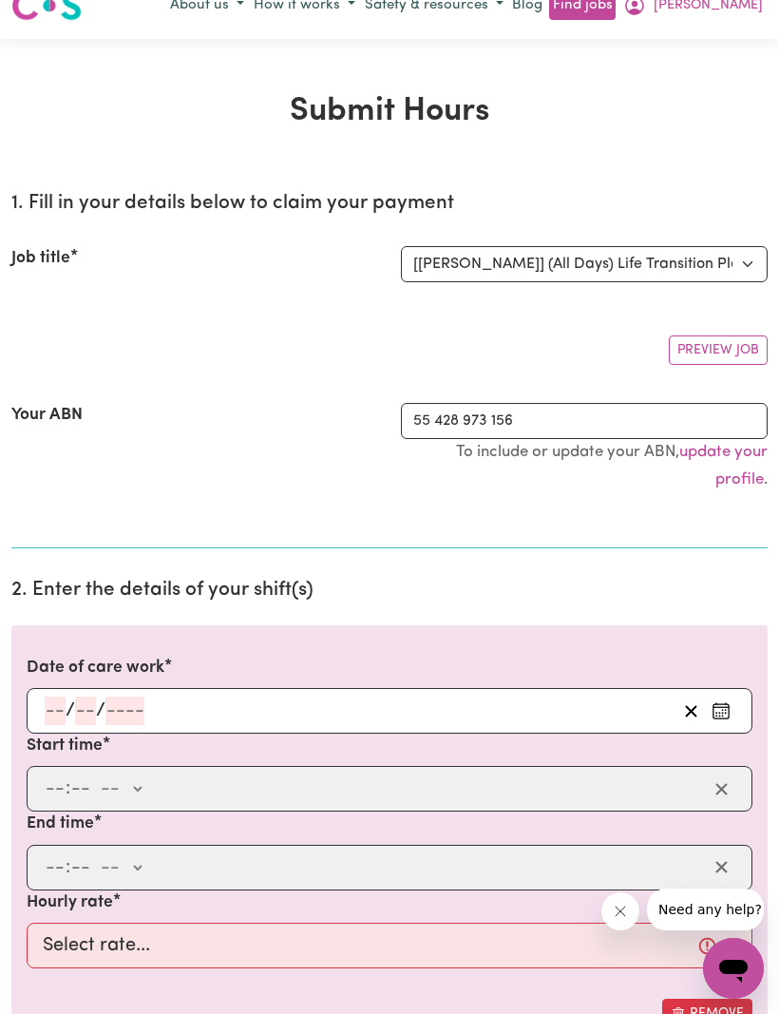
click at [53, 708] on input "number" at bounding box center [55, 710] width 21 height 28
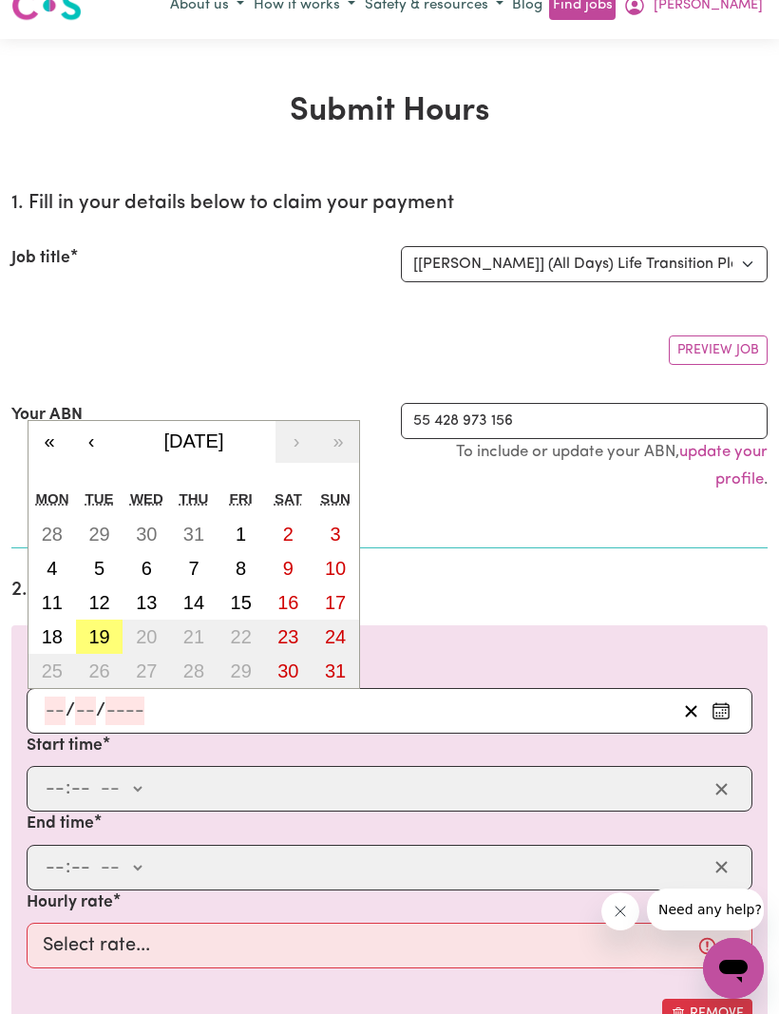
scroll to position [36, 0]
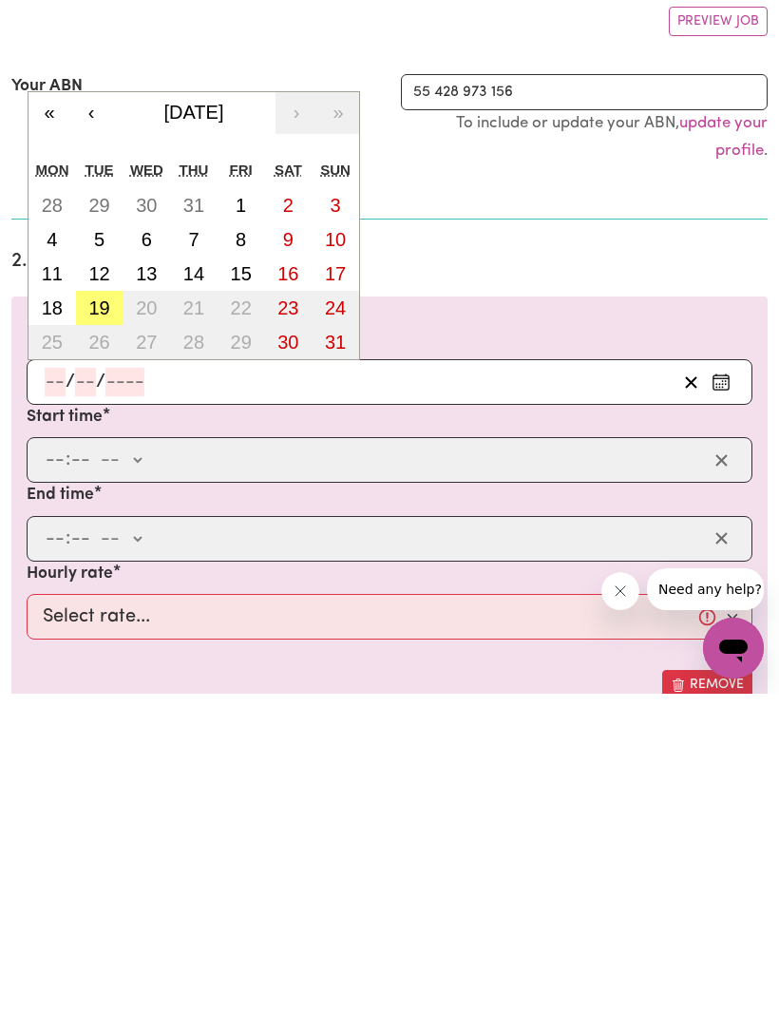
click at [99, 549] on abbr "5" at bounding box center [99, 559] width 10 height 21
type input "[DATE]"
type input "5"
type input "8"
type input "2025"
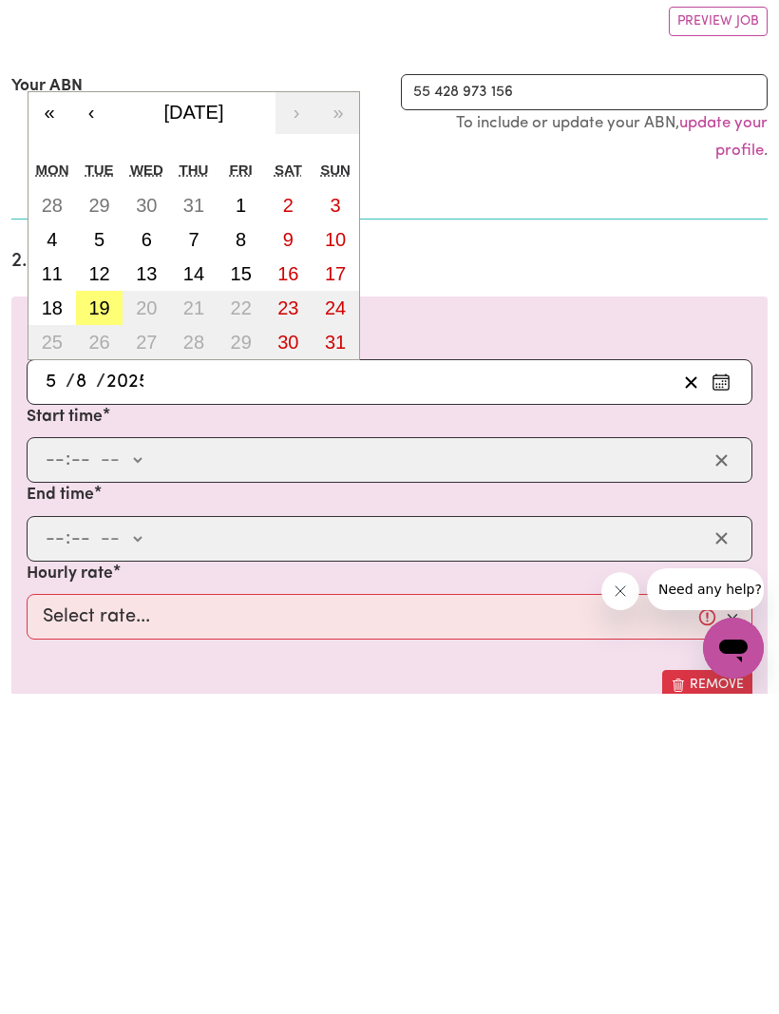
scroll to position [356, 0]
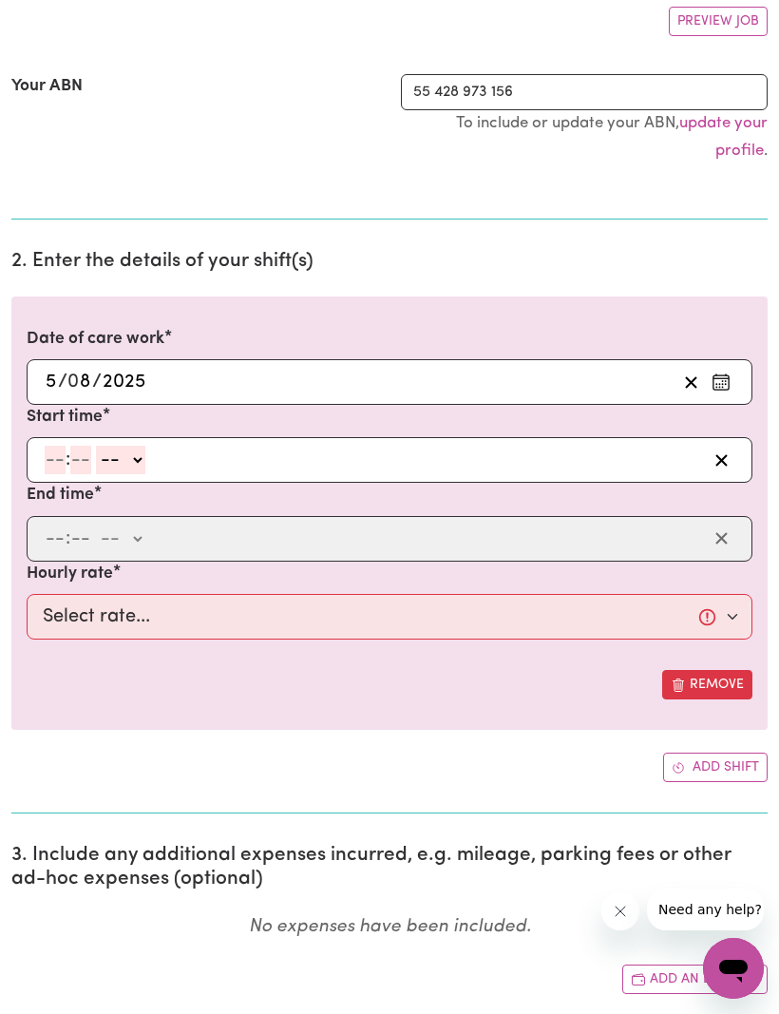
click at [60, 467] on input "number" at bounding box center [55, 460] width 21 height 28
type input "11"
type input "30"
click at [131, 449] on select "-- am pm" at bounding box center [117, 460] width 49 height 28
select select "am"
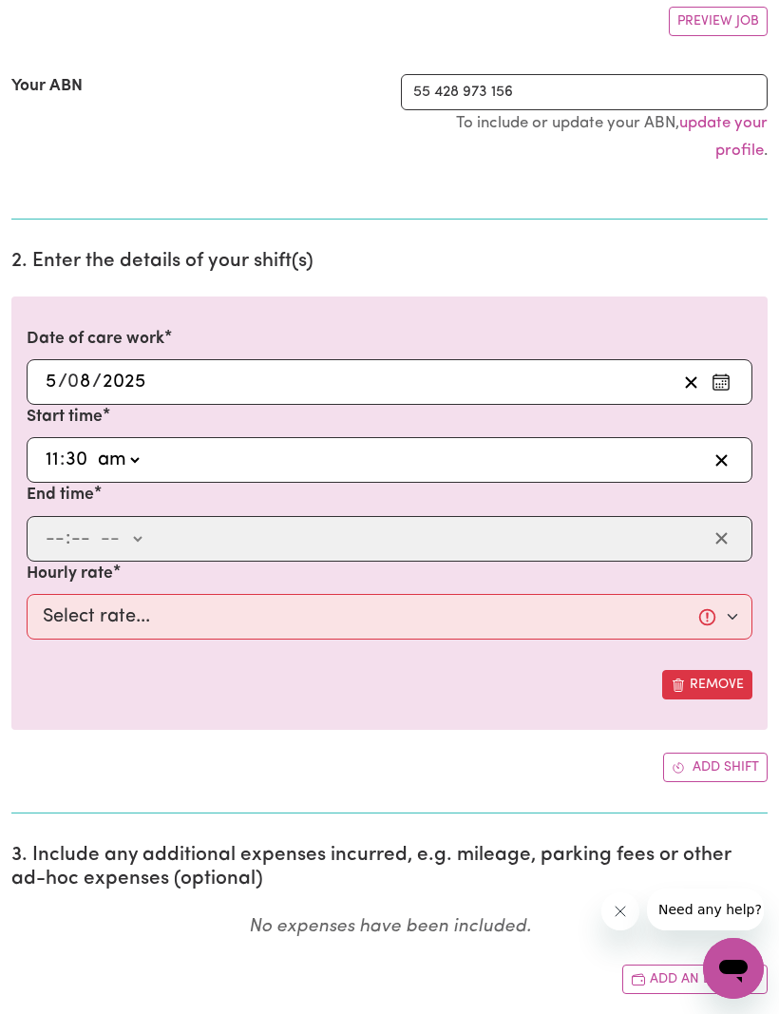
type input "11:30"
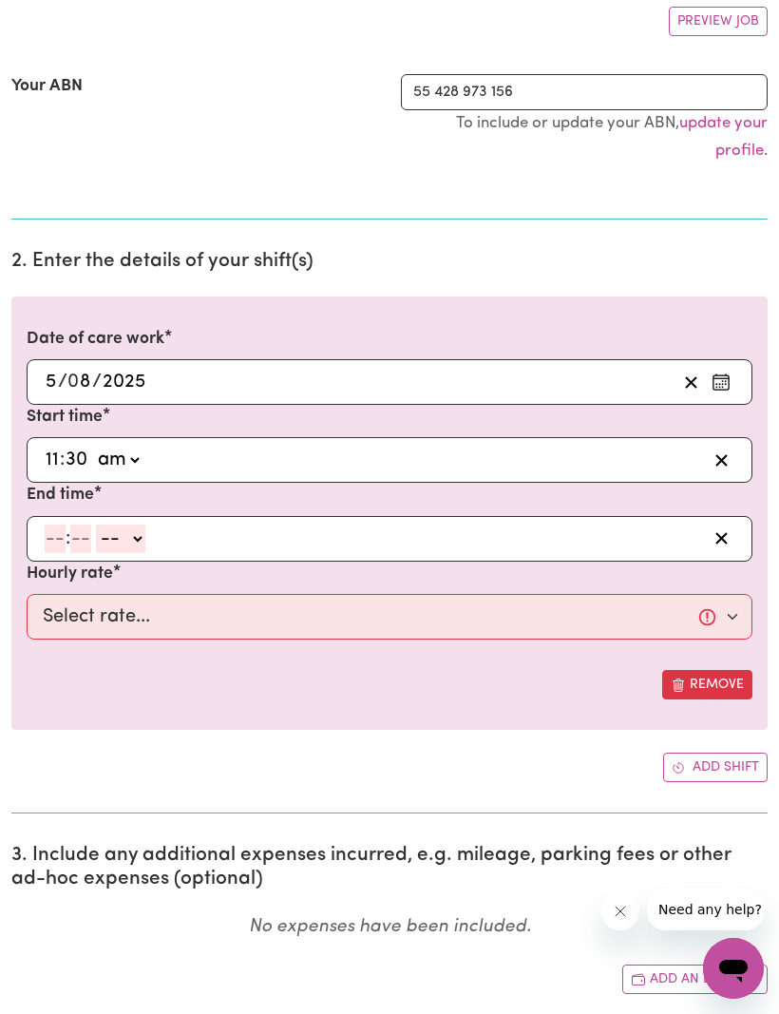
click at [64, 530] on input "number" at bounding box center [55, 538] width 21 height 28
type input "2"
type input "0"
click at [135, 533] on select "-- am pm" at bounding box center [116, 538] width 49 height 28
select select "pm"
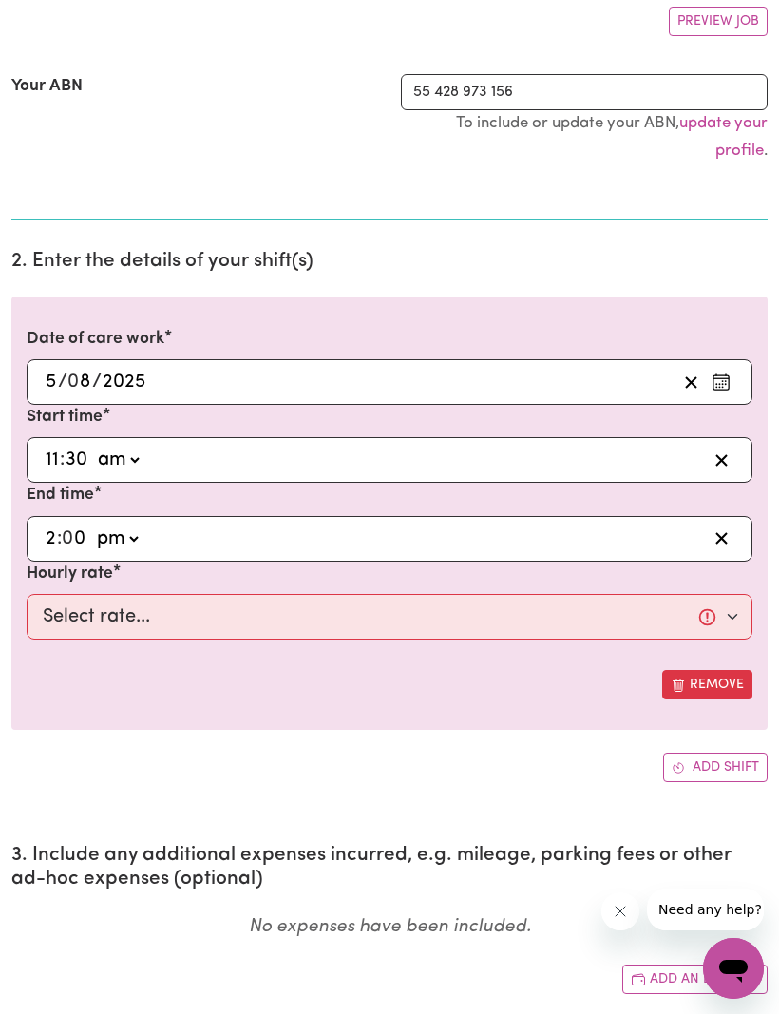
type input "14:00"
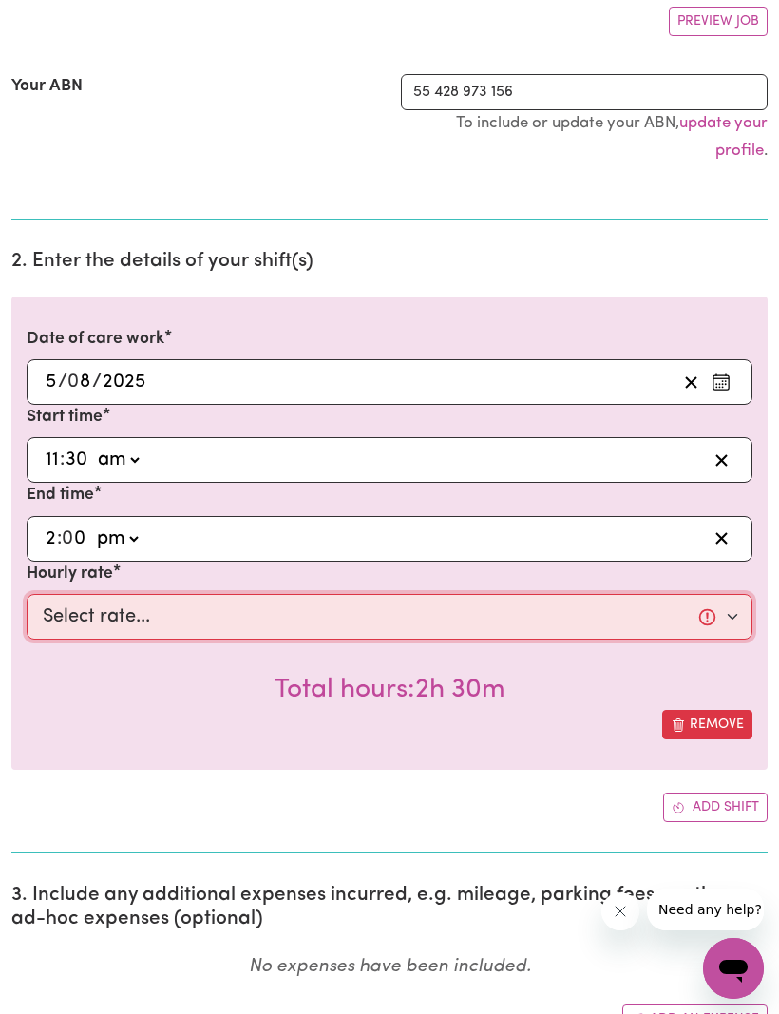
click at [725, 618] on select "Select rate... $72.77 (Weekday)" at bounding box center [390, 617] width 726 height 46
select select "72.77-Weekday"
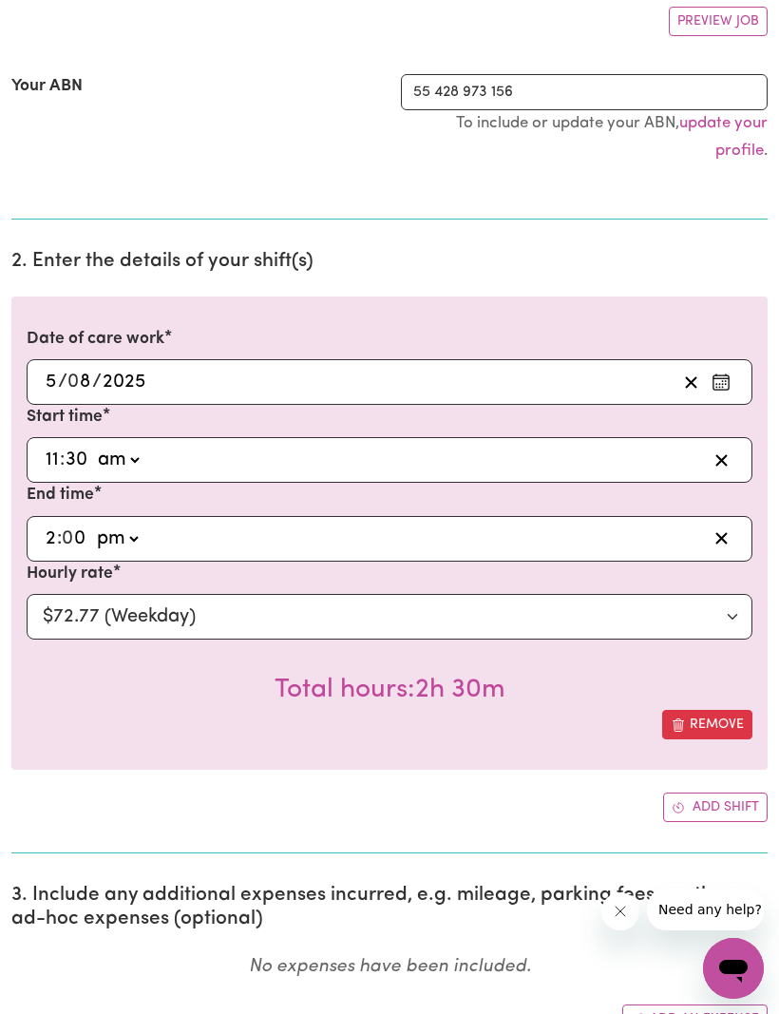
click at [691, 807] on button "Add shift" at bounding box center [715, 806] width 104 height 29
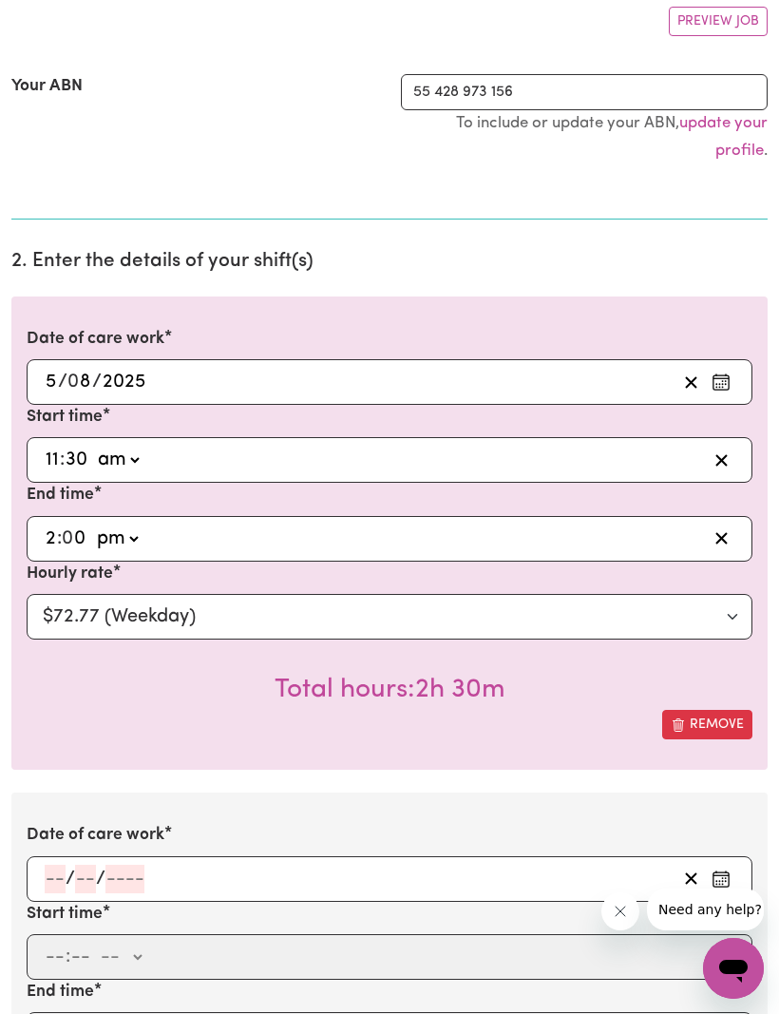
click at [54, 864] on input "number" at bounding box center [55, 878] width 21 height 28
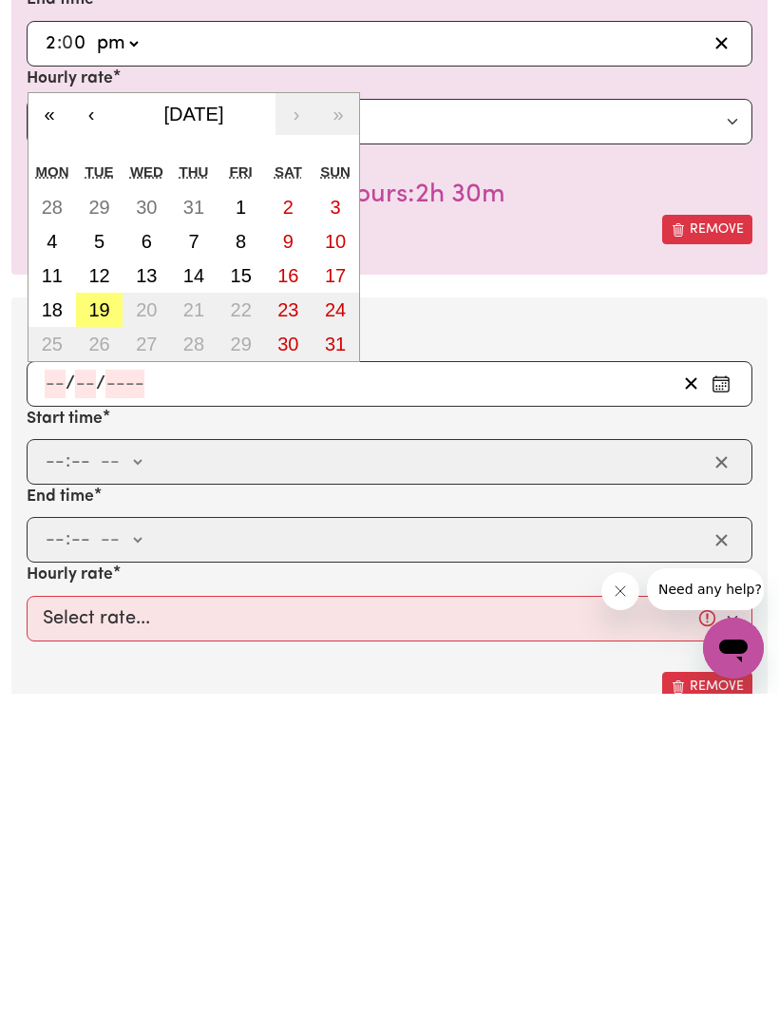
click at [247, 544] on button "8" at bounding box center [241, 561] width 47 height 34
type input "[DATE]"
type input "8"
type input "2025"
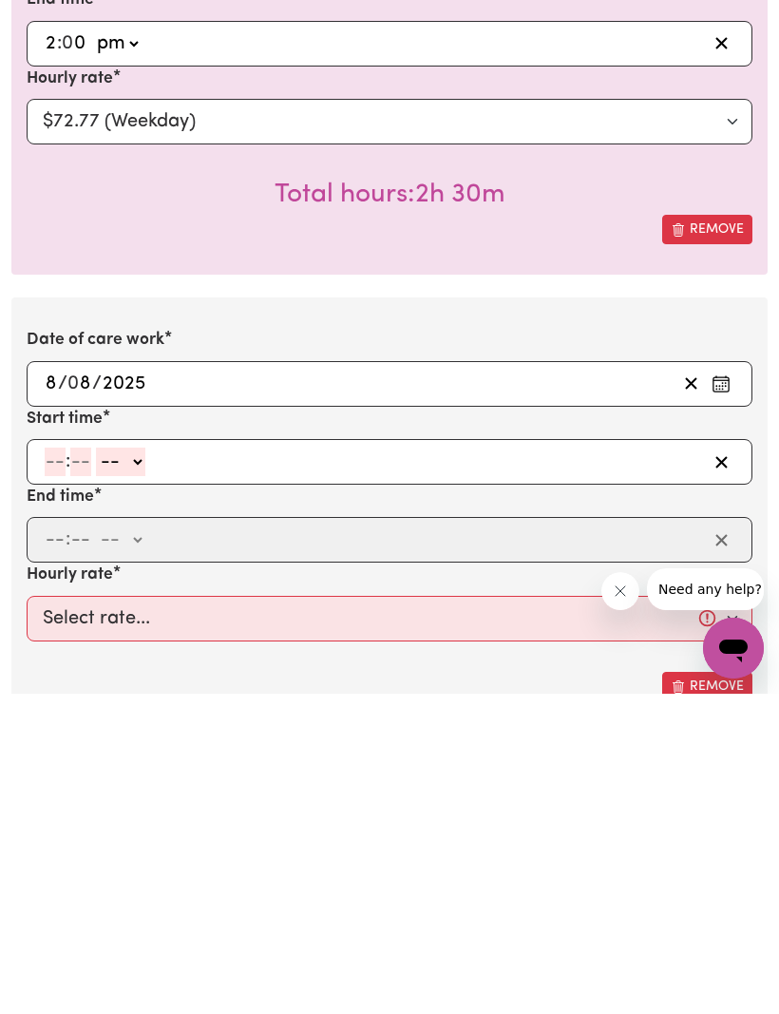
scroll to position [851, 0]
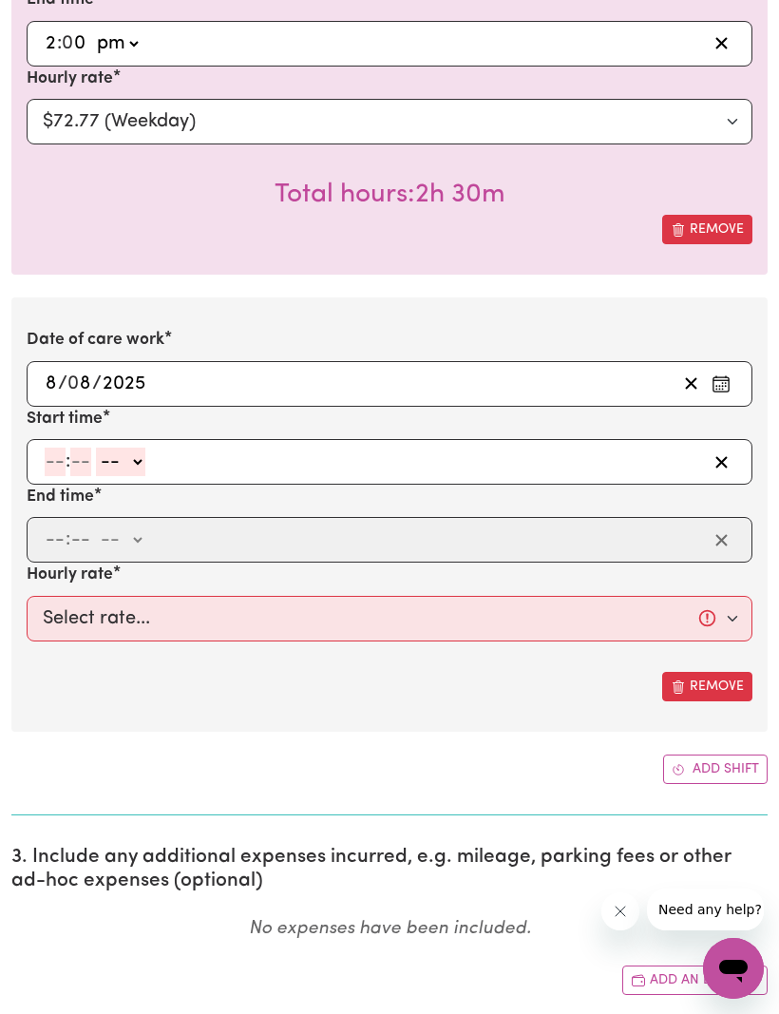
click at [62, 458] on input "number" at bounding box center [55, 461] width 21 height 28
type input "4"
type input "30"
click at [127, 452] on select "-- am pm" at bounding box center [115, 461] width 49 height 28
select select "pm"
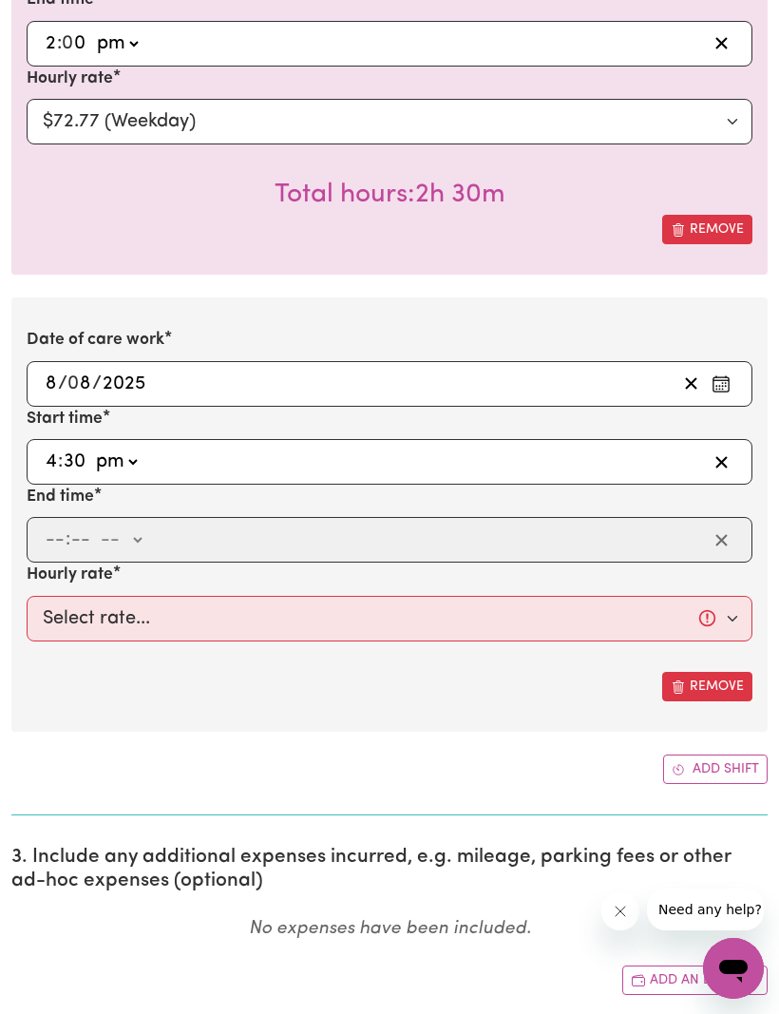
type input "16:30"
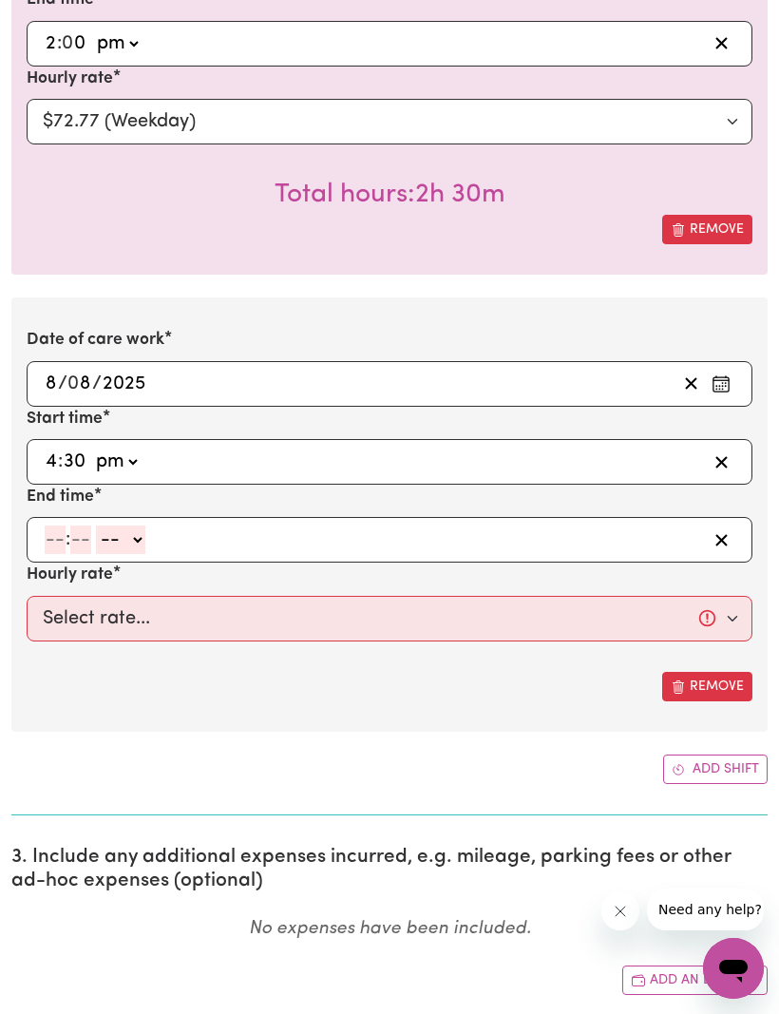
click at [54, 540] on input "number" at bounding box center [55, 539] width 21 height 28
type input "8"
type input "0"
click at [136, 531] on select "-- am pm" at bounding box center [117, 539] width 49 height 28
select select "pm"
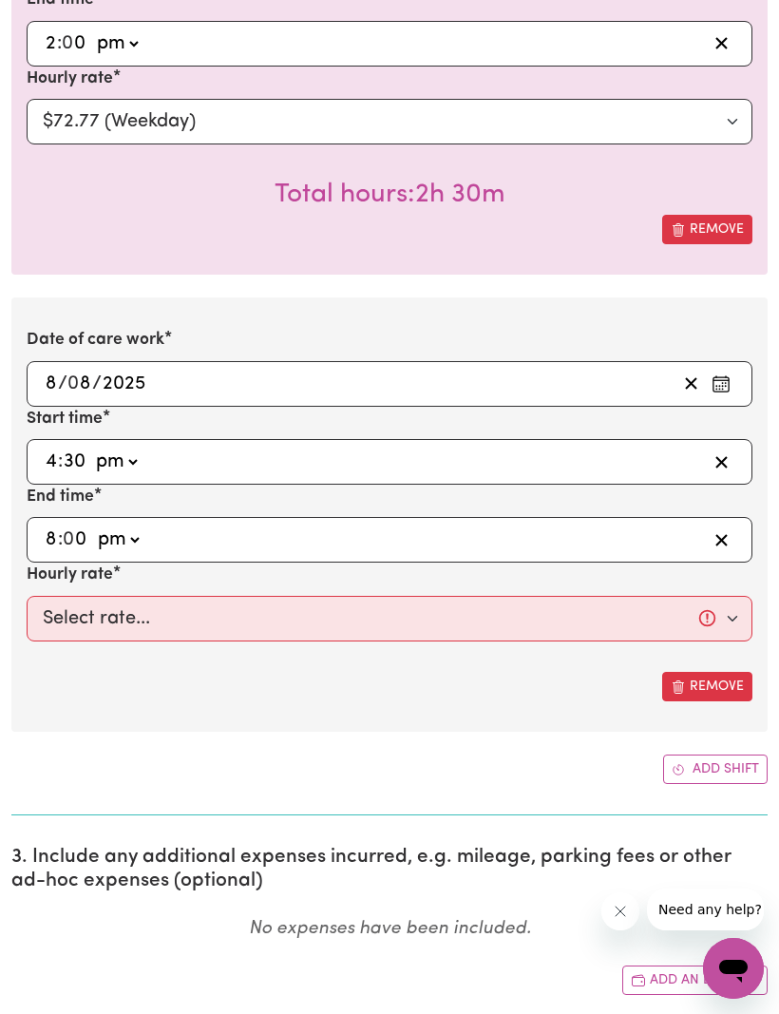
type input "20:00"
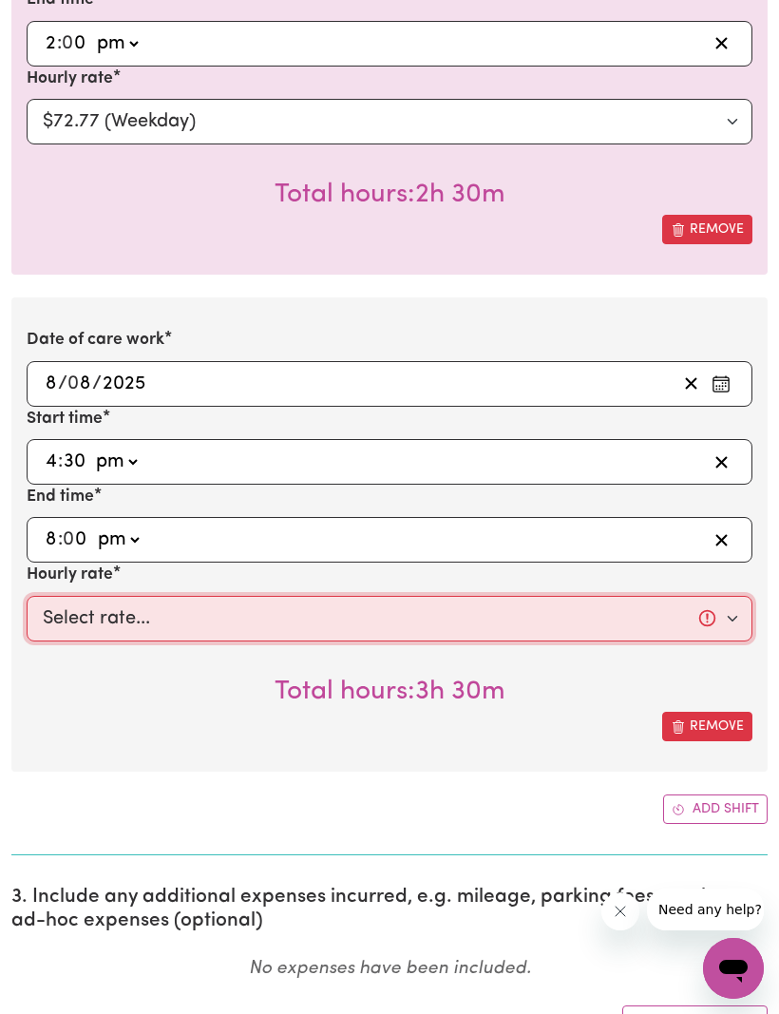
click at [730, 610] on select "Select rate... $72.77 (Weekday)" at bounding box center [390, 619] width 726 height 46
select select "72.77-Weekday"
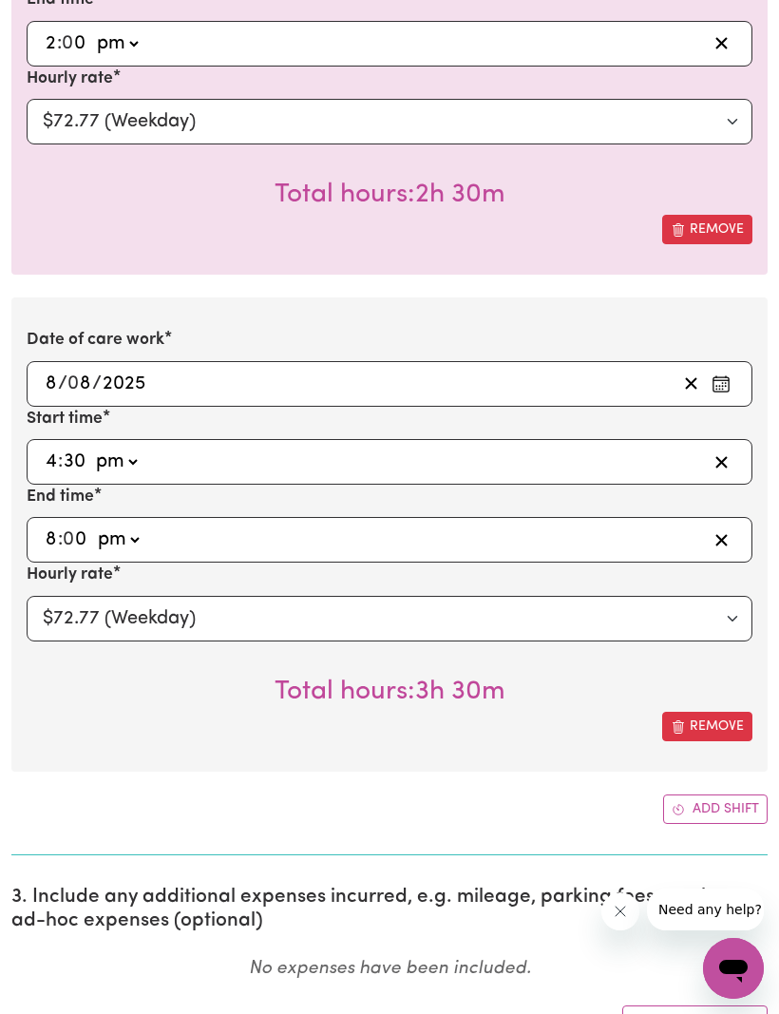
click at [681, 803] on icon "Add another shift" at bounding box center [678, 809] width 13 height 13
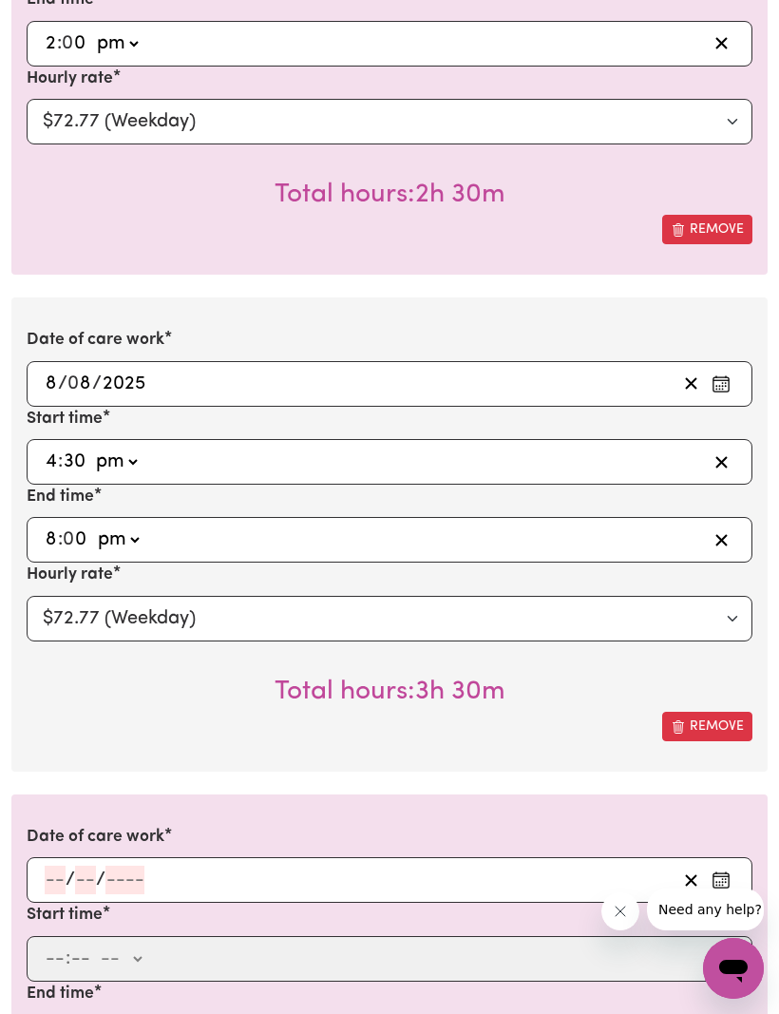
click at [62, 866] on input "number" at bounding box center [55, 879] width 21 height 28
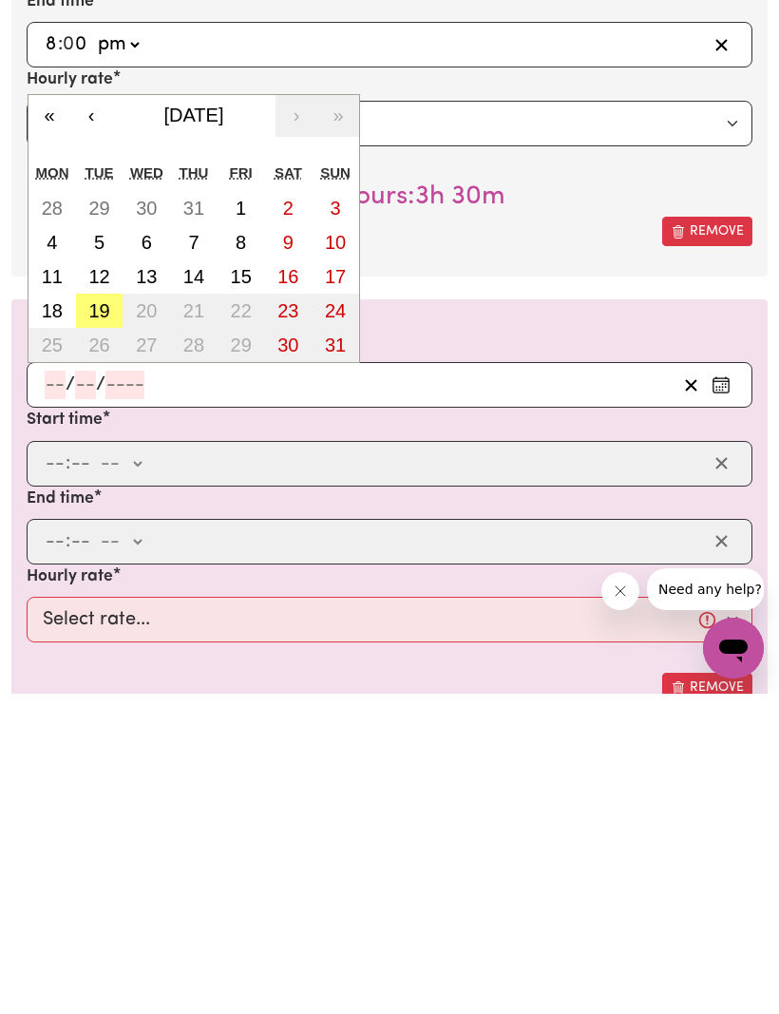
click at [102, 586] on abbr "12" at bounding box center [98, 596] width 21 height 21
type input "[DATE]"
type input "12"
type input "8"
type input "2025"
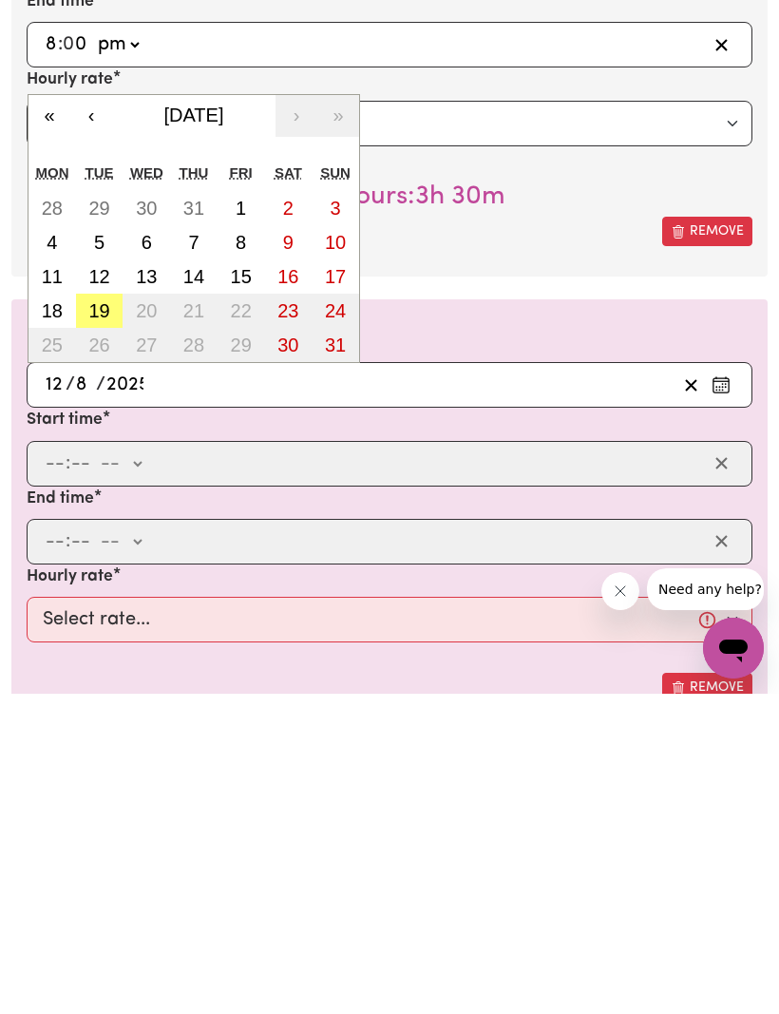
scroll to position [1346, 0]
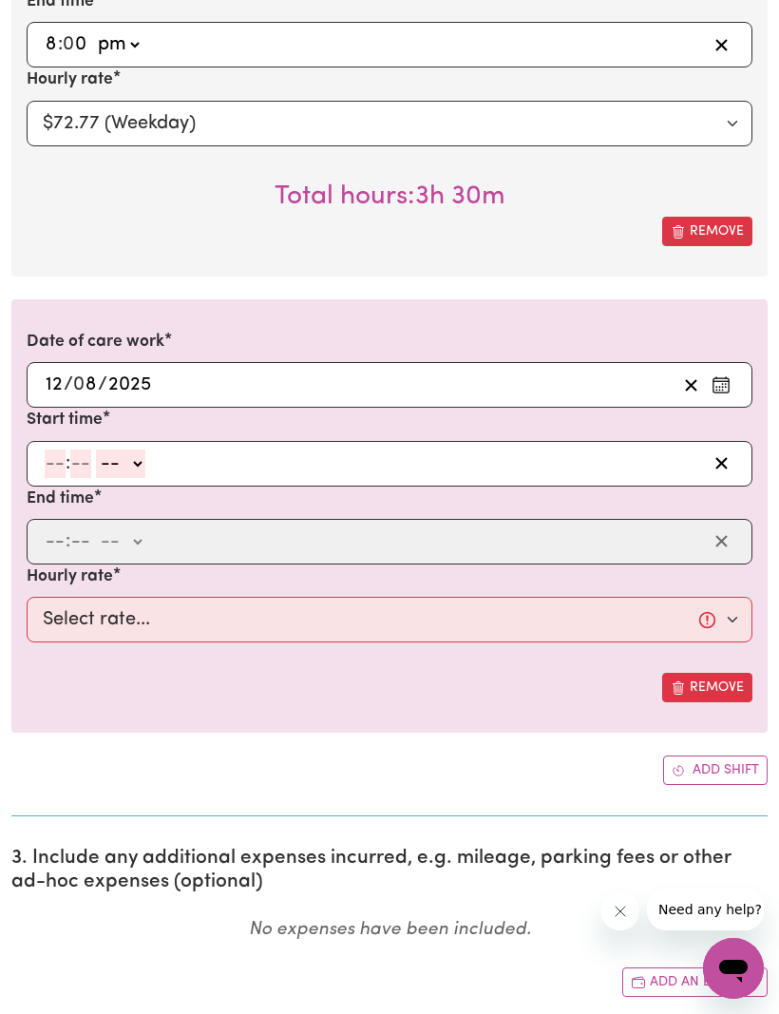
click at [54, 449] on input "number" at bounding box center [55, 463] width 21 height 28
type input "11"
type input "30"
click at [140, 455] on select "-- am pm" at bounding box center [117, 463] width 49 height 28
select select "am"
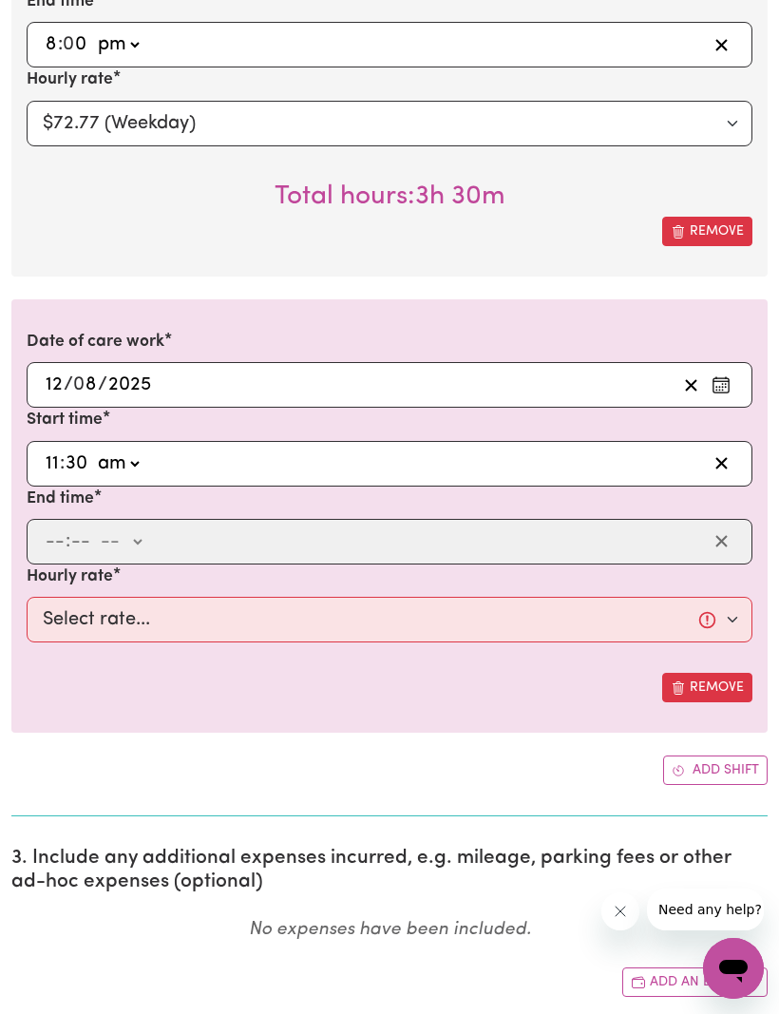
type input "11:30"
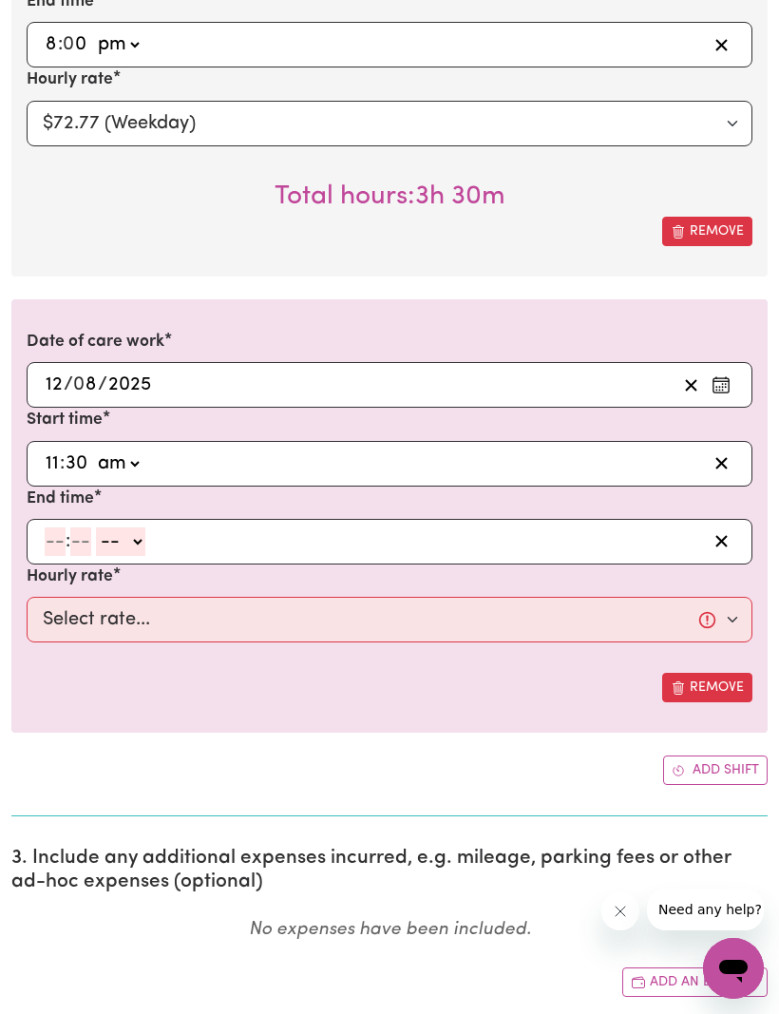
click at [63, 533] on input "number" at bounding box center [55, 541] width 21 height 28
type input "2"
type input "0"
click at [142, 529] on select "-- am pm" at bounding box center [116, 541] width 49 height 28
select select "pm"
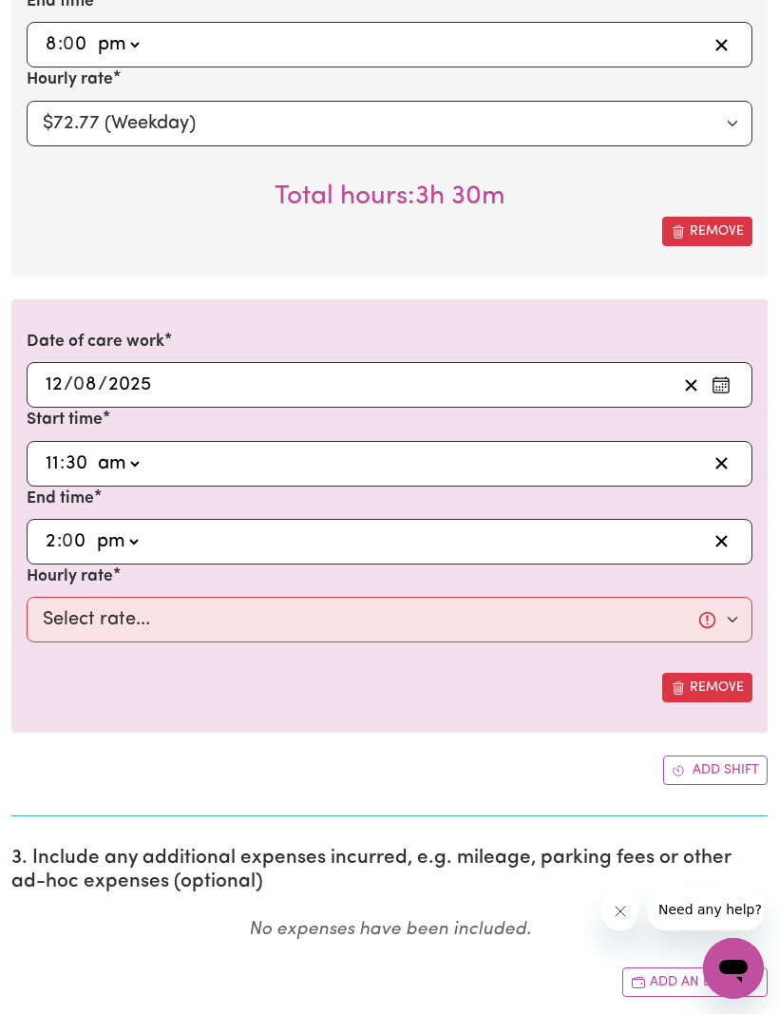
type input "14:00"
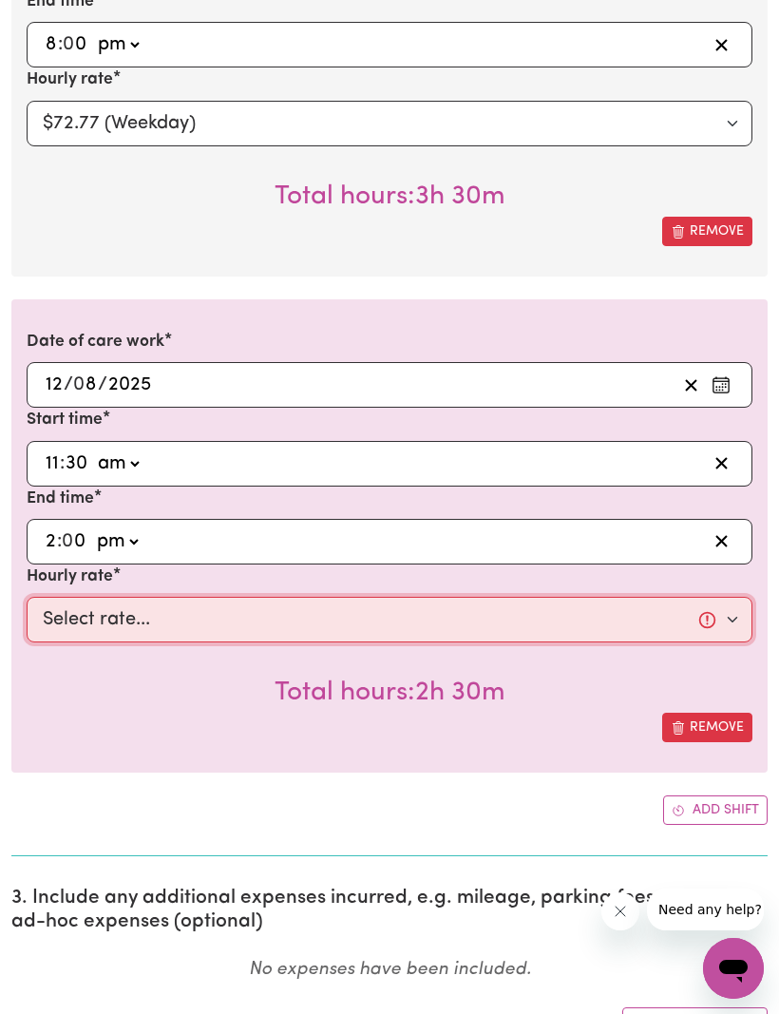
click at [728, 610] on select "Select rate... $72.77 (Weekday)" at bounding box center [390, 620] width 726 height 46
select select "72.77-Weekday"
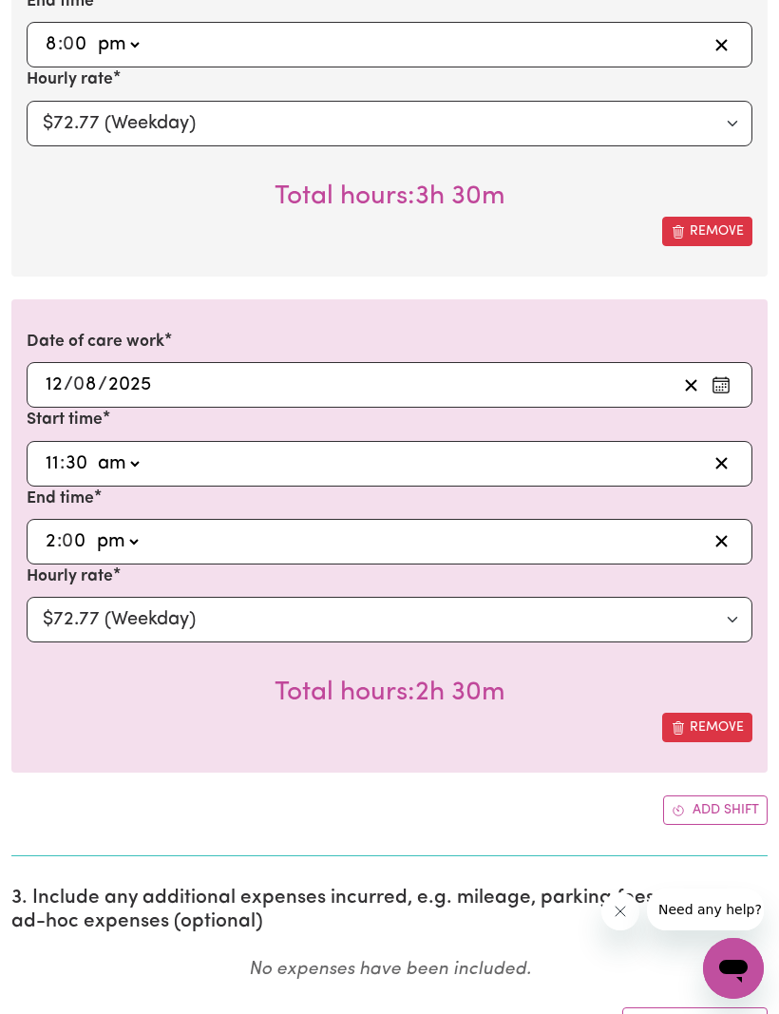
click at [688, 800] on button "Add shift" at bounding box center [715, 809] width 104 height 29
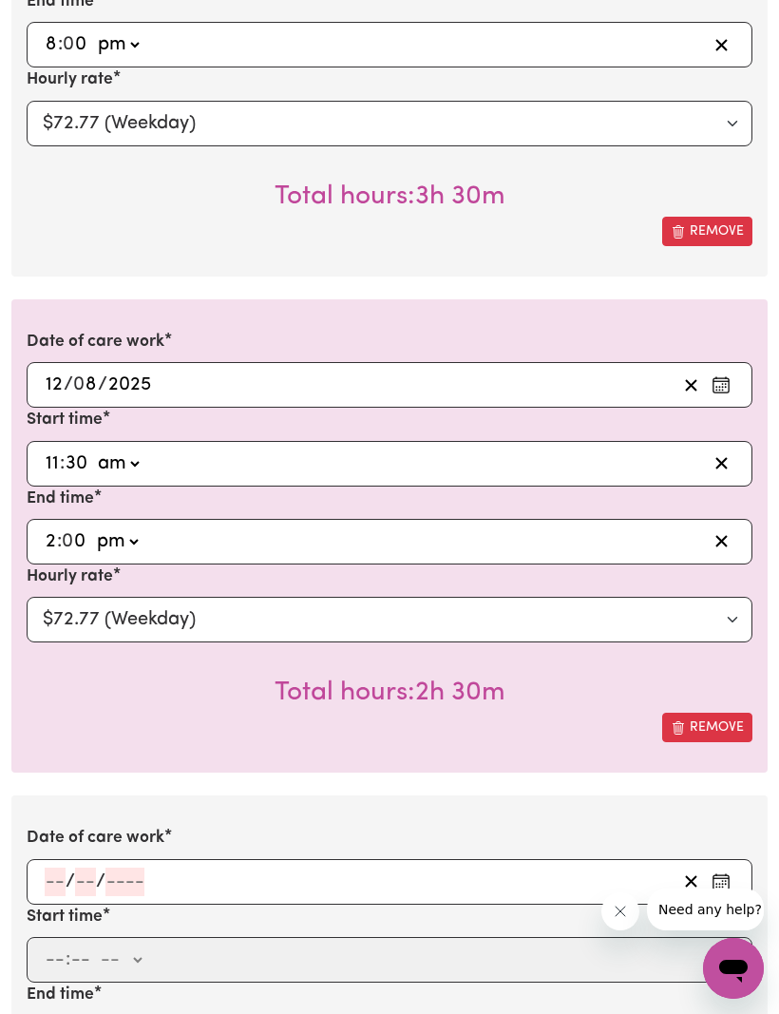
click at [61, 867] on input "number" at bounding box center [55, 881] width 21 height 28
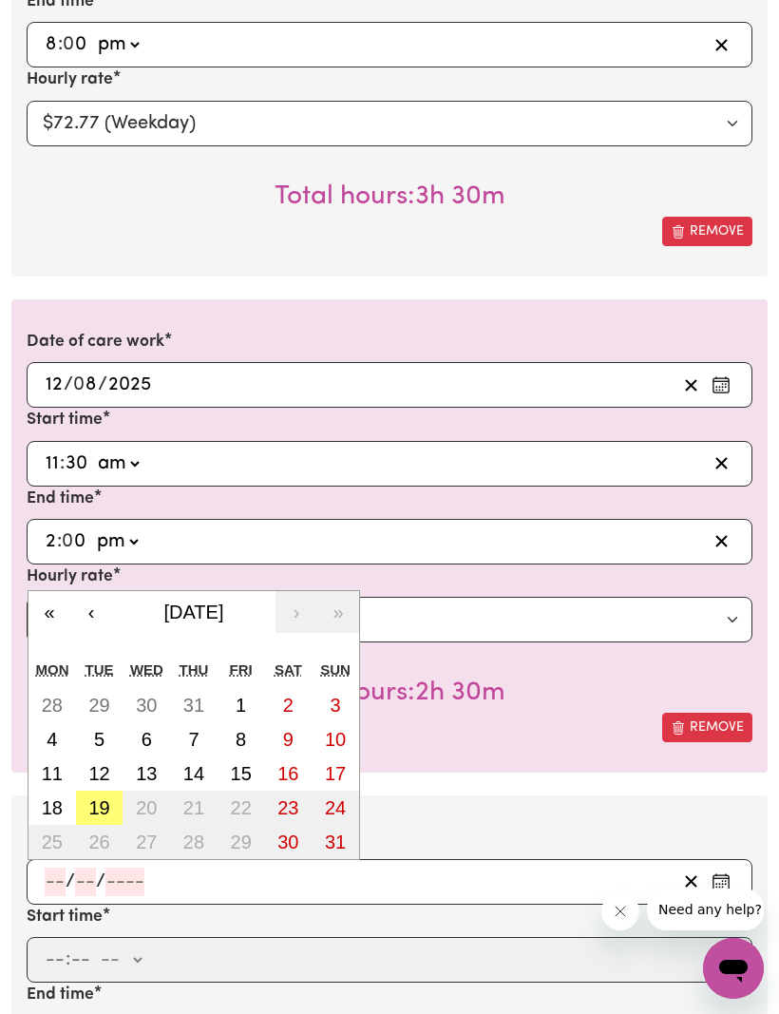
scroll to position [1521, 0]
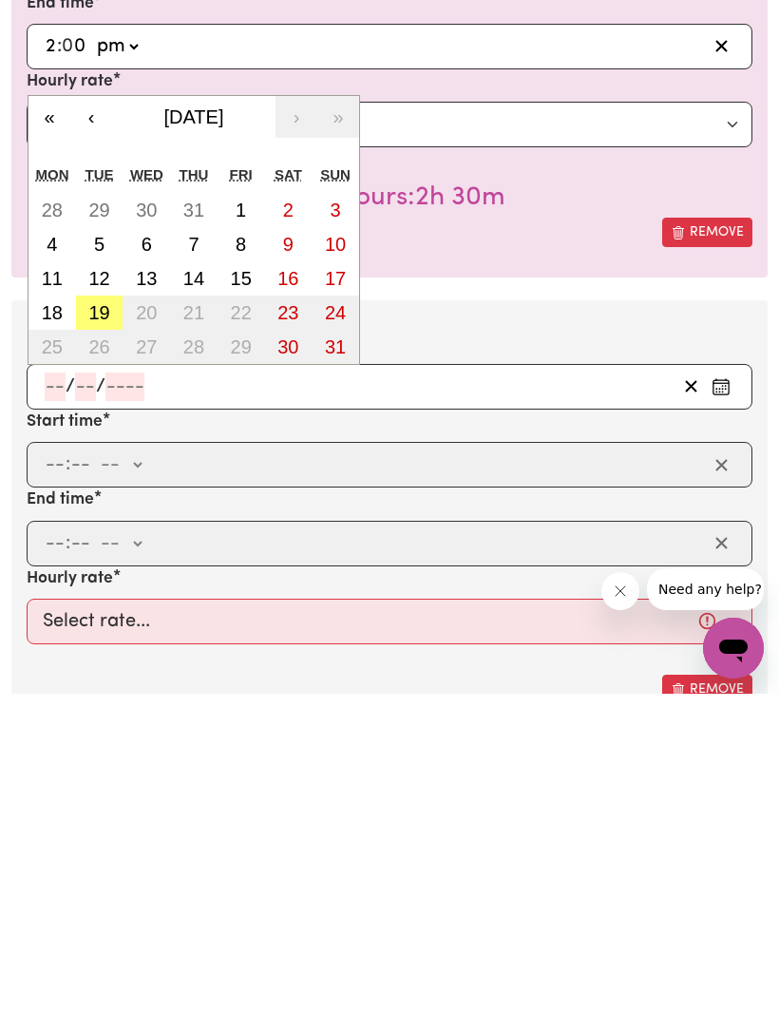
click at [248, 588] on abbr "15" at bounding box center [241, 598] width 21 height 21
type input "[DATE]"
type input "15"
type input "8"
type input "2025"
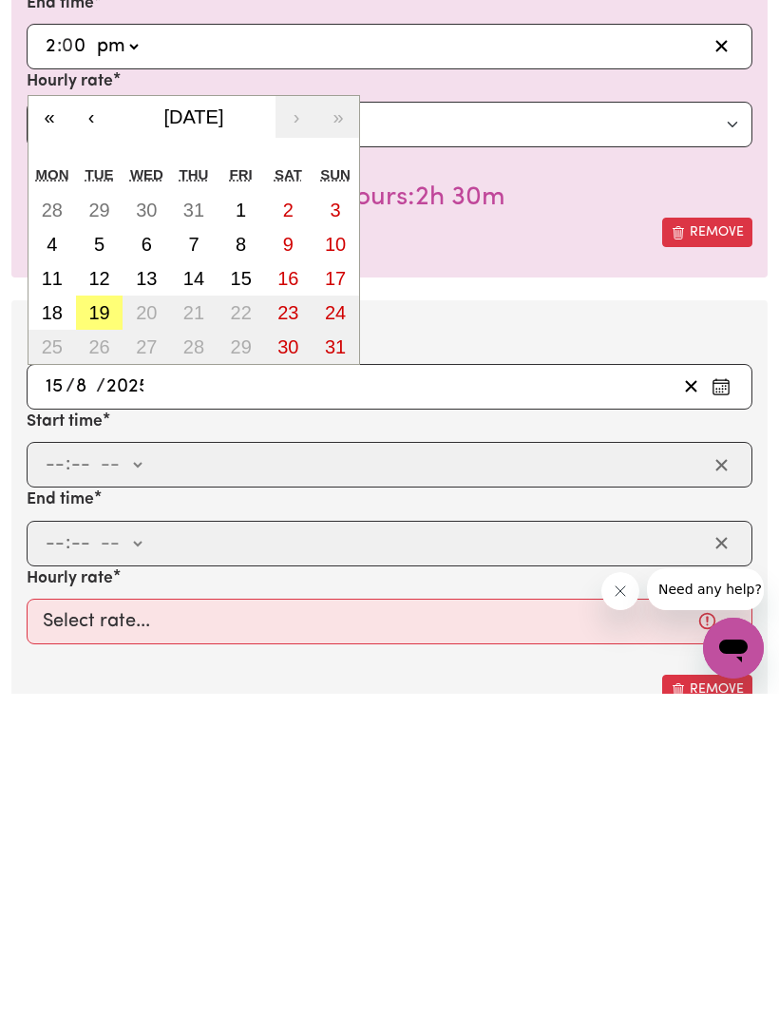
scroll to position [1841, 0]
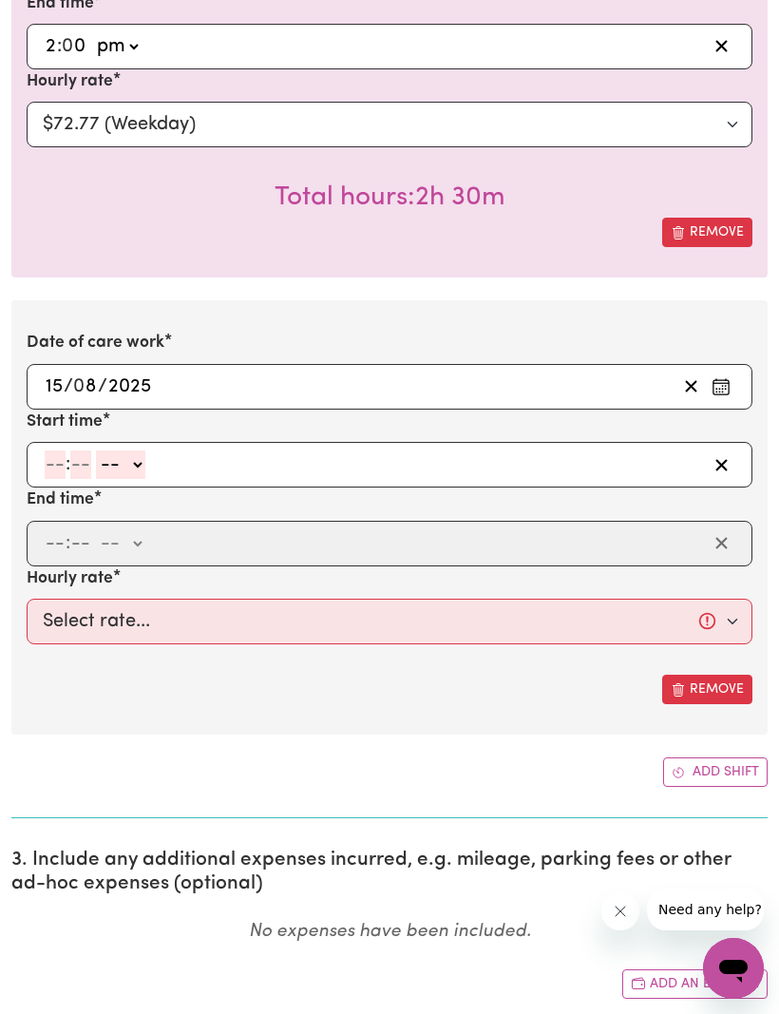
click at [43, 467] on div ": -- am pm" at bounding box center [375, 464] width 664 height 28
type input "4"
type input "30"
click at [132, 451] on select "-- am pm" at bounding box center [115, 464] width 49 height 28
select select "pm"
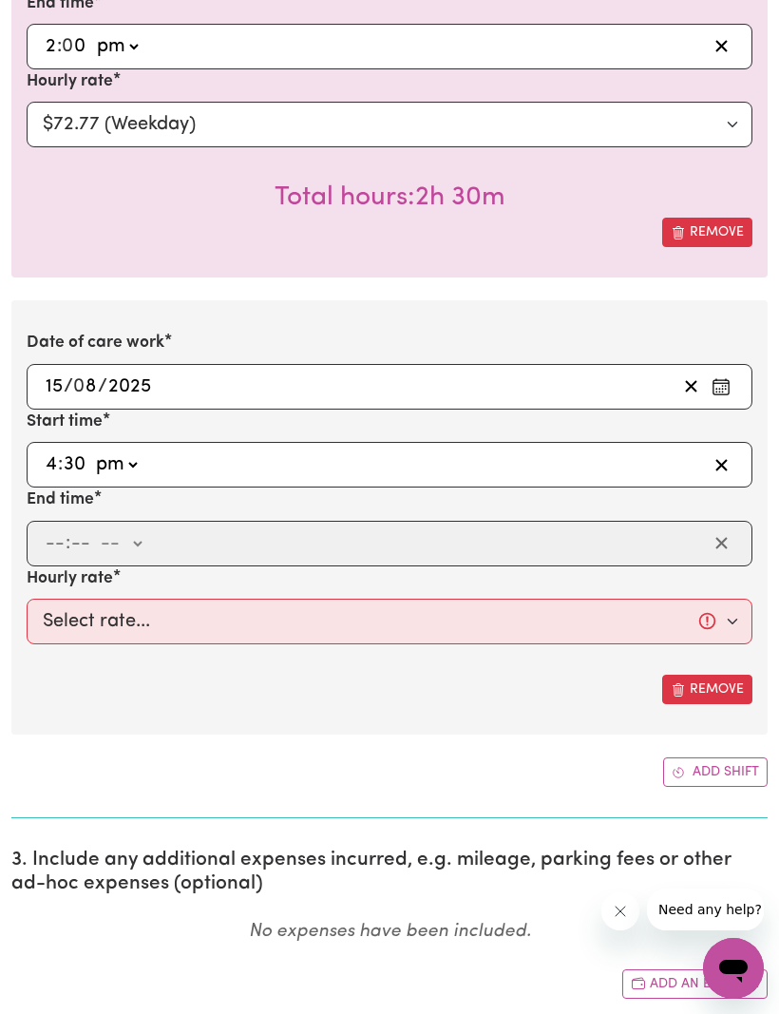
type input "16:30"
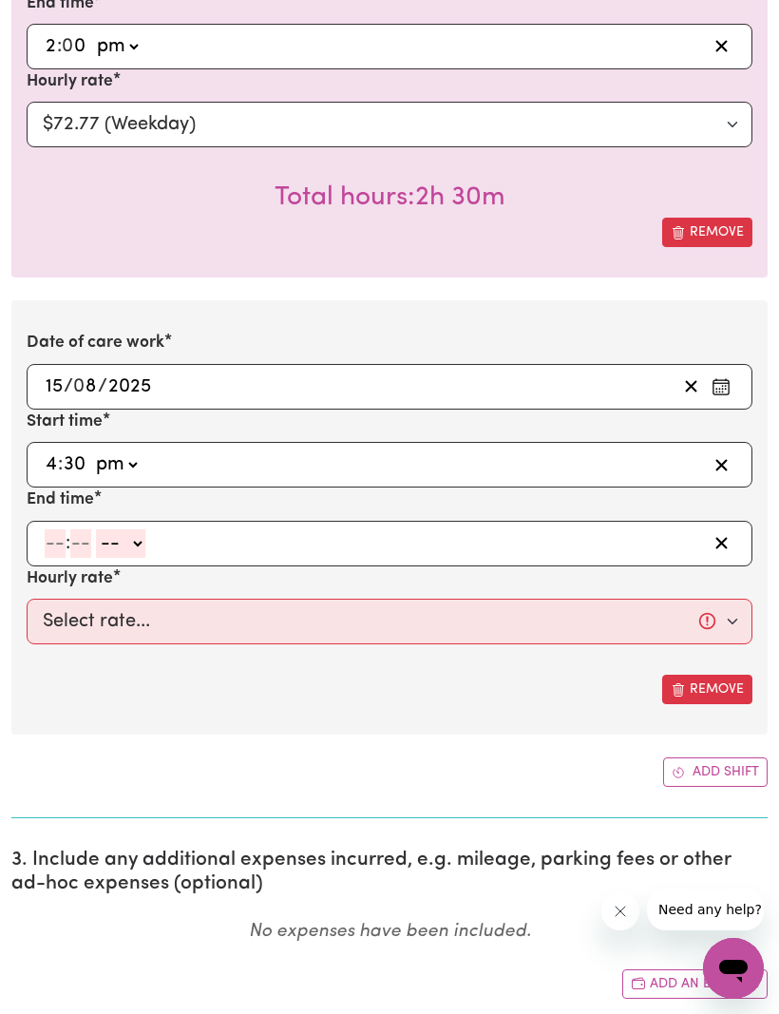
click at [64, 529] on input "number" at bounding box center [55, 543] width 21 height 28
type input "8"
type input "0"
click at [138, 529] on select "-- am pm" at bounding box center [117, 543] width 49 height 28
select select "pm"
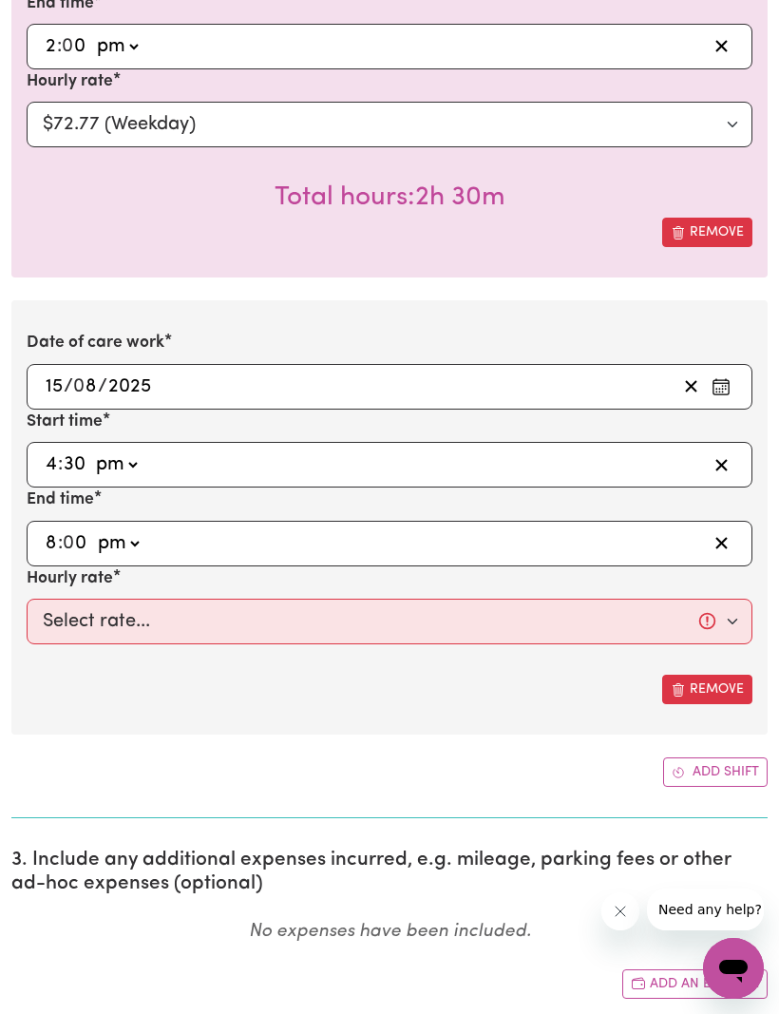
type input "20:00"
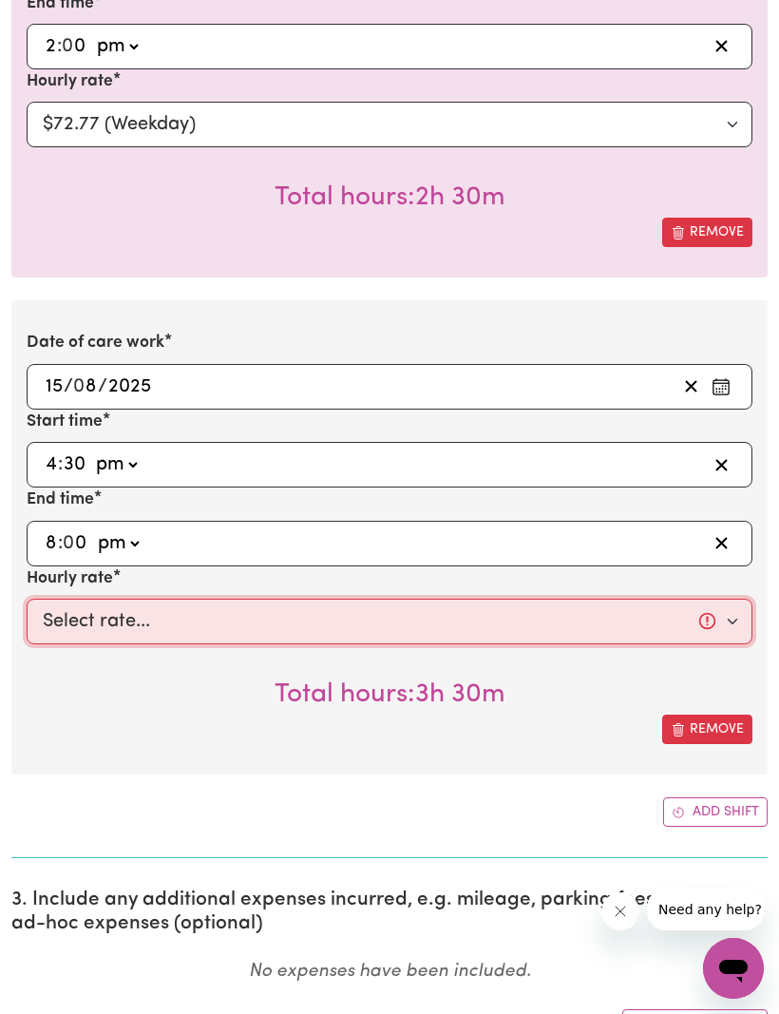
click at [725, 616] on select "Select rate... $72.77 (Weekday)" at bounding box center [390, 621] width 726 height 46
select select "72.77-Weekday"
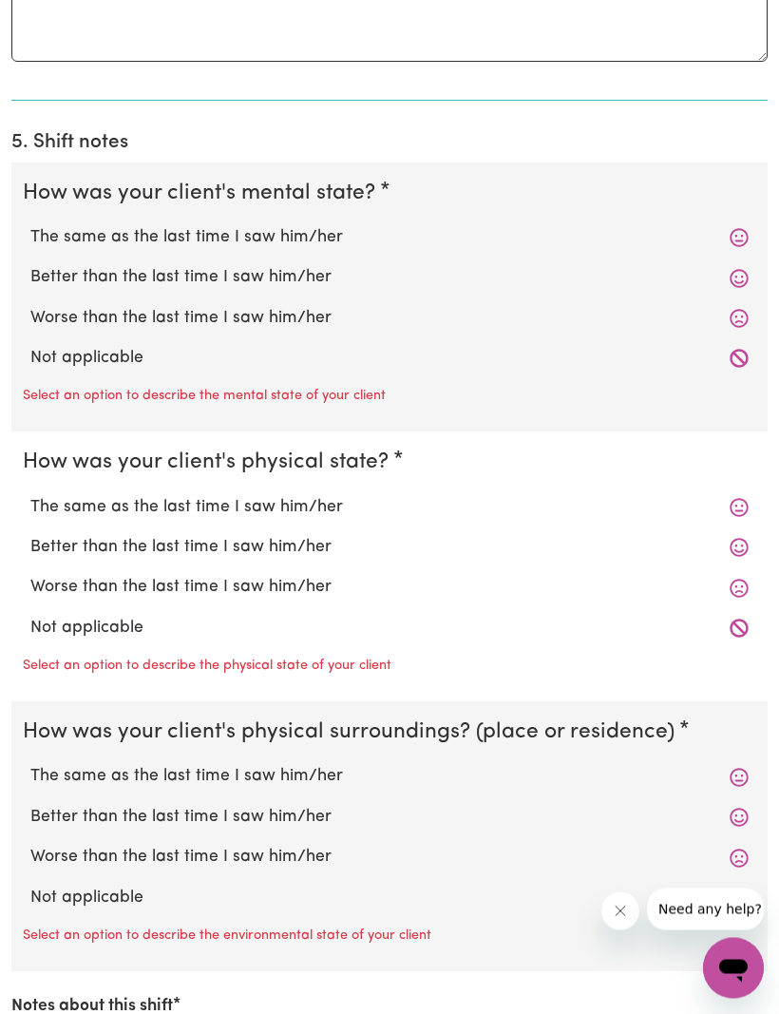
scroll to position [3076, 0]
click at [723, 225] on label "The same as the last time I saw him/her" at bounding box center [389, 237] width 718 height 25
click at [30, 224] on input "The same as the last time I saw him/her" at bounding box center [29, 224] width 1 height 1
radio input "true"
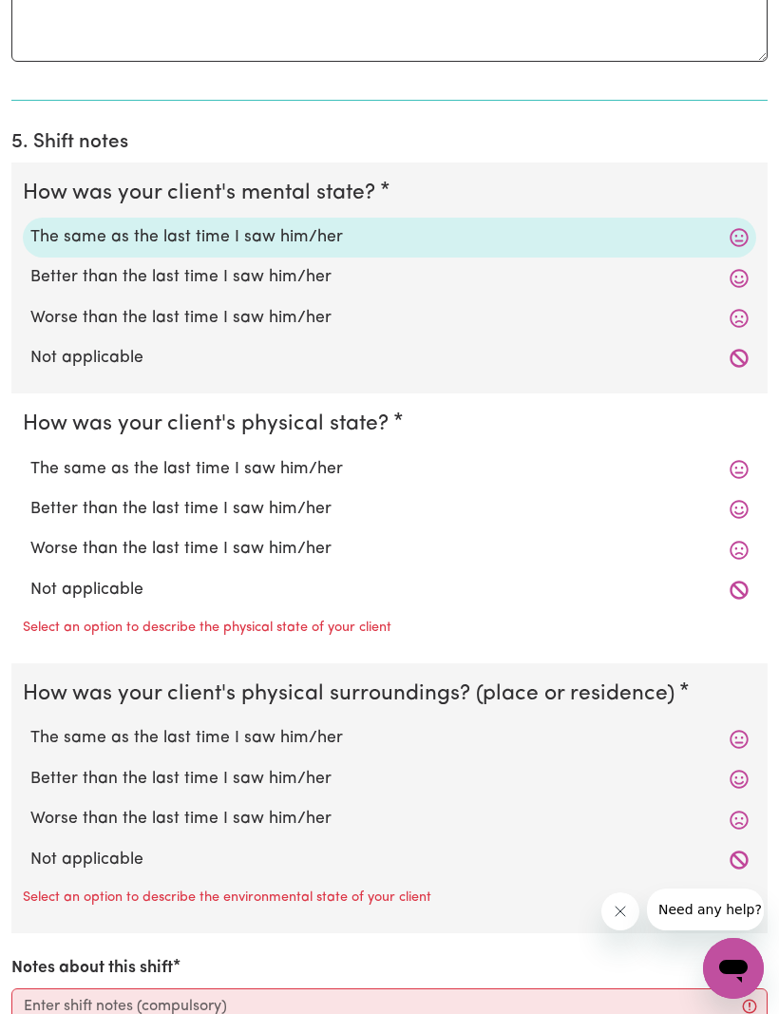
click at [728, 457] on label "The same as the last time I saw him/her" at bounding box center [389, 469] width 718 height 25
click at [30, 456] on input "The same as the last time I saw him/her" at bounding box center [29, 456] width 1 height 1
radio input "true"
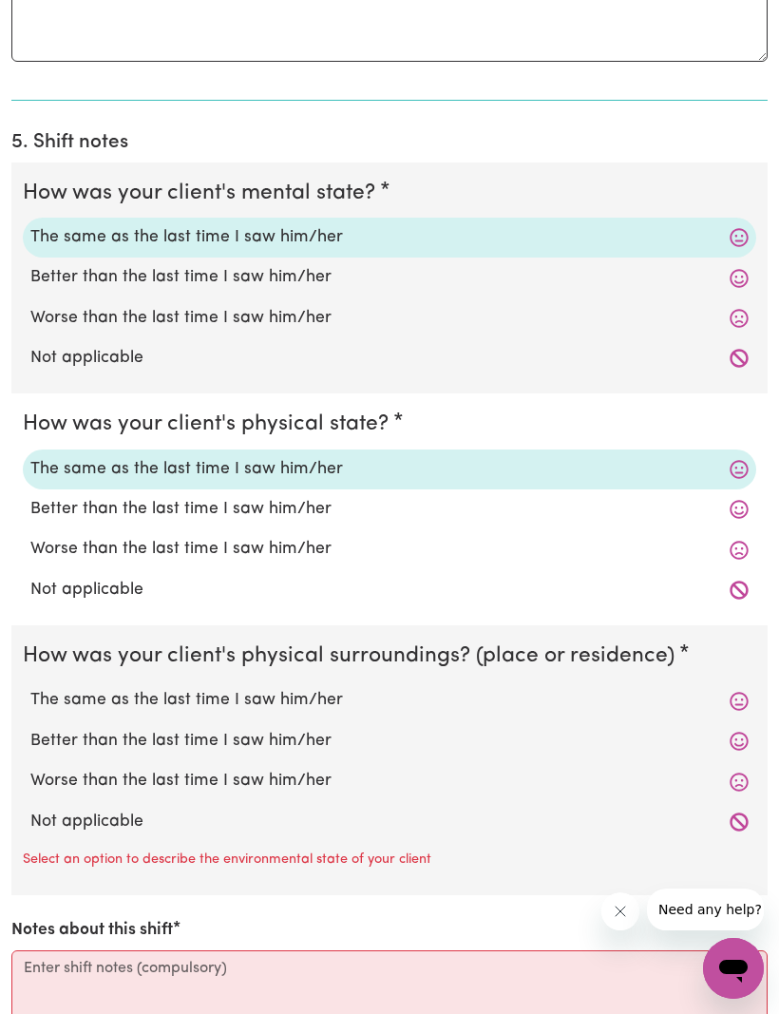
click at [712, 688] on label "The same as the last time I saw him/her" at bounding box center [389, 700] width 718 height 25
click at [30, 687] on input "The same as the last time I saw him/her" at bounding box center [29, 687] width 1 height 1
radio input "true"
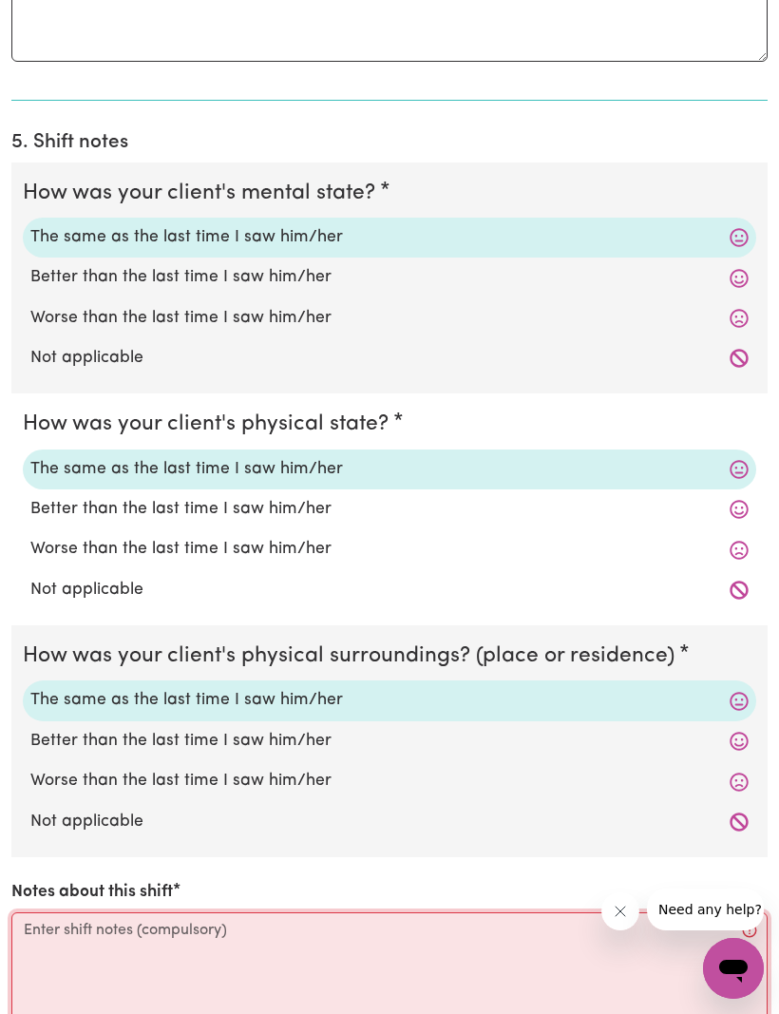
click at [45, 914] on textarea "Notes about this shift" at bounding box center [389, 983] width 756 height 142
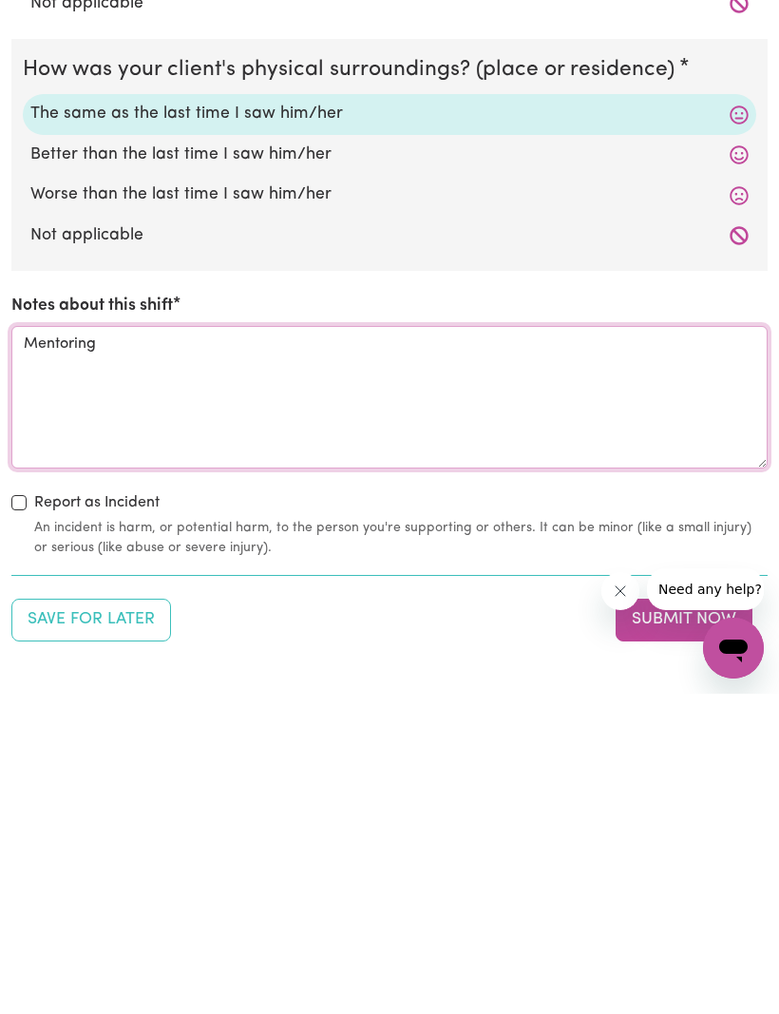
type textarea "Mentoring"
click at [671, 919] on button "Submit Now" at bounding box center [684, 940] width 137 height 42
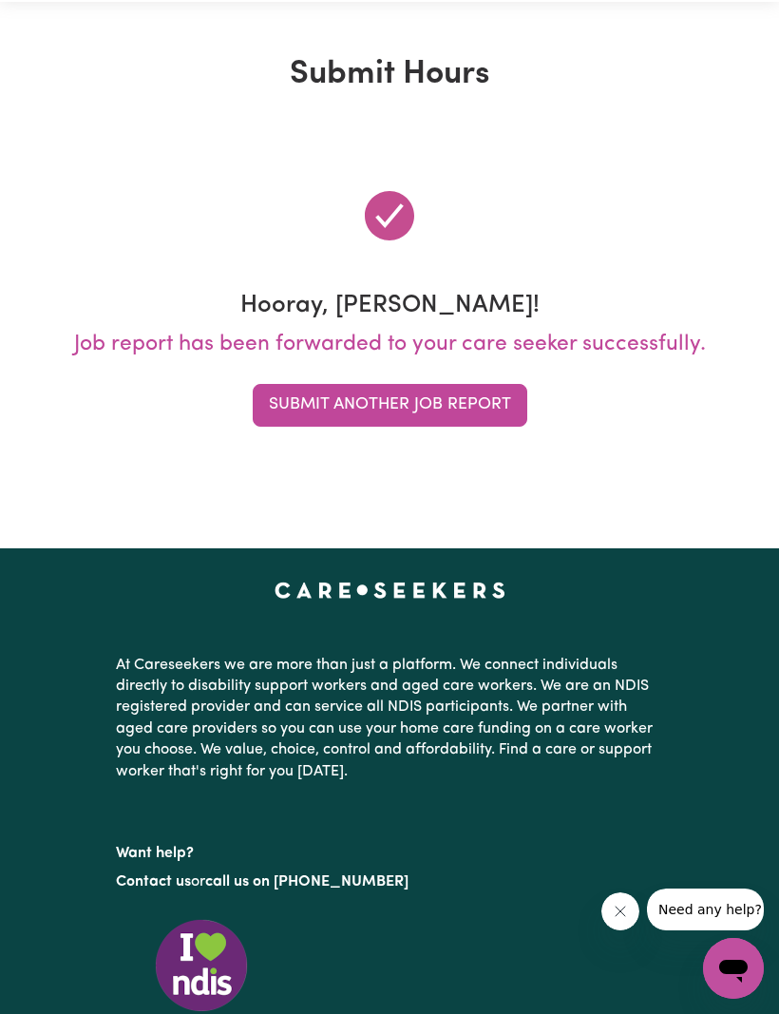
scroll to position [0, 0]
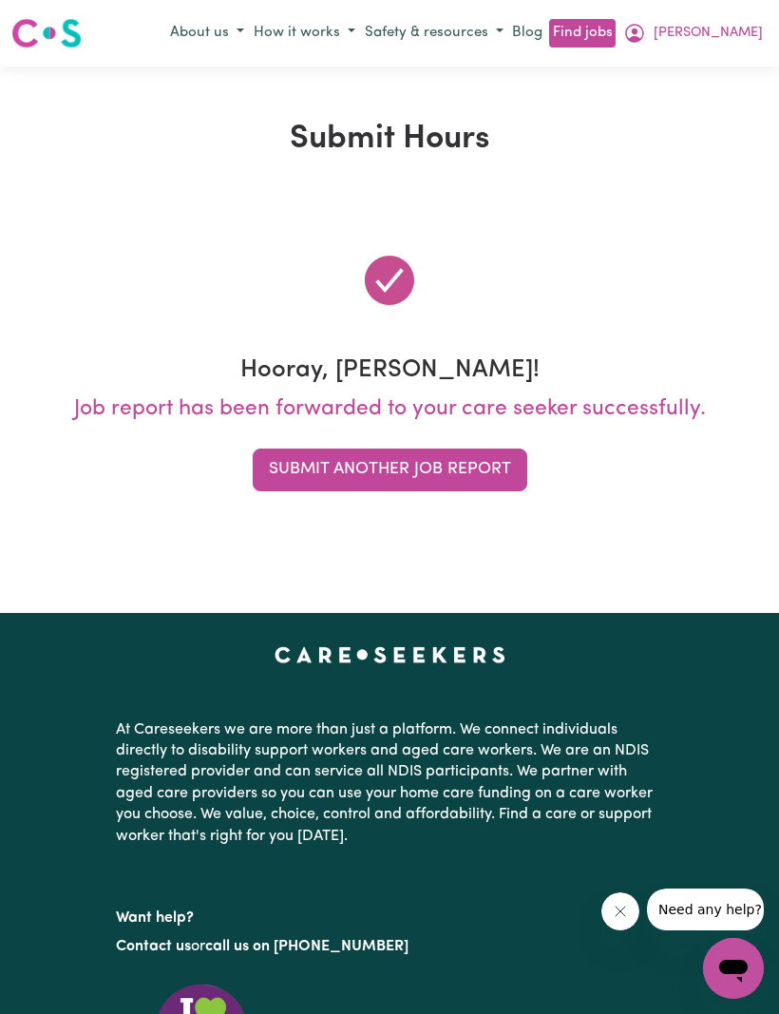
click at [381, 467] on button "Submit Another Job Report" at bounding box center [390, 469] width 275 height 42
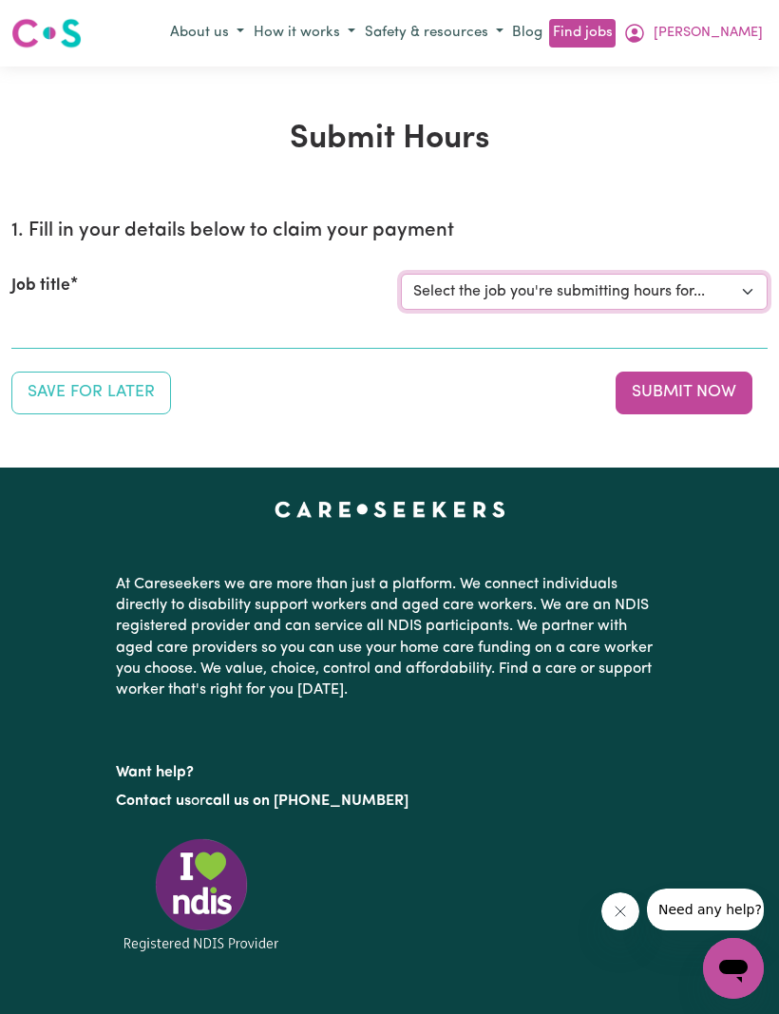
click at [726, 296] on select "Select the job you're submitting hours for... [[PERSON_NAME]] (Weekday) Assista…" at bounding box center [584, 292] width 367 height 36
select select "10286"
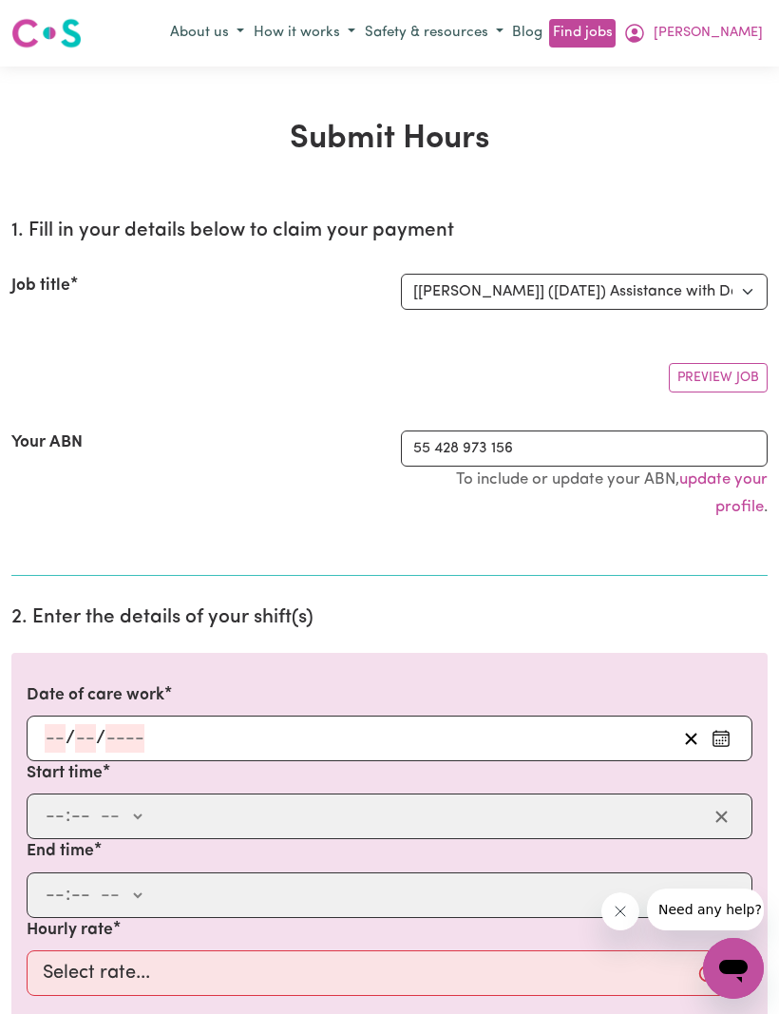
click at [59, 734] on input "number" at bounding box center [55, 738] width 21 height 28
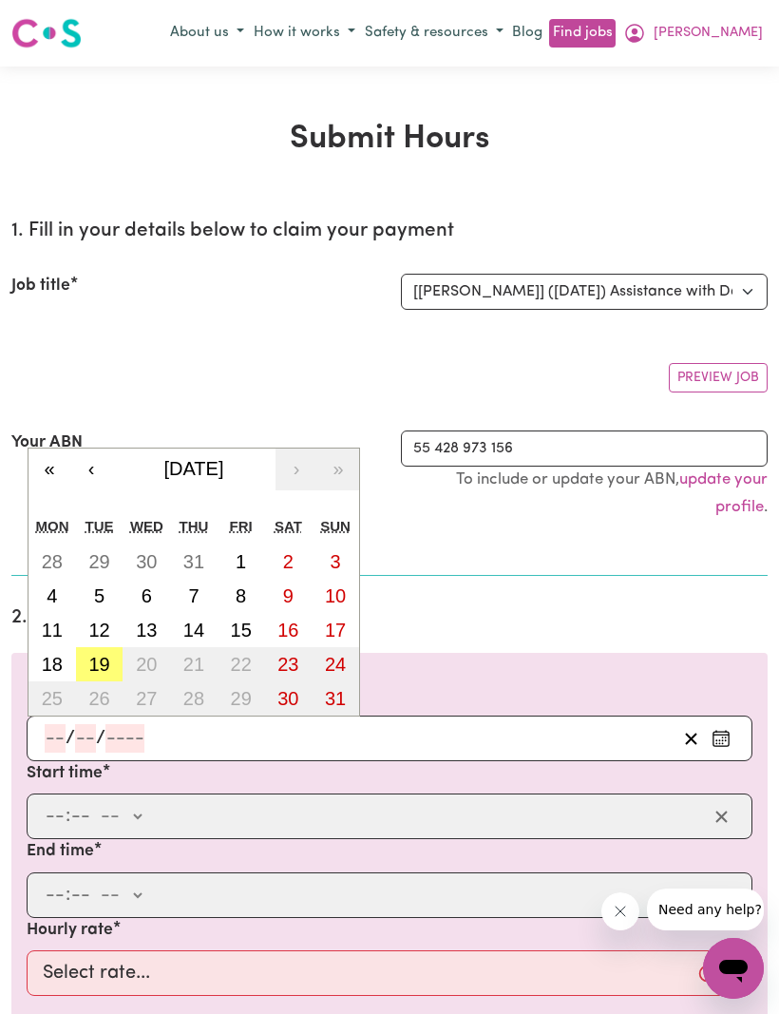
scroll to position [36, 0]
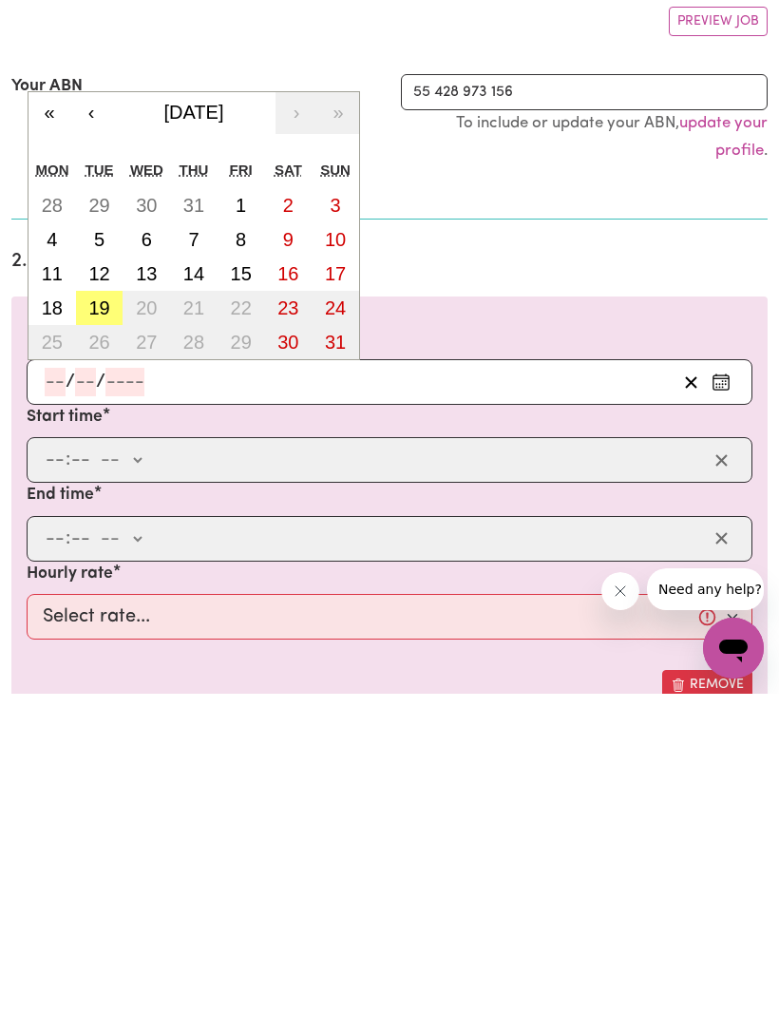
click at [299, 577] on button "16" at bounding box center [288, 594] width 47 height 34
type input "[DATE]"
type input "16"
type input "8"
type input "2025"
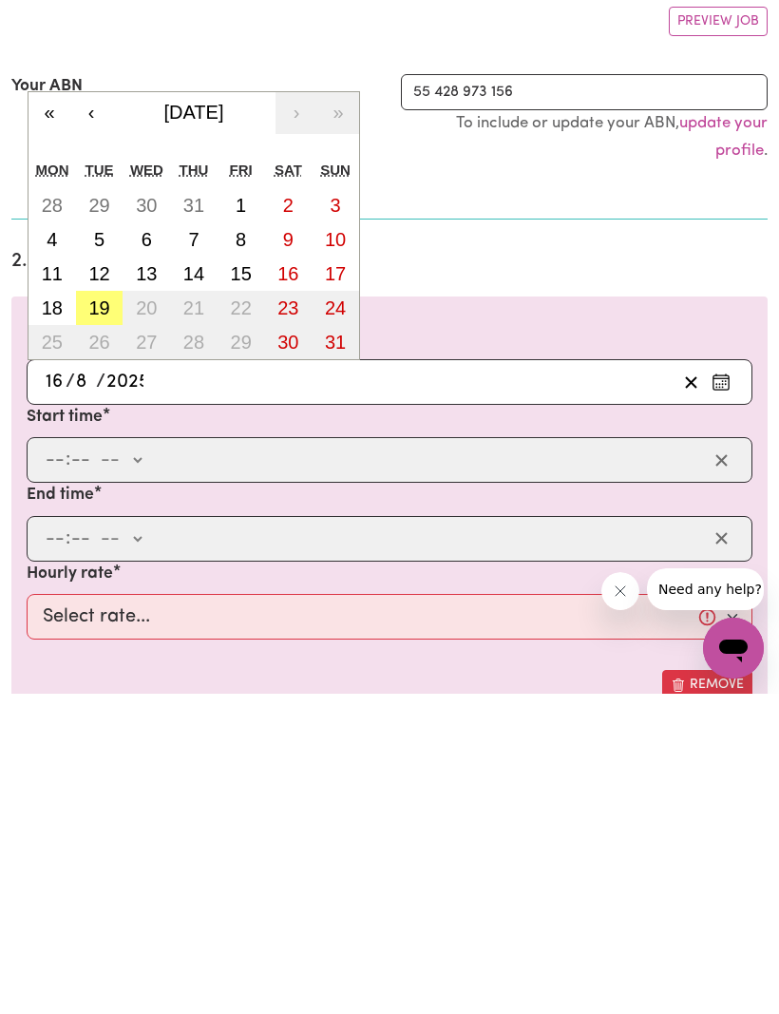
scroll to position [356, 0]
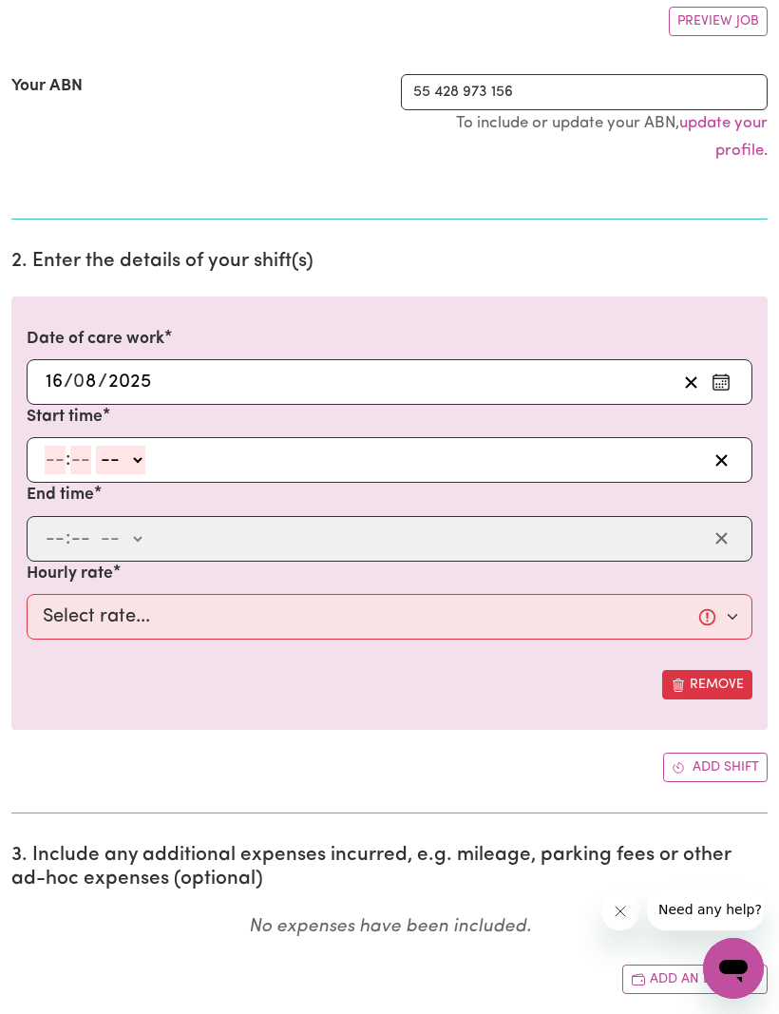
click at [52, 467] on input "number" at bounding box center [55, 460] width 21 height 28
type input "8"
type input "30"
click at [135, 448] on select "-- am pm" at bounding box center [115, 460] width 49 height 28
select select "am"
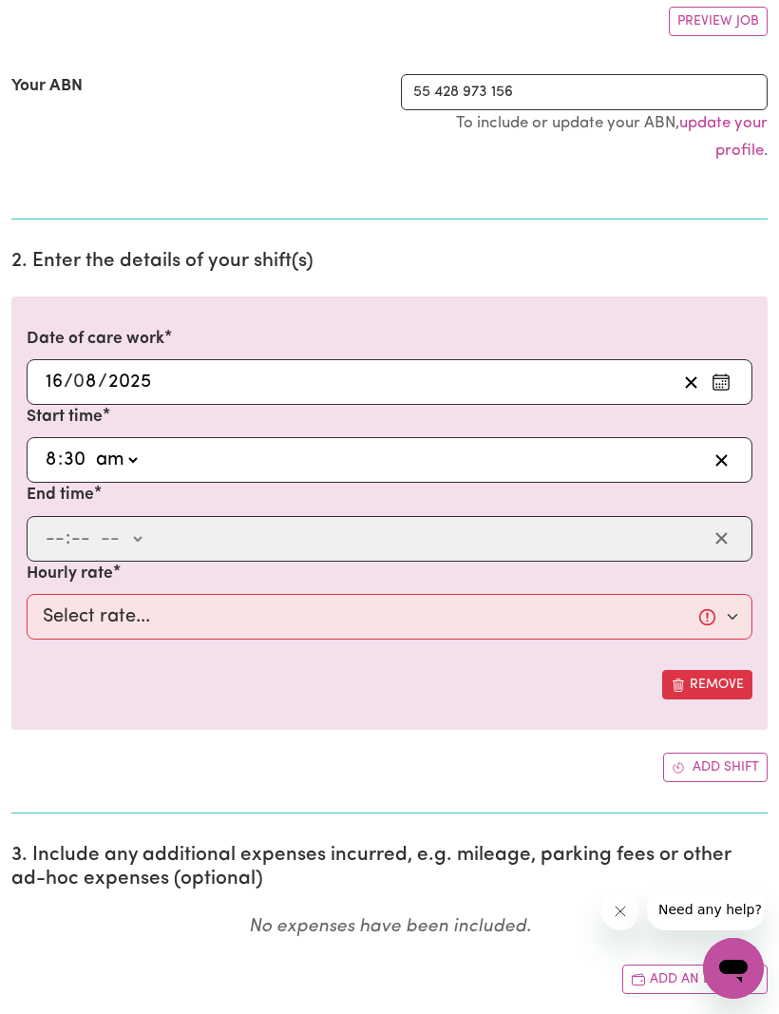
type input "08:30"
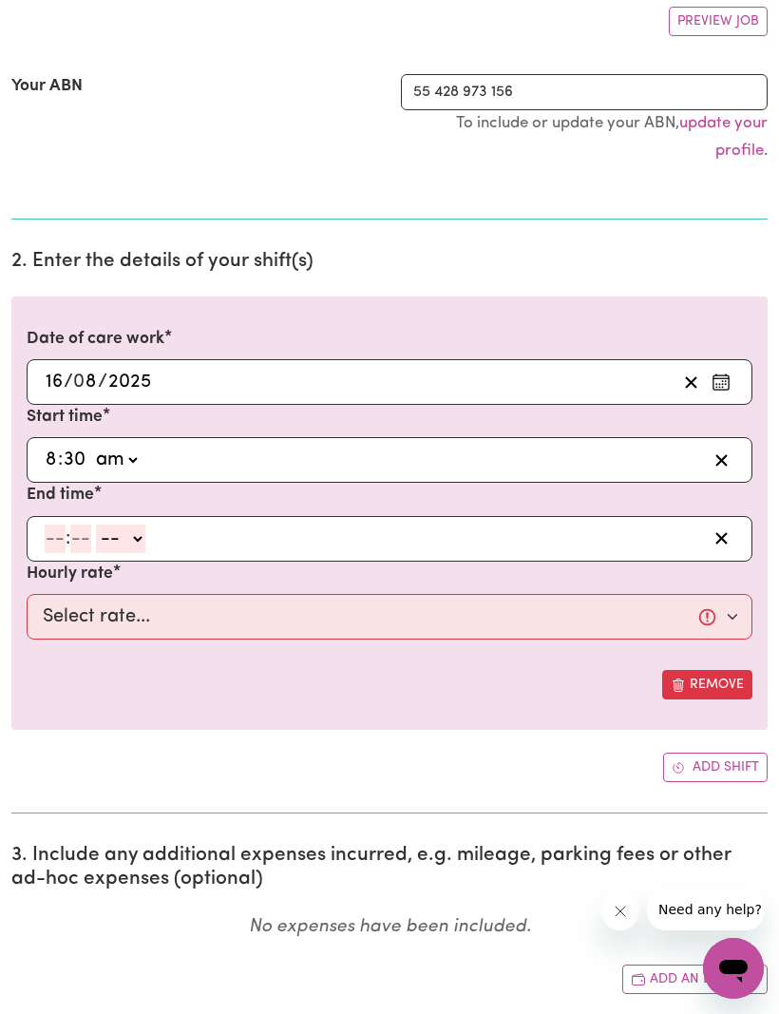
click at [51, 524] on input "number" at bounding box center [55, 538] width 21 height 28
type input "11"
type input "30"
click at [141, 524] on select "-- am pm" at bounding box center [117, 538] width 49 height 28
select select "am"
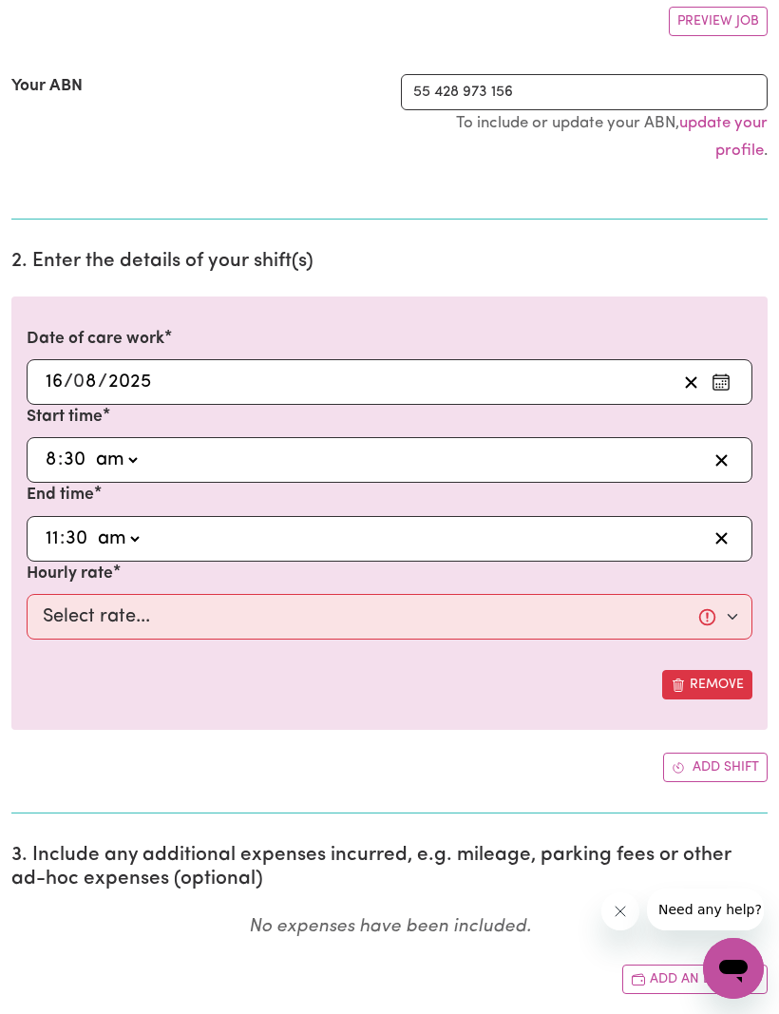
type input "11:30"
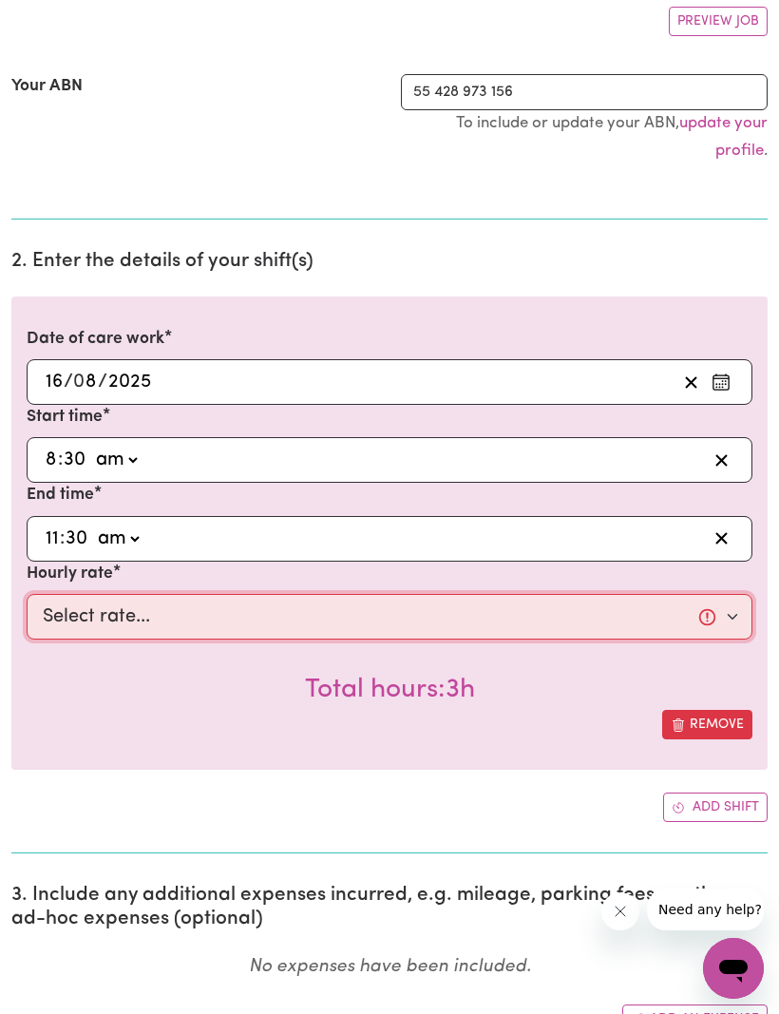
click at [726, 605] on select "Select rate... $88.36 ([DATE])" at bounding box center [390, 617] width 726 height 46
select select "88.36-[DATE]"
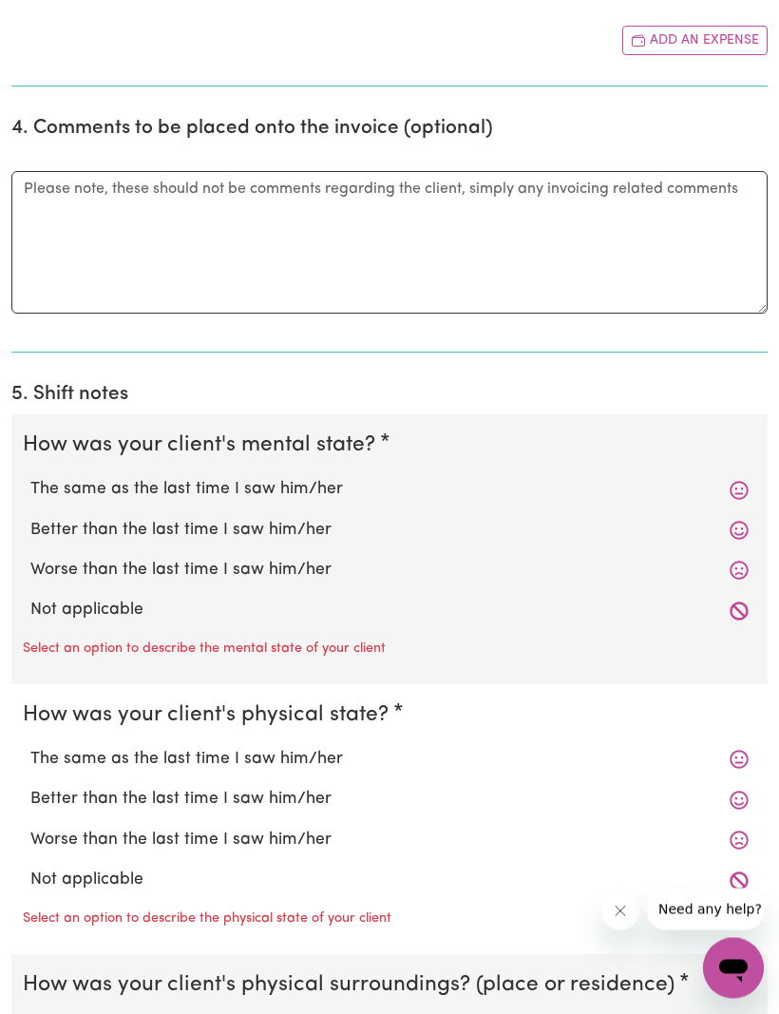
click at [726, 478] on label "The same as the last time I saw him/her" at bounding box center [389, 490] width 718 height 25
click at [30, 477] on input "The same as the last time I saw him/her" at bounding box center [29, 477] width 1 height 1
radio input "true"
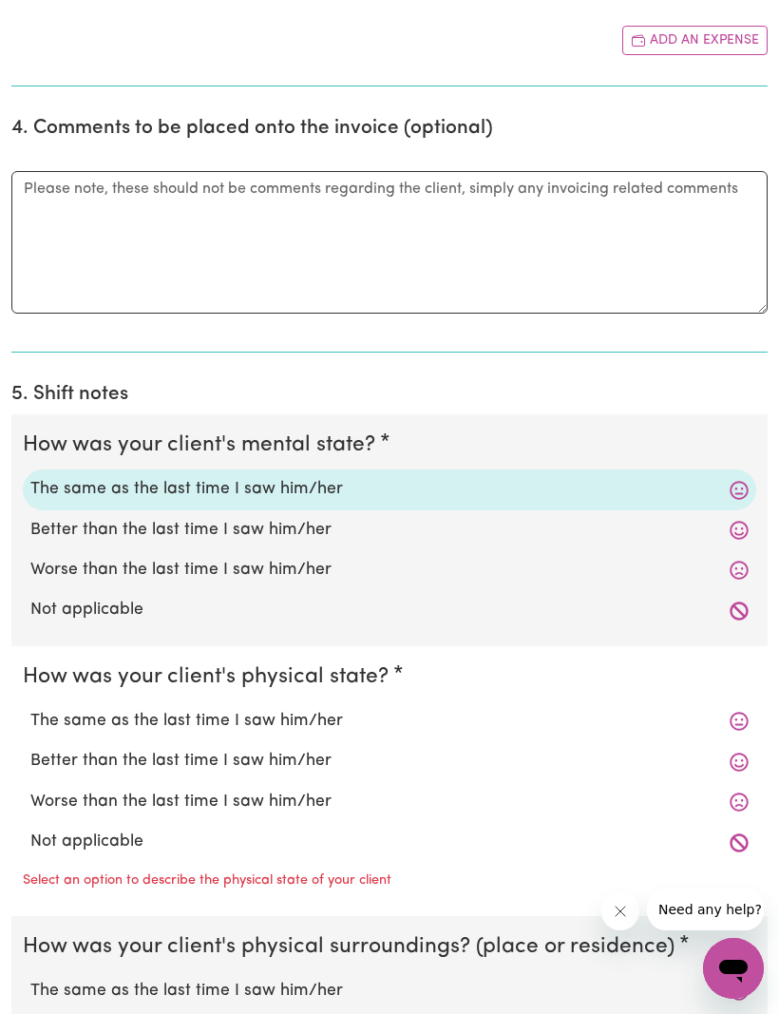
click at [729, 709] on label "The same as the last time I saw him/her" at bounding box center [389, 721] width 718 height 25
click at [30, 708] on input "The same as the last time I saw him/her" at bounding box center [29, 708] width 1 height 1
radio input "true"
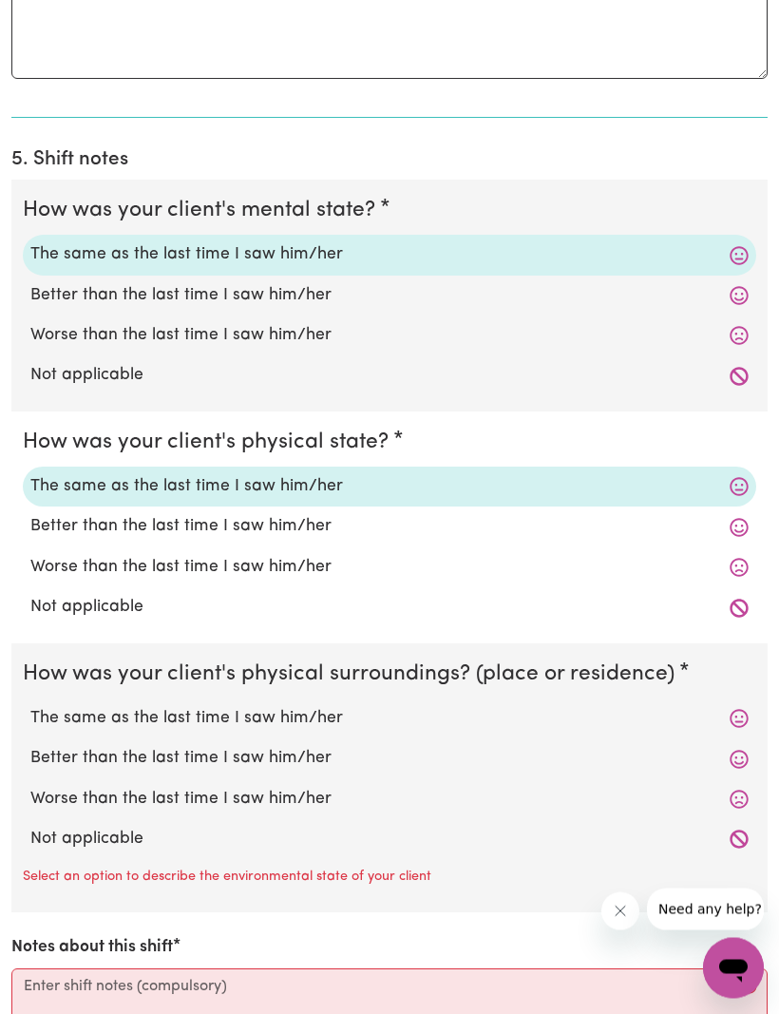
scroll to position [1609, 0]
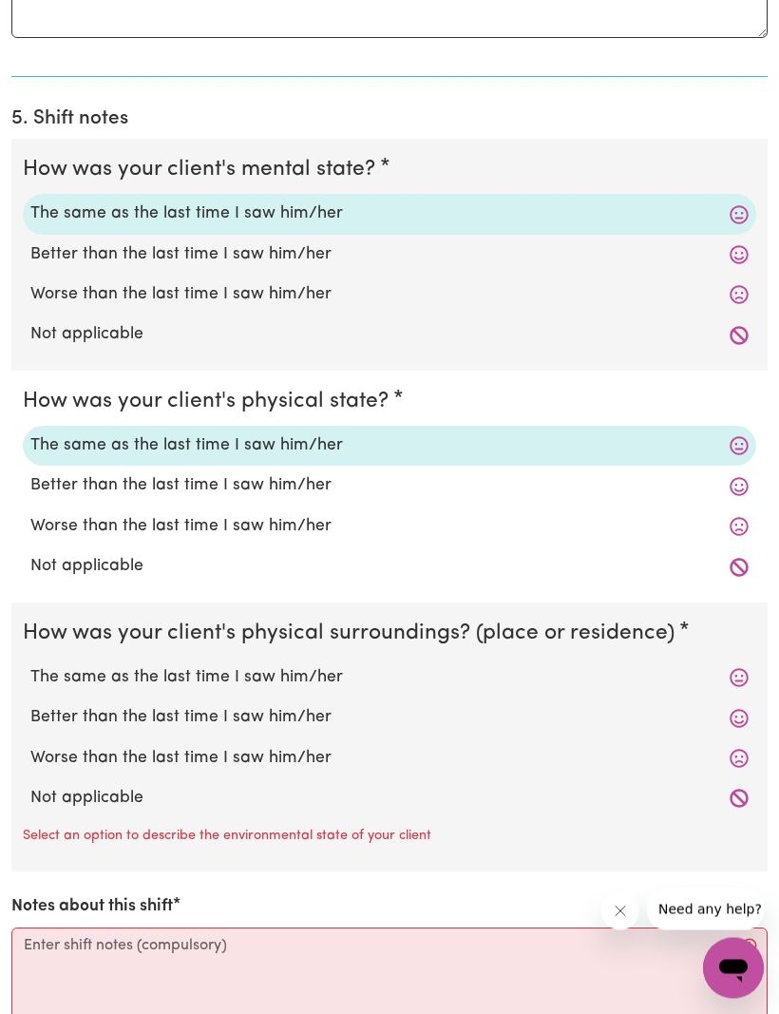
click at [730, 667] on span at bounding box center [739, 678] width 19 height 23
click at [727, 665] on label "The same as the last time I saw him/her" at bounding box center [389, 677] width 718 height 25
click at [30, 664] on input "The same as the last time I saw him/her" at bounding box center [29, 664] width 1 height 1
radio input "true"
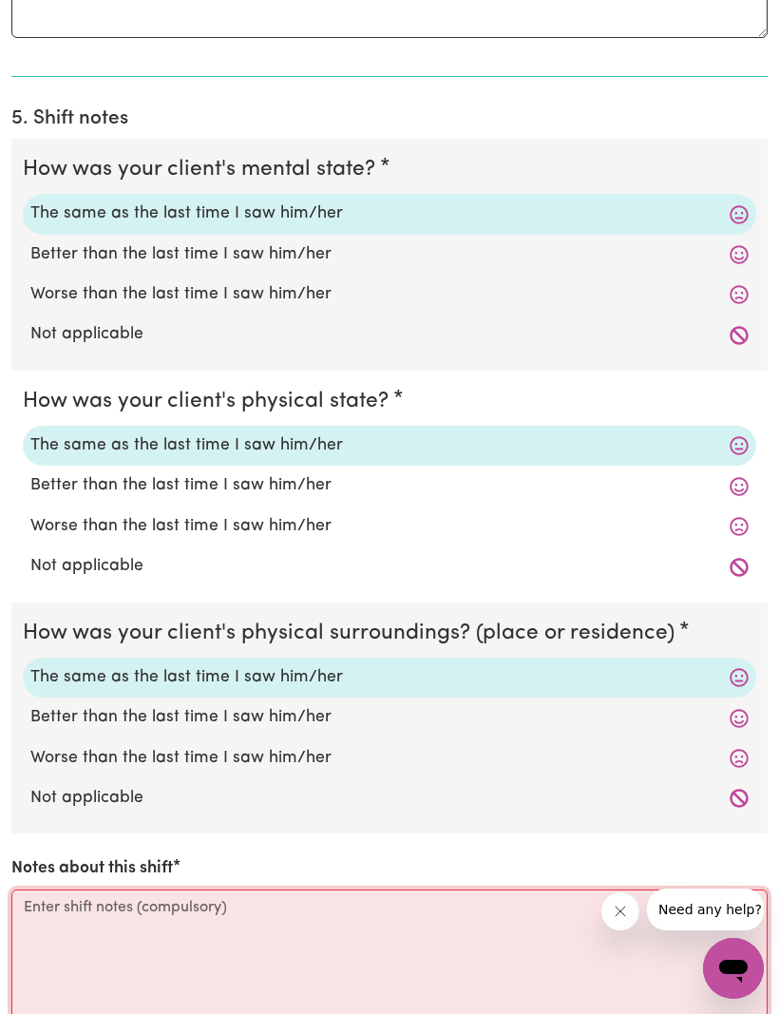
click at [62, 903] on textarea "Notes about this shift" at bounding box center [389, 960] width 756 height 142
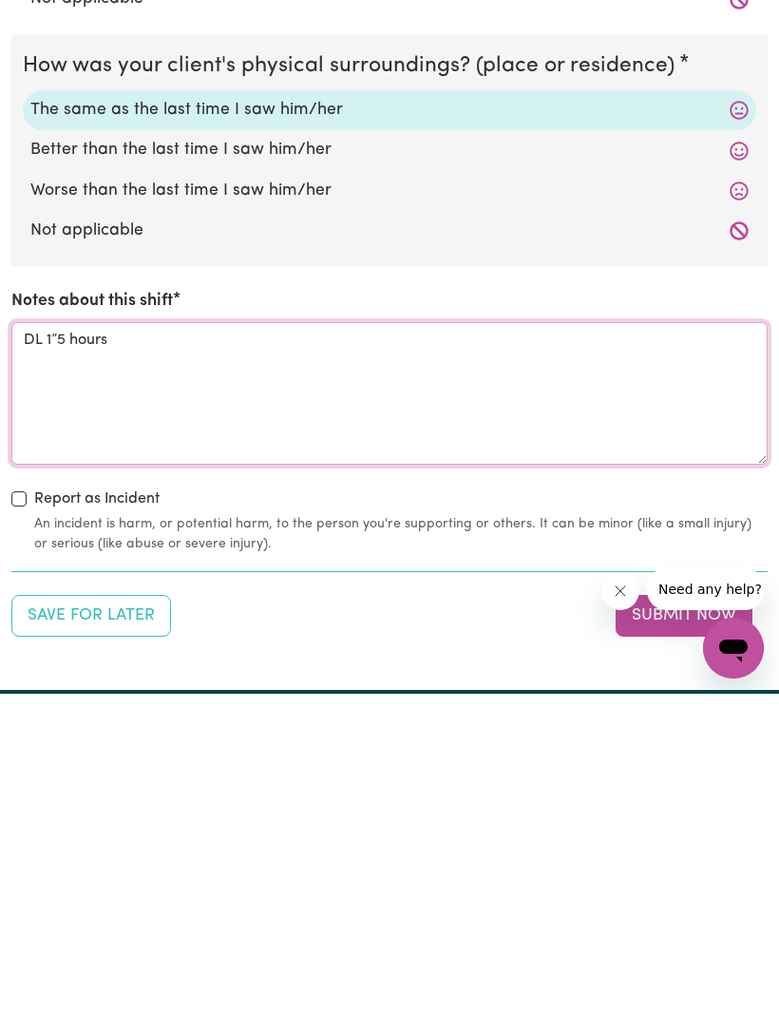
click at [75, 642] on textarea "DL 1”5 hours" at bounding box center [389, 713] width 756 height 142
click at [147, 642] on textarea "DL 1.5hours" at bounding box center [389, 713] width 756 height 142
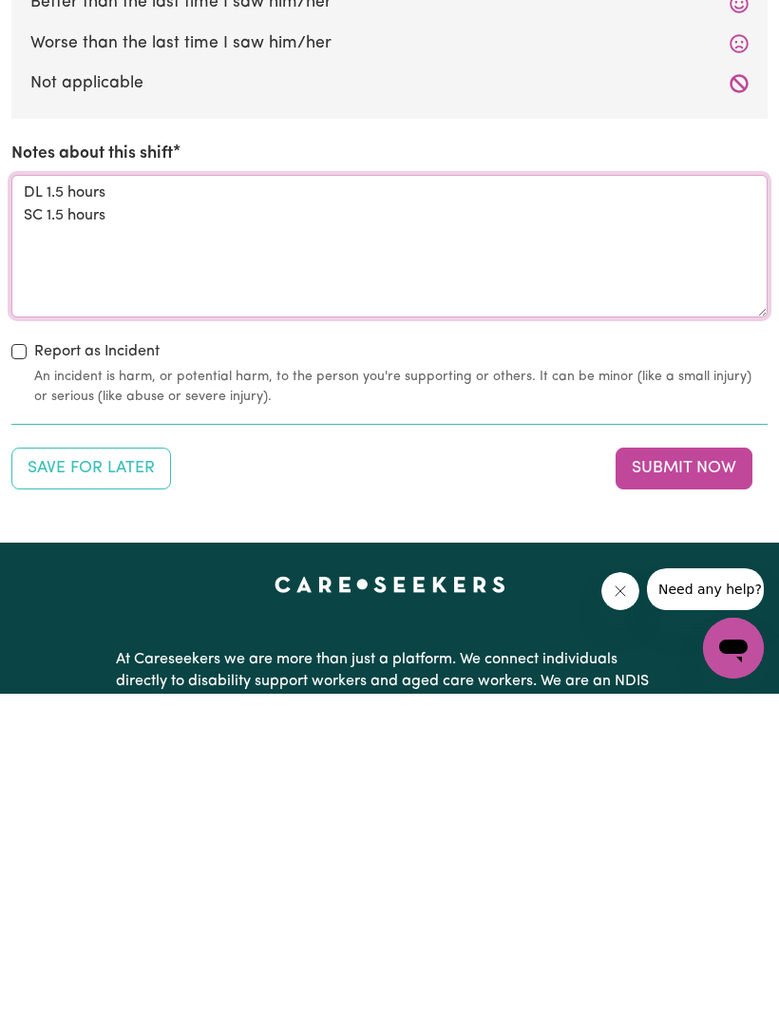
scroll to position [2012, 0]
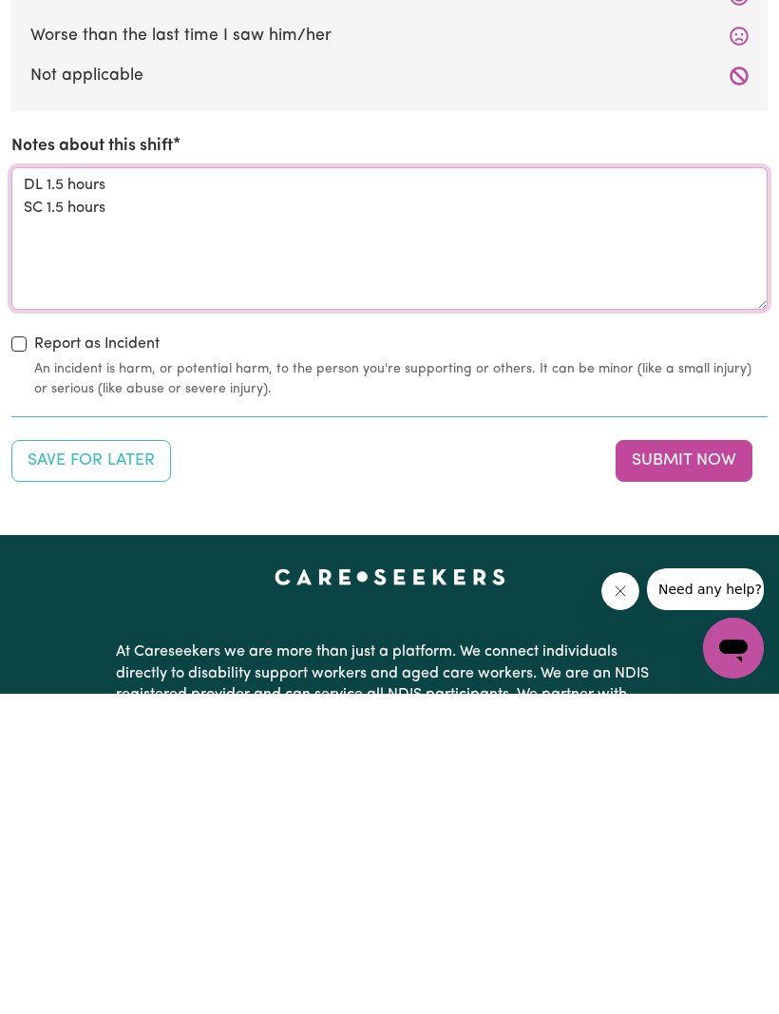
type textarea "DL 1.5 hours SC 1.5 hours"
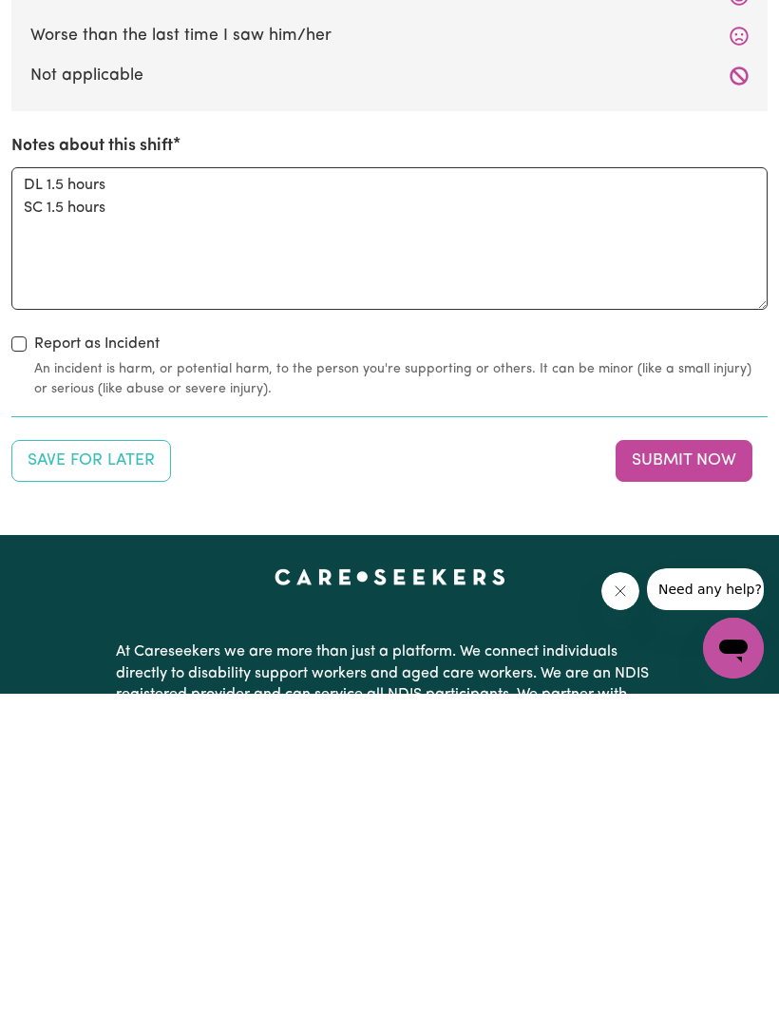
click at [682, 760] on button "Submit Now" at bounding box center [684, 781] width 137 height 42
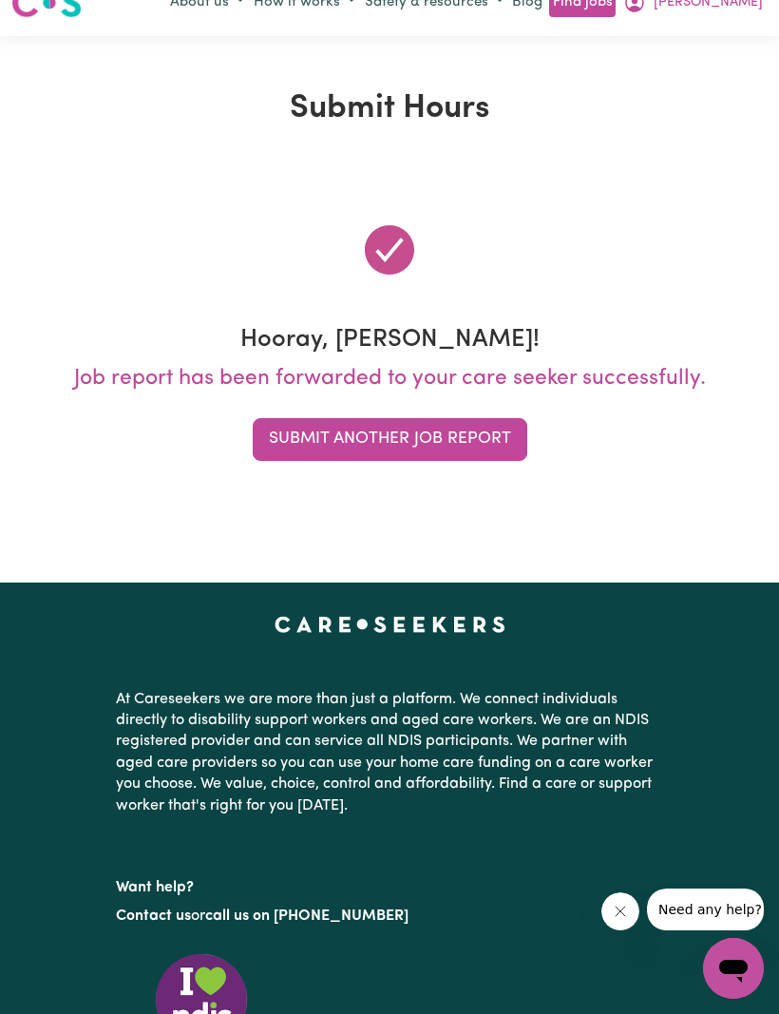
scroll to position [0, 0]
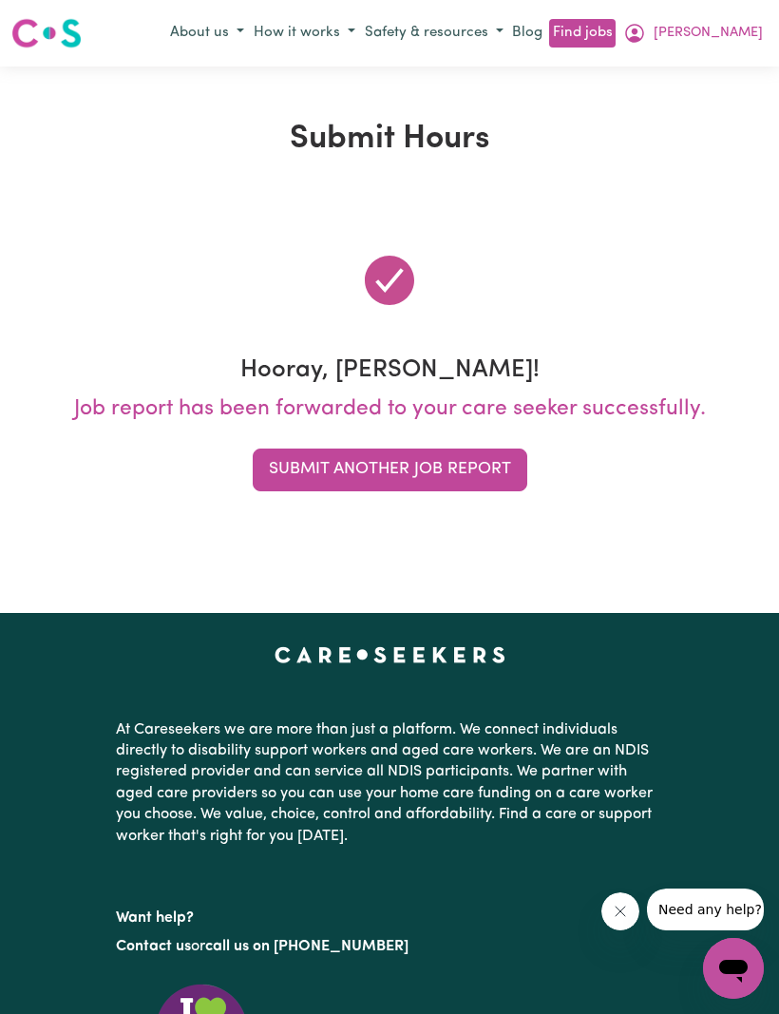
click at [749, 38] on span "[PERSON_NAME]" at bounding box center [708, 33] width 109 height 21
click at [643, 66] on link "My Account" at bounding box center [691, 70] width 150 height 36
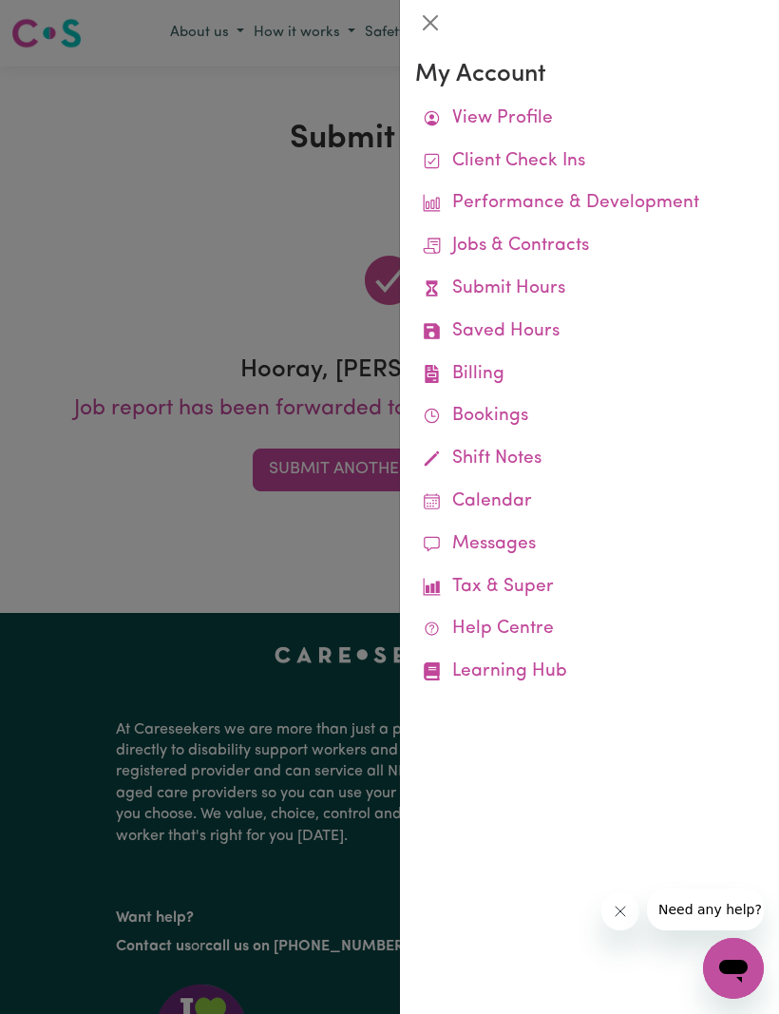
click at [0, 0] on link "Job Reports" at bounding box center [0, 0] width 0 height 0
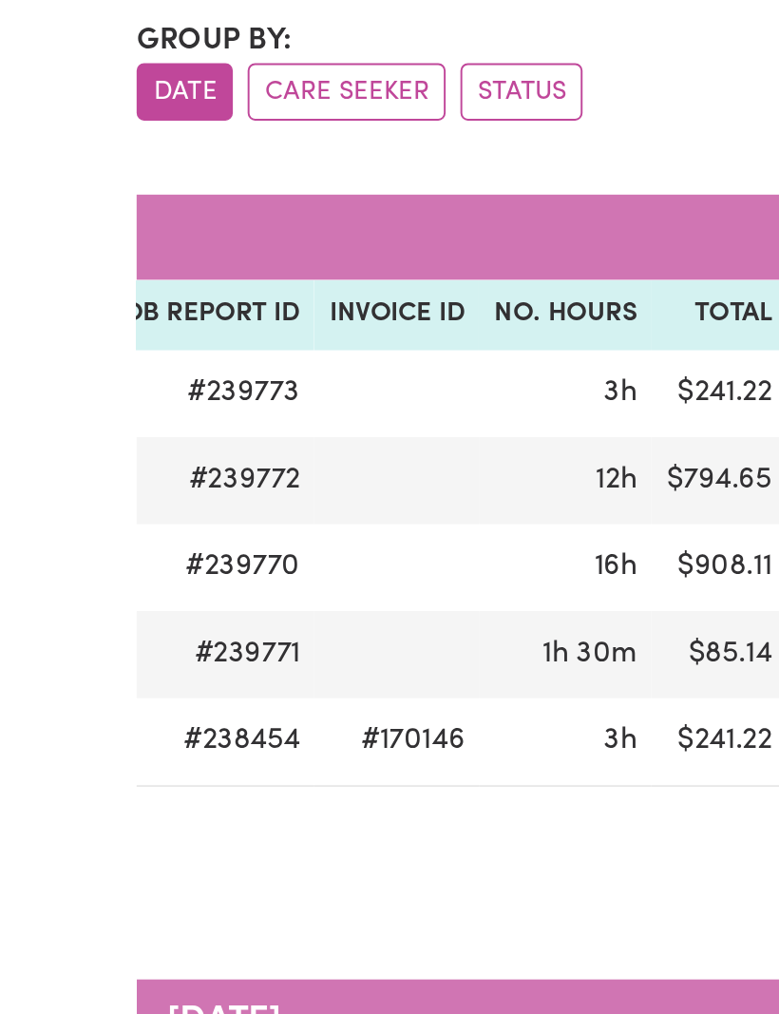
scroll to position [0, 278]
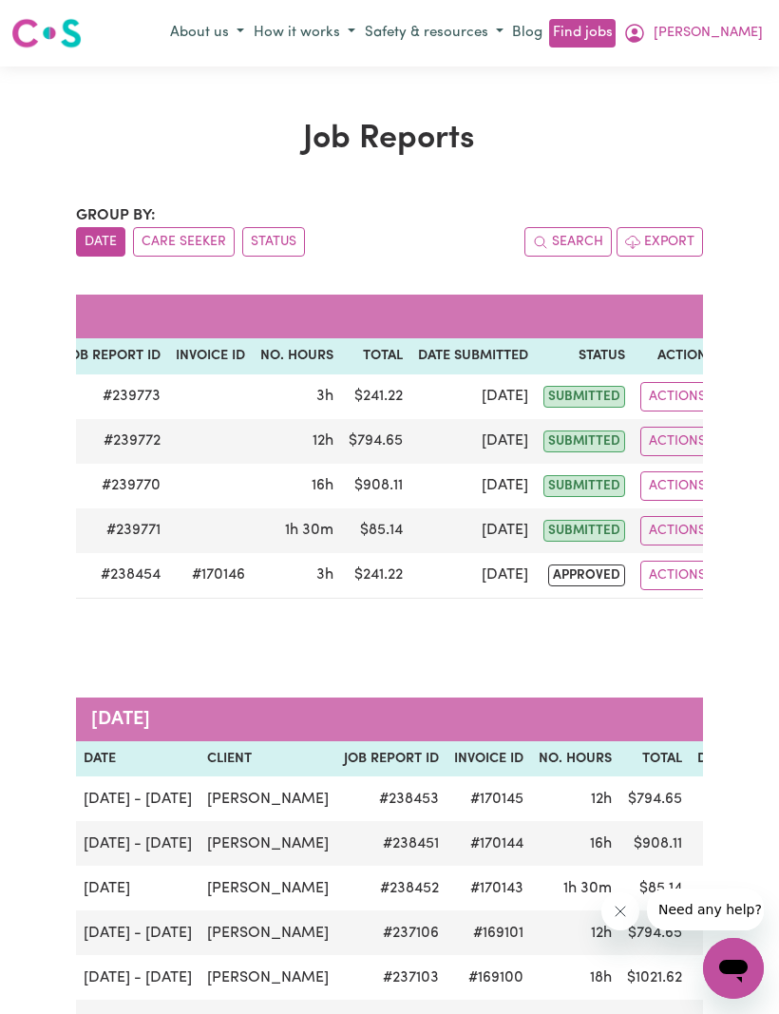
scroll to position [64, 0]
